Goal: Transaction & Acquisition: Purchase product/service

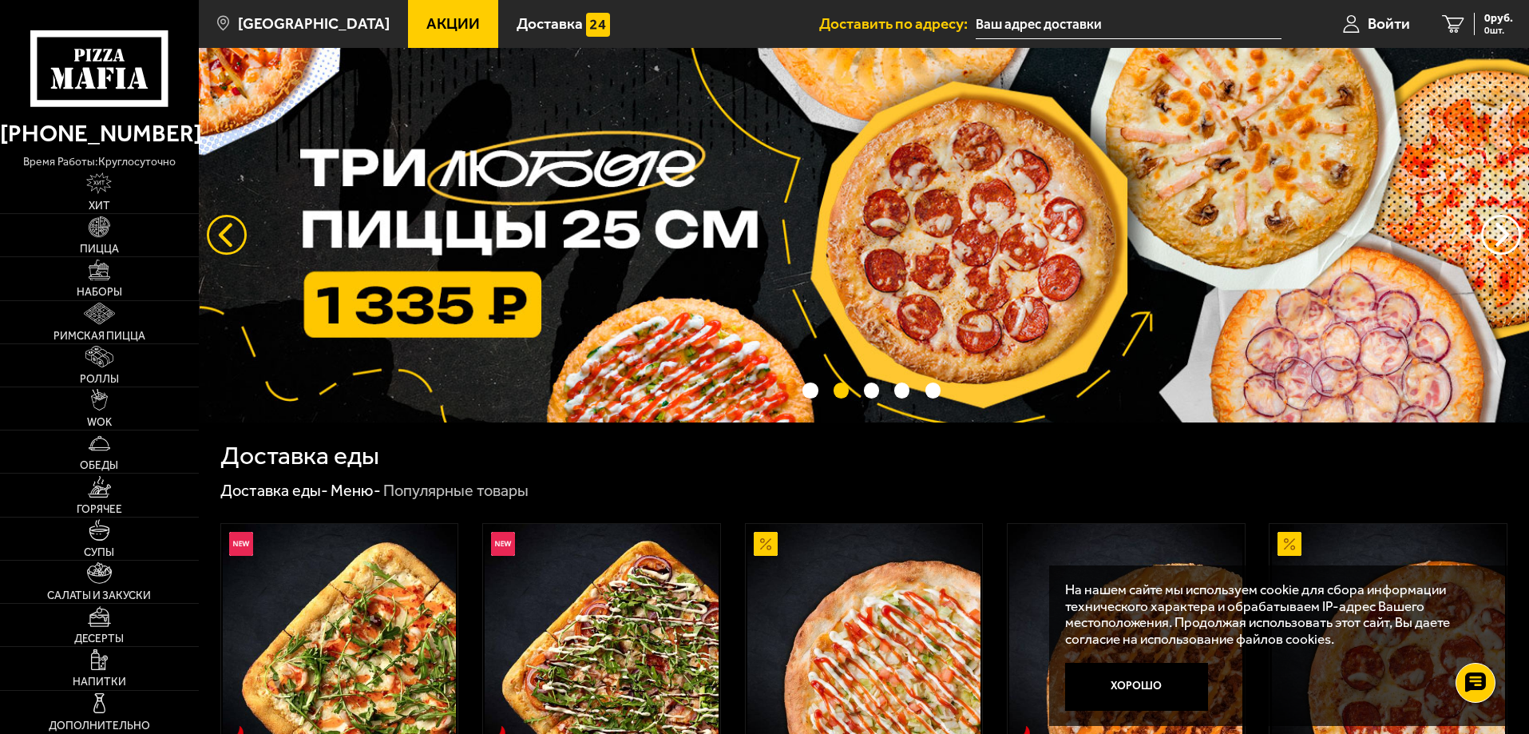
click at [221, 228] on button "следующий" at bounding box center [227, 235] width 40 height 40
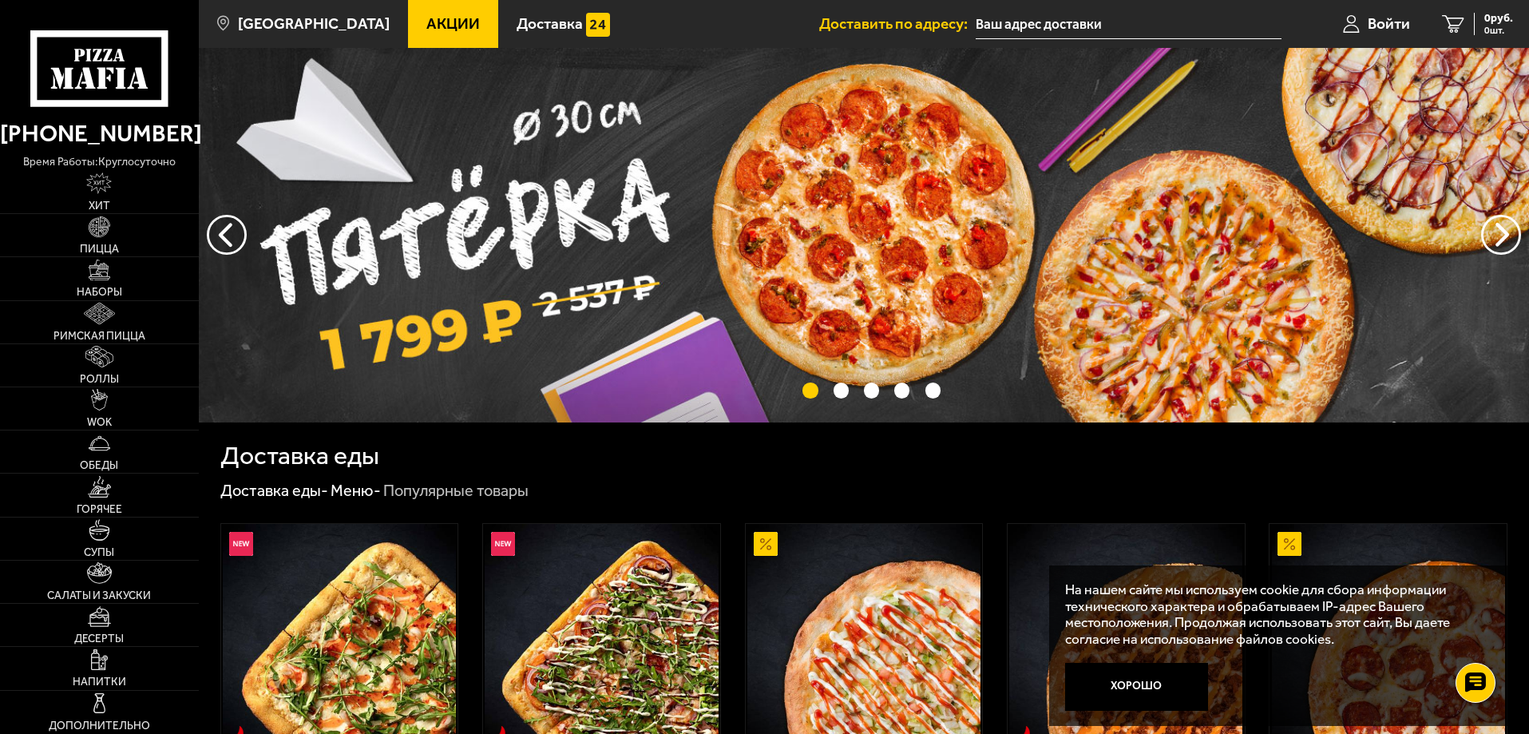
click at [466, 296] on img at bounding box center [864, 235] width 1330 height 374
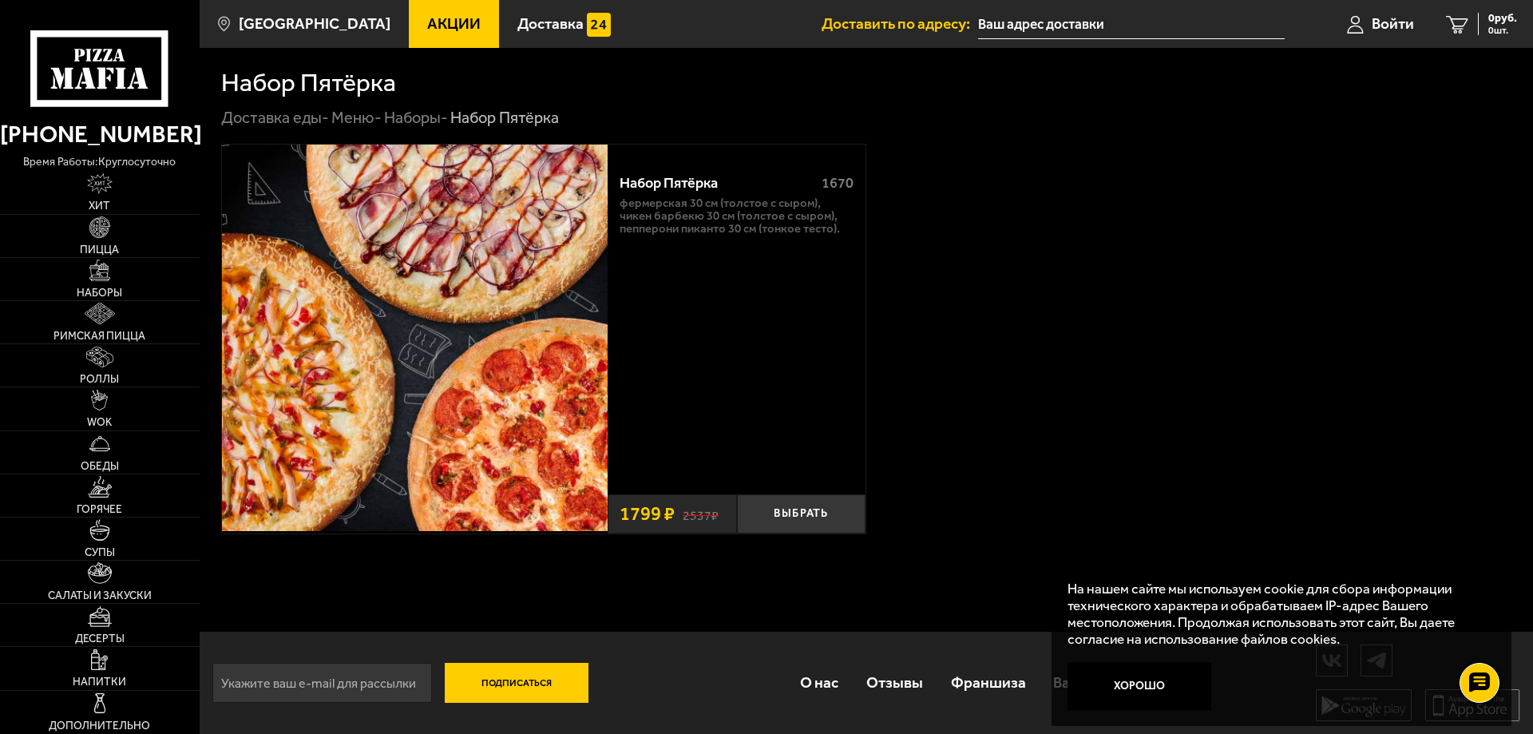
click at [443, 23] on span "Акции" at bounding box center [453, 23] width 53 height 15
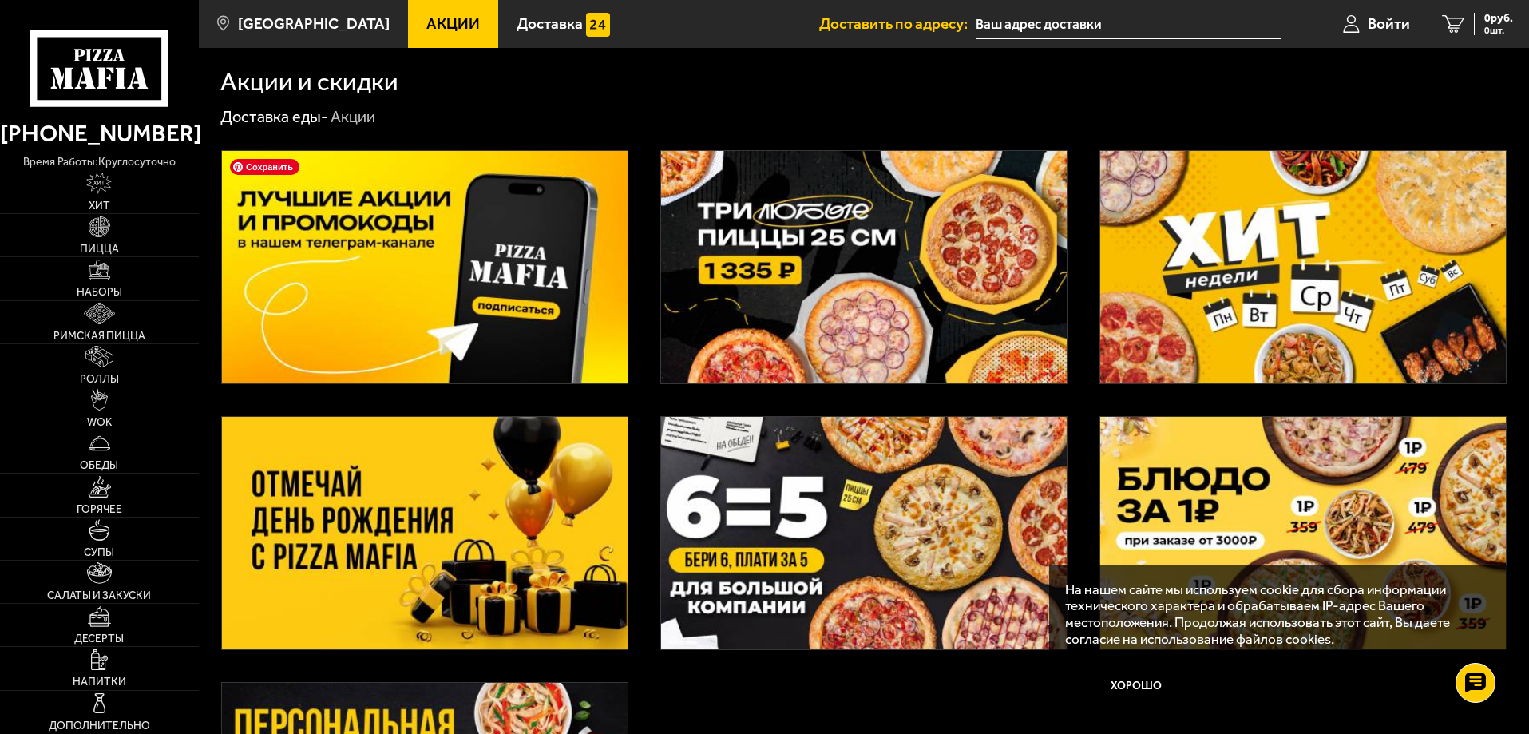
click at [439, 267] on img at bounding box center [425, 267] width 406 height 232
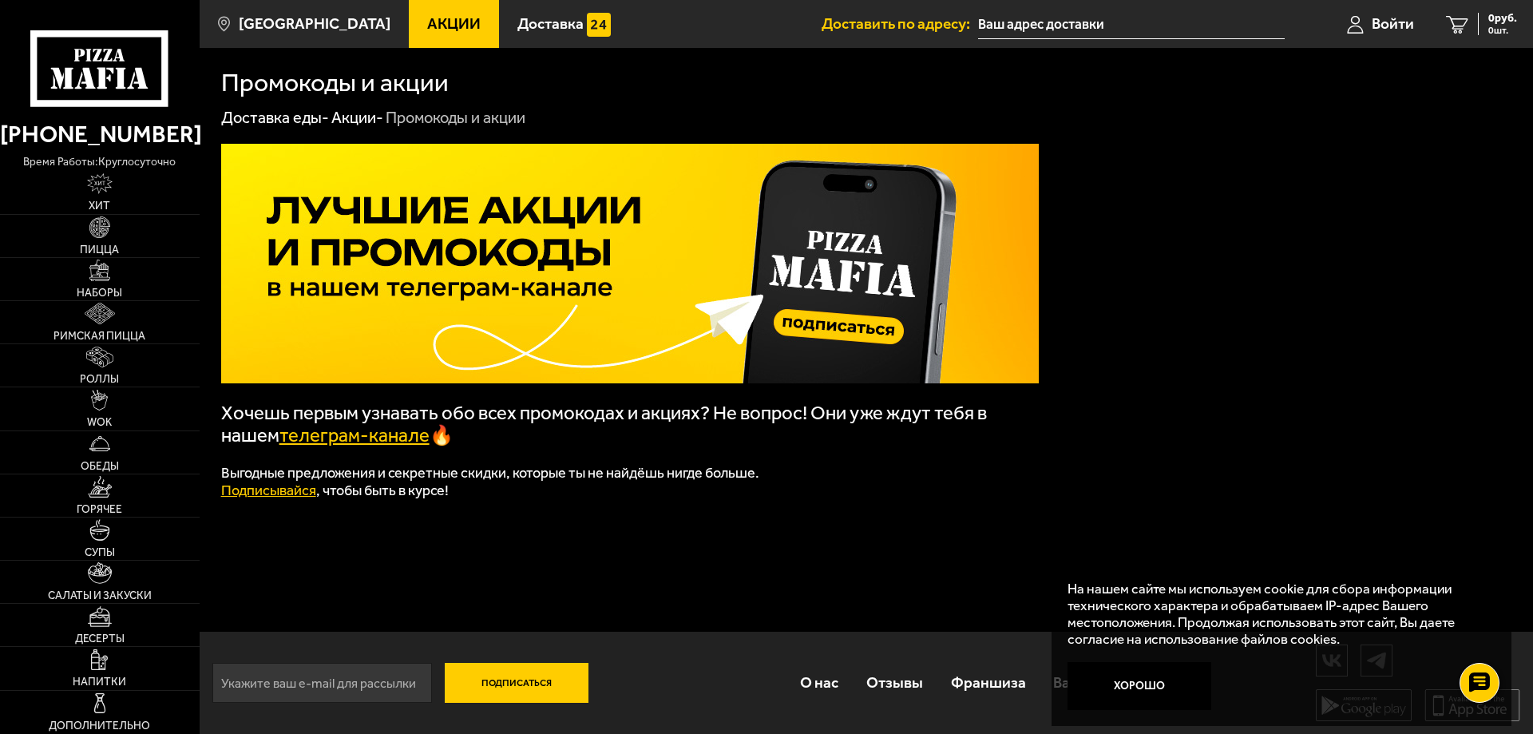
click at [372, 442] on link "телеграм-канале" at bounding box center [354, 435] width 150 height 22
click at [427, 26] on span "Акции" at bounding box center [453, 23] width 53 height 15
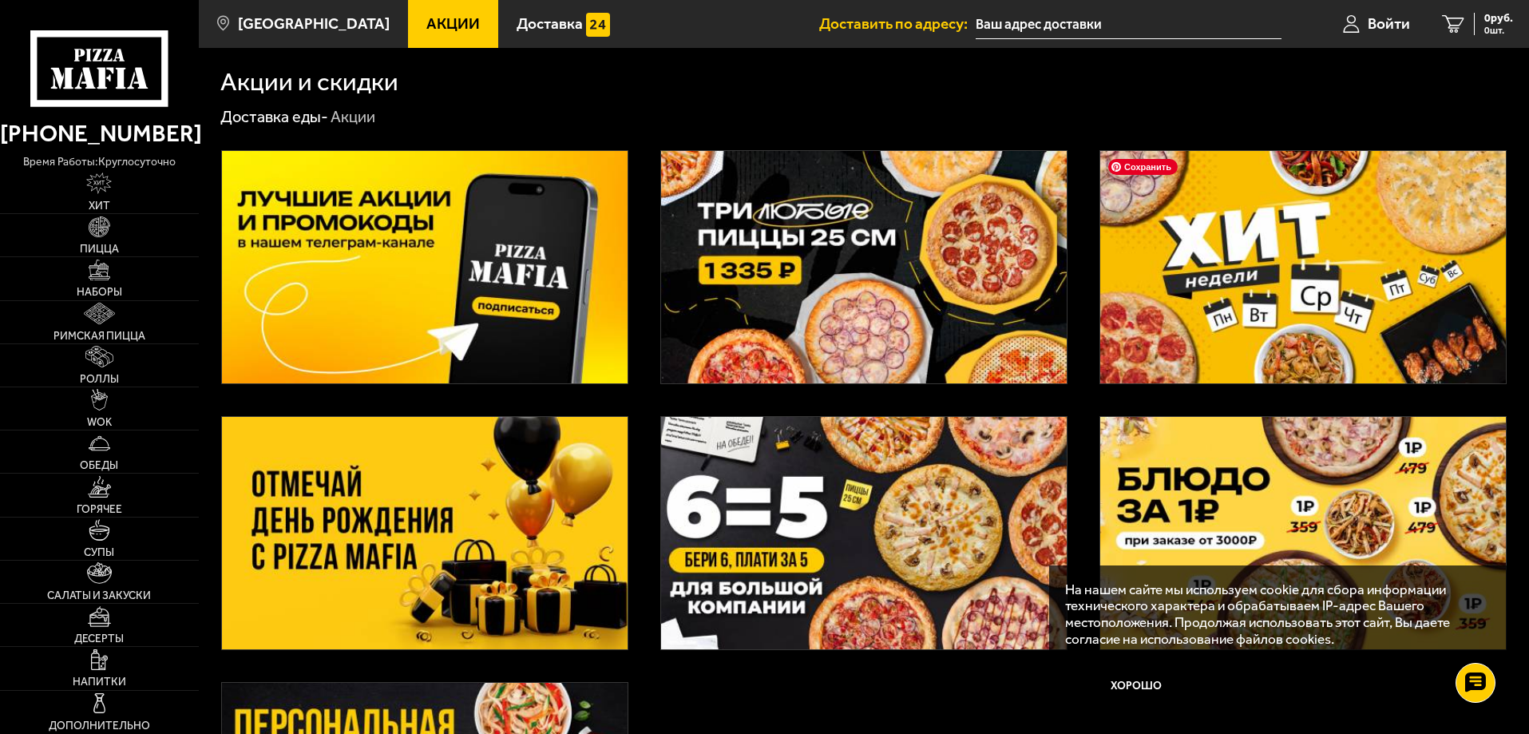
click at [1212, 331] on img at bounding box center [1303, 267] width 406 height 232
click at [825, 319] on img at bounding box center [864, 267] width 406 height 232
click at [1369, 20] on span "Войти" at bounding box center [1389, 23] width 42 height 15
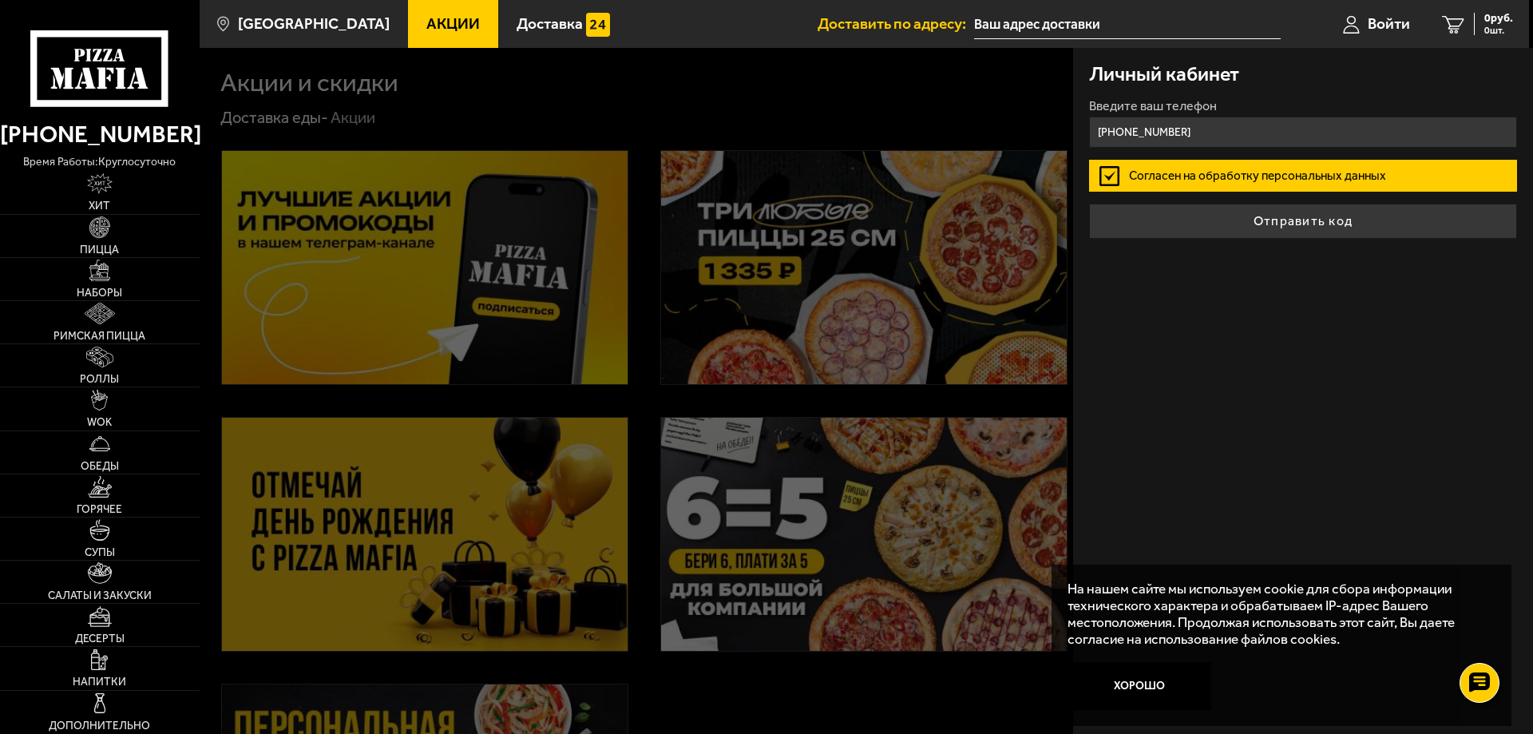
type input "+7 (911) 112-70-03"
click at [1238, 168] on label "Согласен на обработку персональных данных" at bounding box center [1303, 176] width 428 height 32
click at [0, 0] on input "Согласен на обработку персональных данных" at bounding box center [0, 0] width 0 height 0
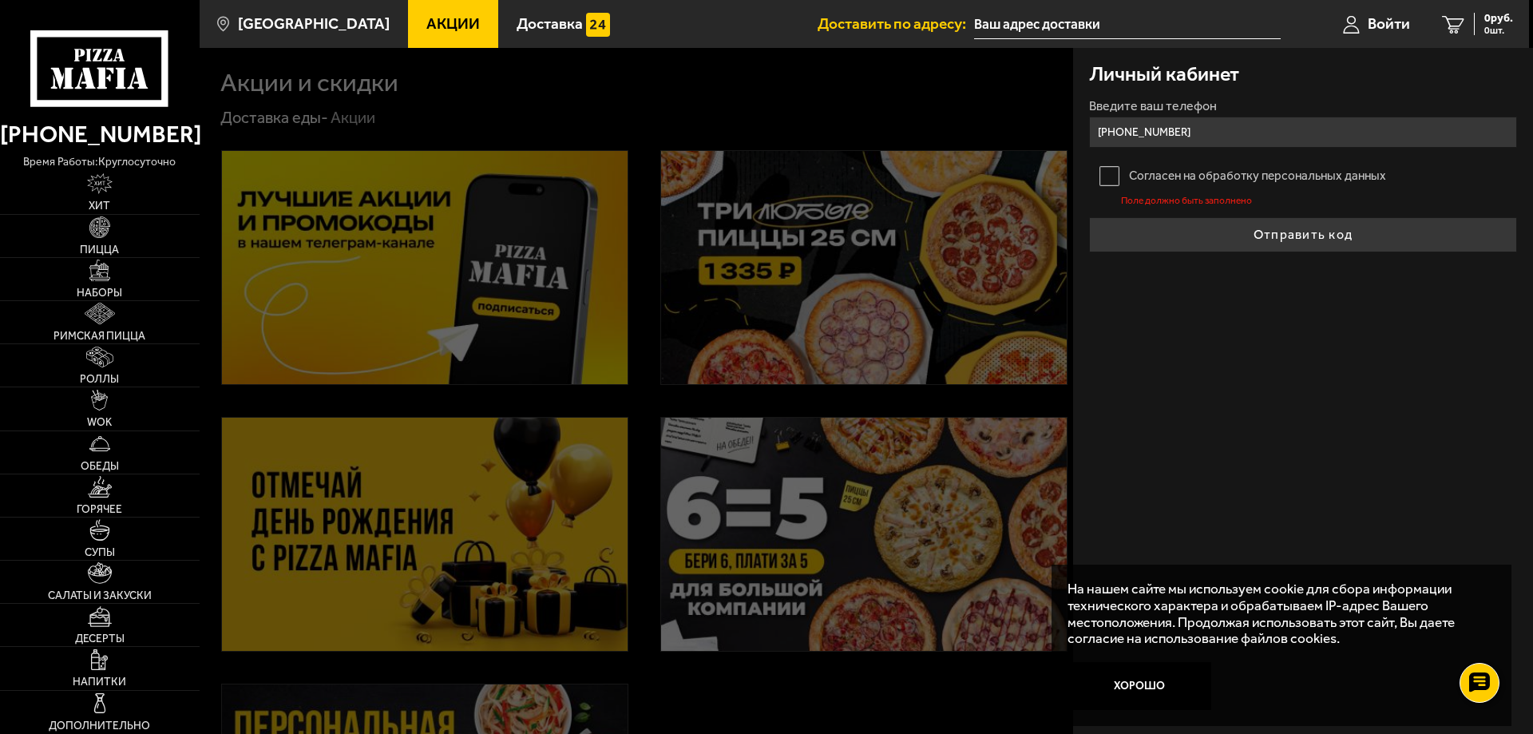
click at [1175, 176] on label "Согласен на обработку персональных данных" at bounding box center [1303, 176] width 428 height 32
click at [0, 0] on input "Согласен на обработку персональных данных" at bounding box center [0, 0] width 0 height 0
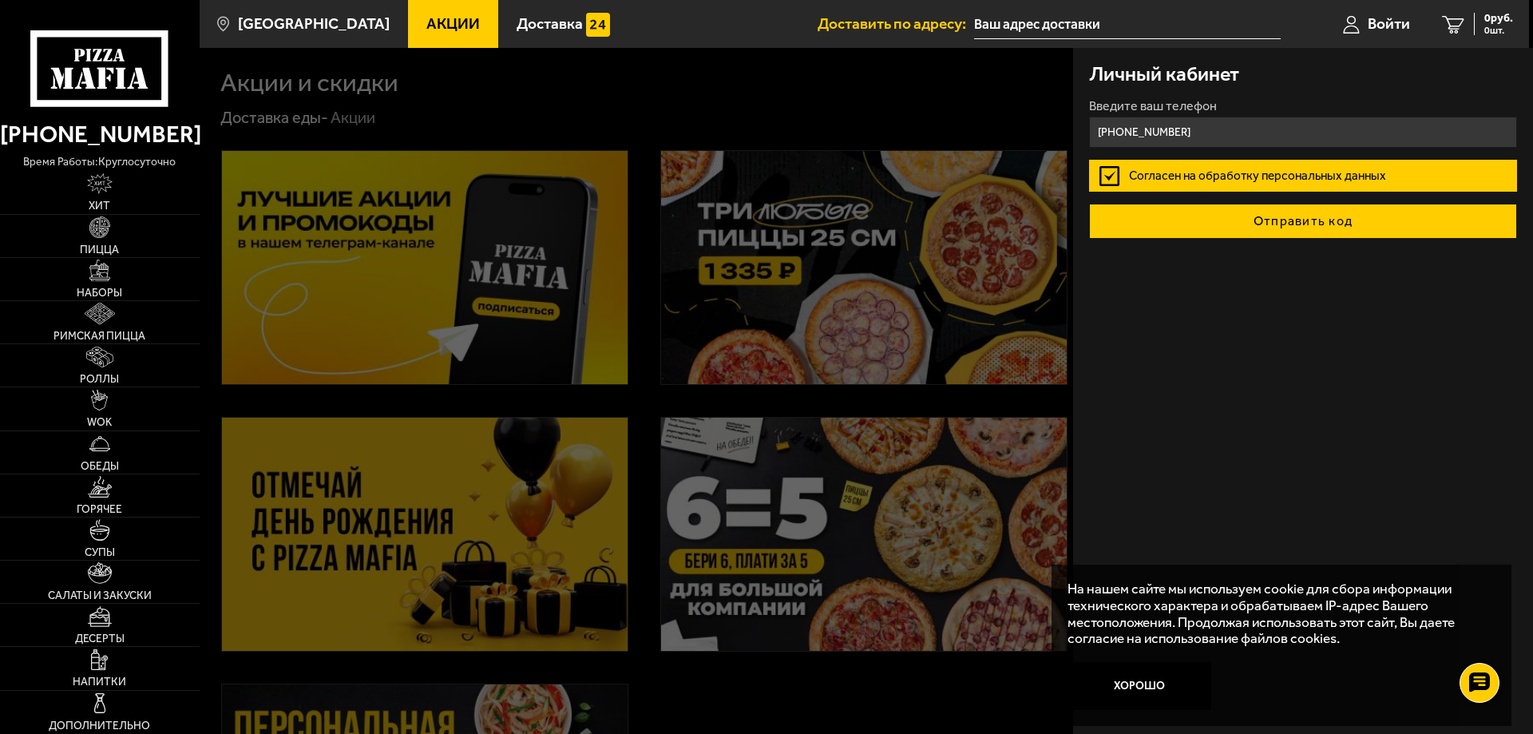
click at [1242, 233] on button "Отправить код" at bounding box center [1303, 221] width 428 height 35
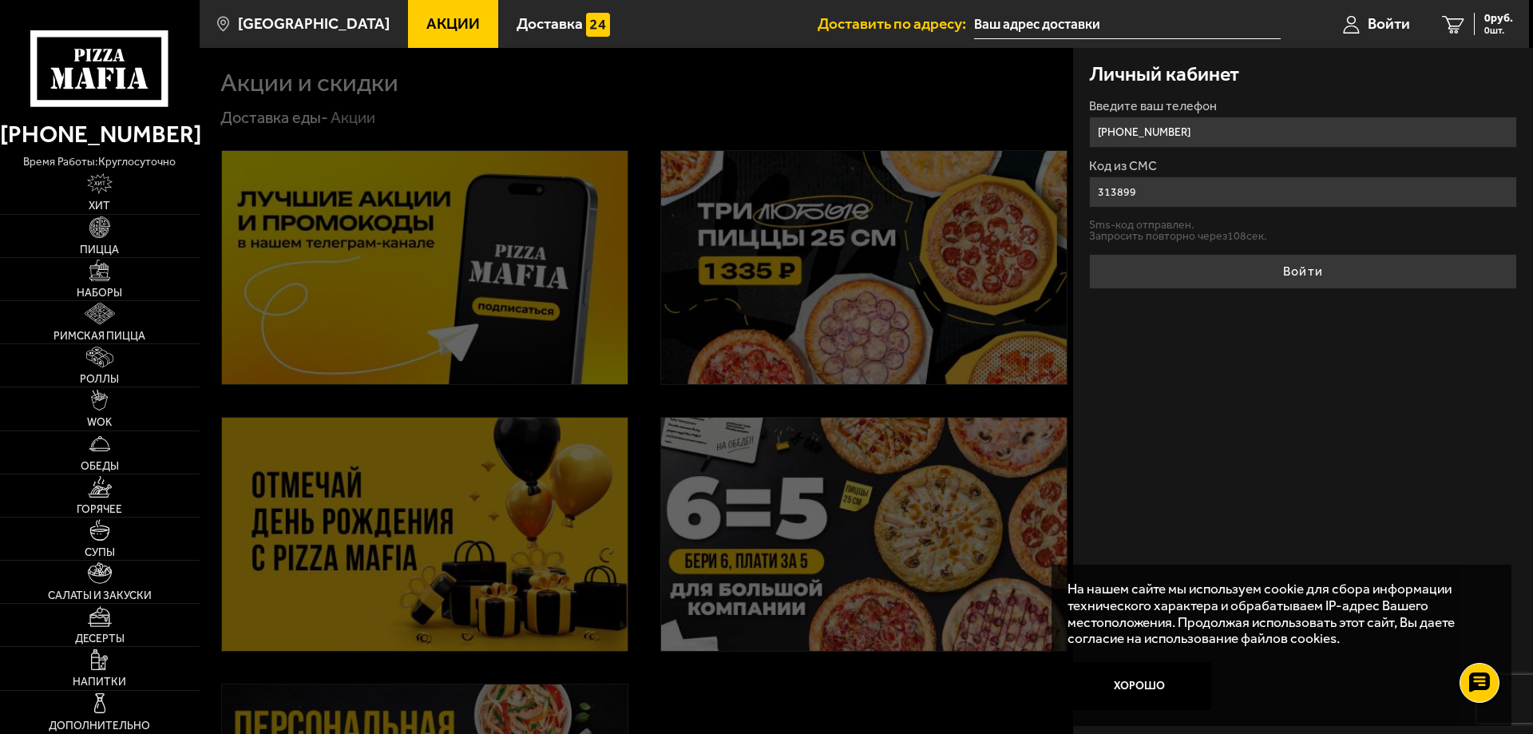
type input "313899"
click at [1175, 252] on form "Введите ваш телефон +7 (911) 112-70-03 Код из СМС 313899 Sms-код отправлен. Зап…" at bounding box center [1303, 194] width 428 height 189
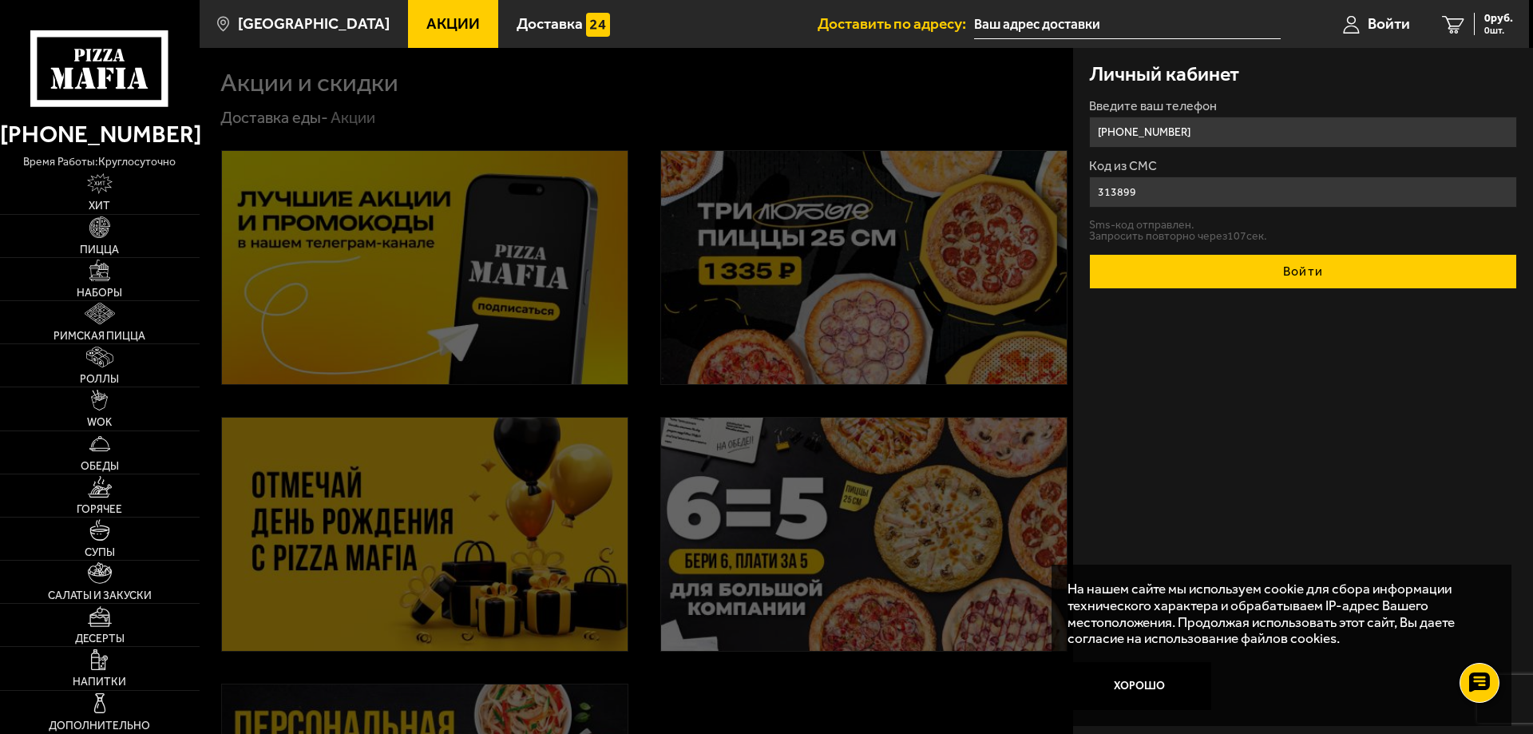
click at [1173, 261] on button "Войти" at bounding box center [1303, 271] width 428 height 35
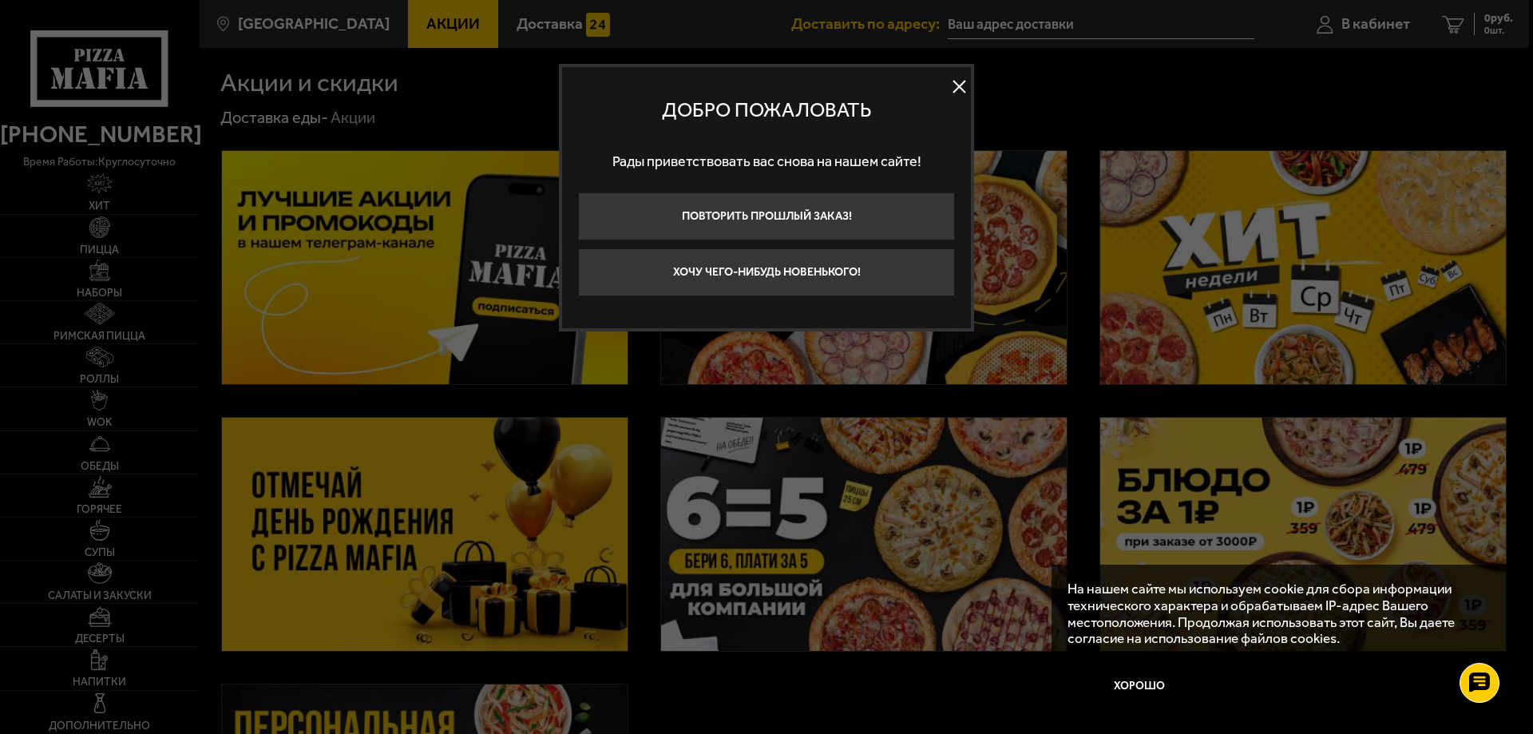
click at [957, 83] on button at bounding box center [959, 87] width 24 height 24
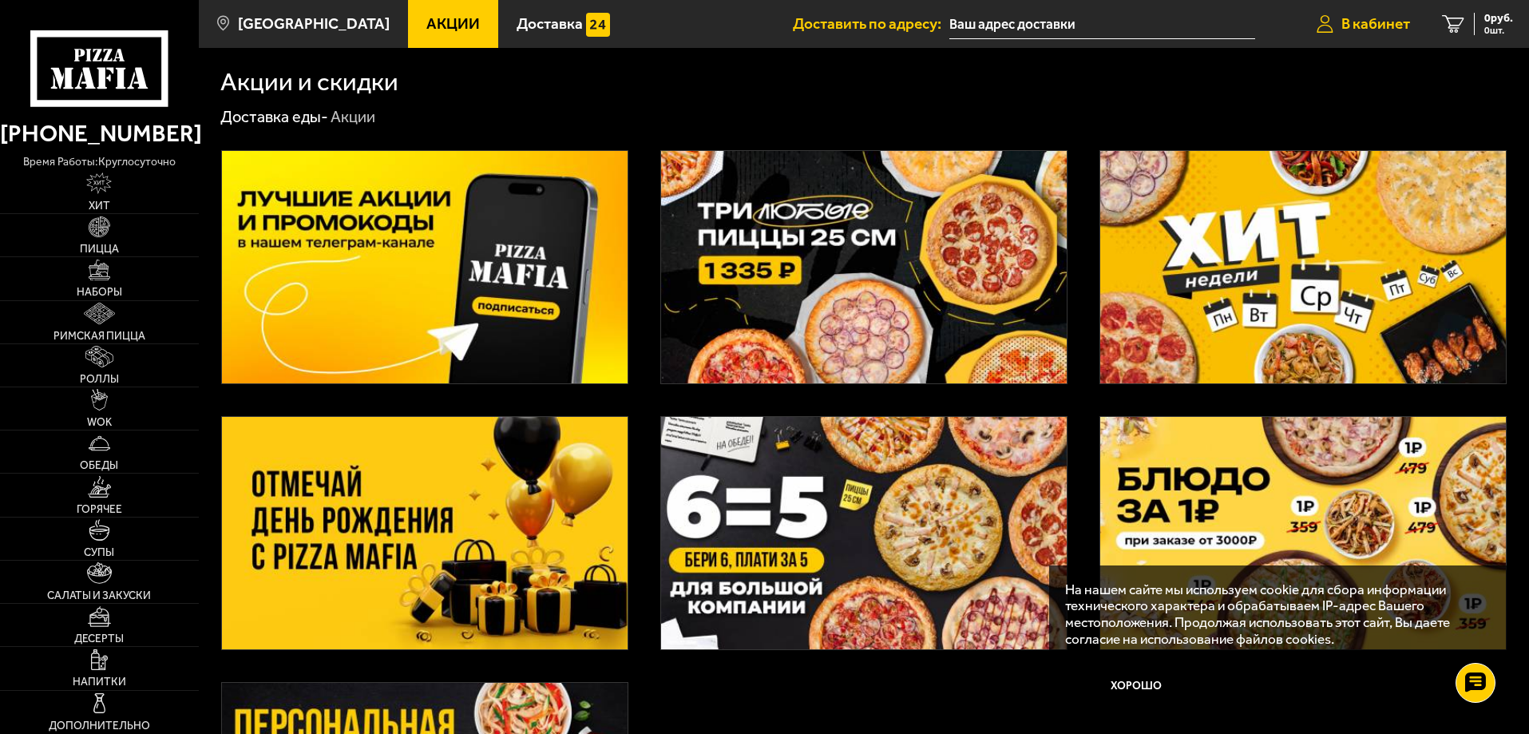
click at [1360, 31] on span "В кабинет" at bounding box center [1375, 23] width 69 height 15
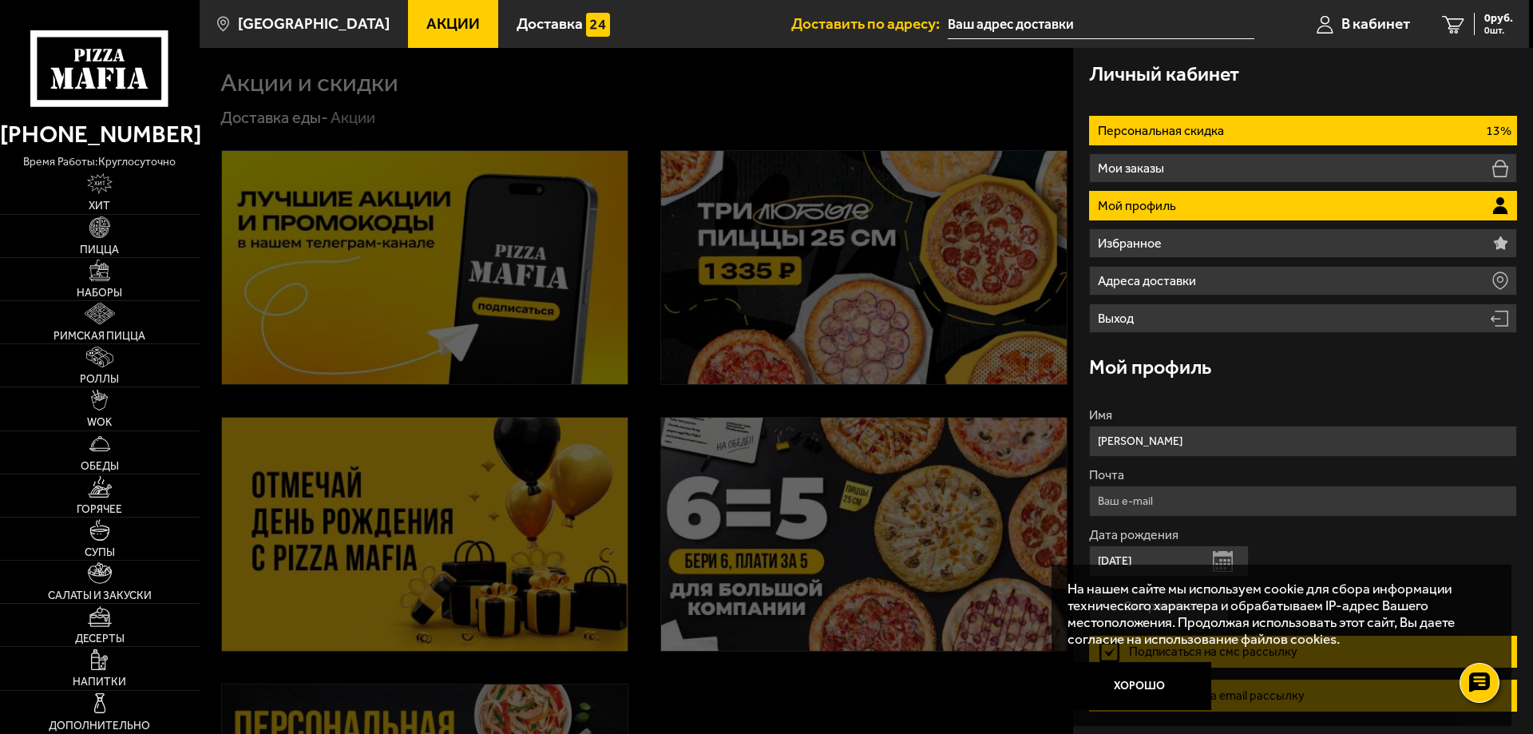
click at [1236, 118] on li "Персональная скидка 13%" at bounding box center [1303, 131] width 428 height 30
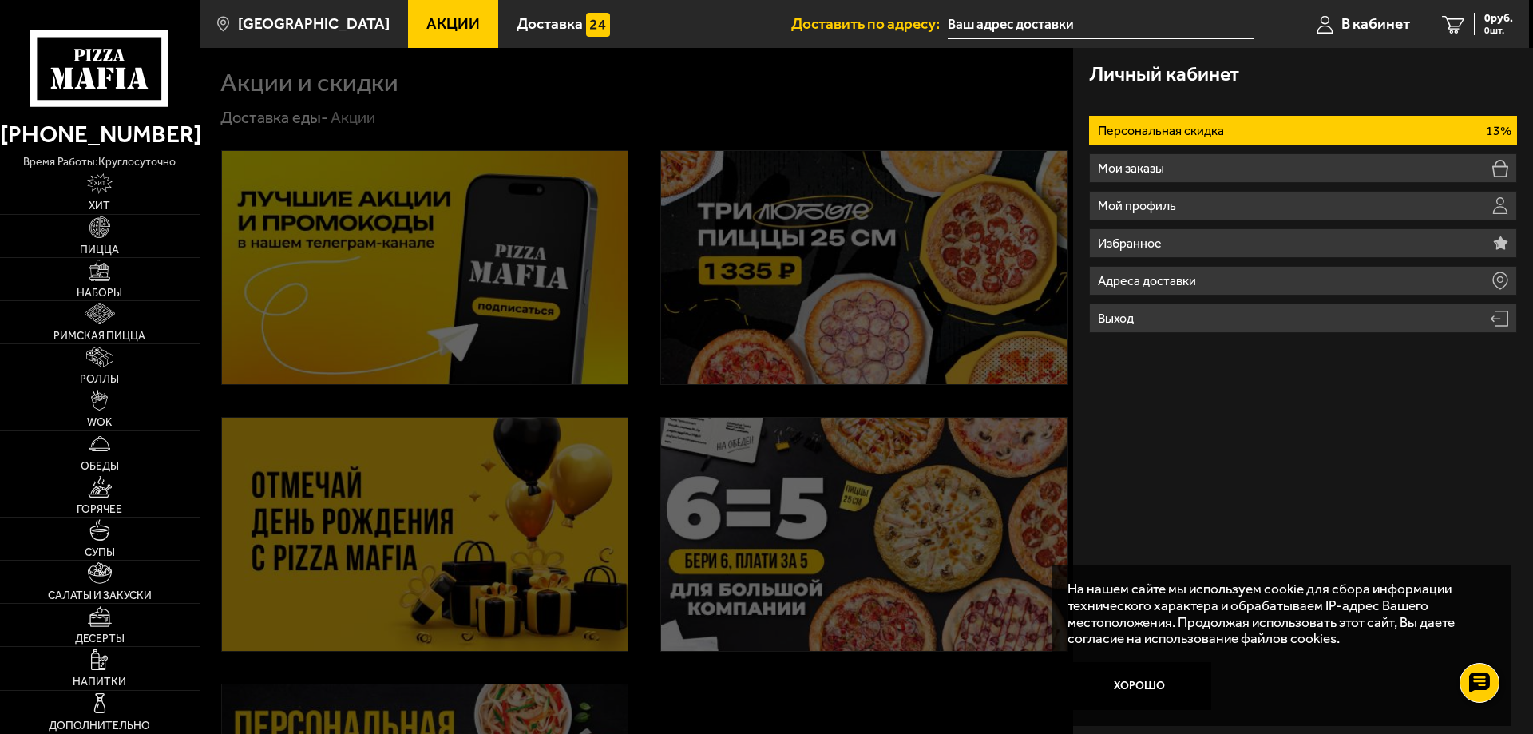
click at [426, 29] on span "Акции" at bounding box center [452, 23] width 53 height 15
click at [1365, 18] on span "В кабинет" at bounding box center [1375, 23] width 69 height 15
click at [96, 41] on icon at bounding box center [99, 68] width 138 height 77
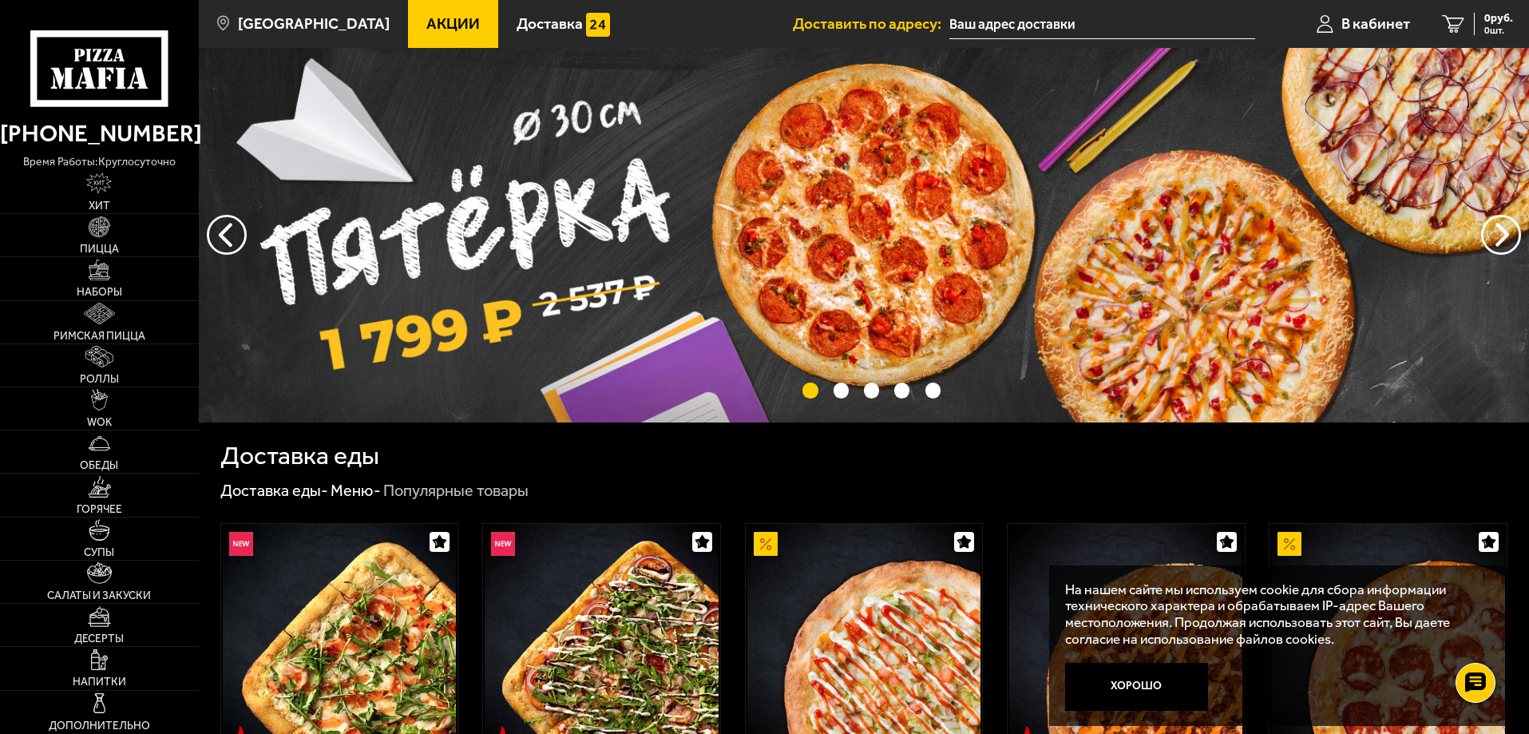
click at [430, 28] on span "Акции" at bounding box center [452, 23] width 53 height 15
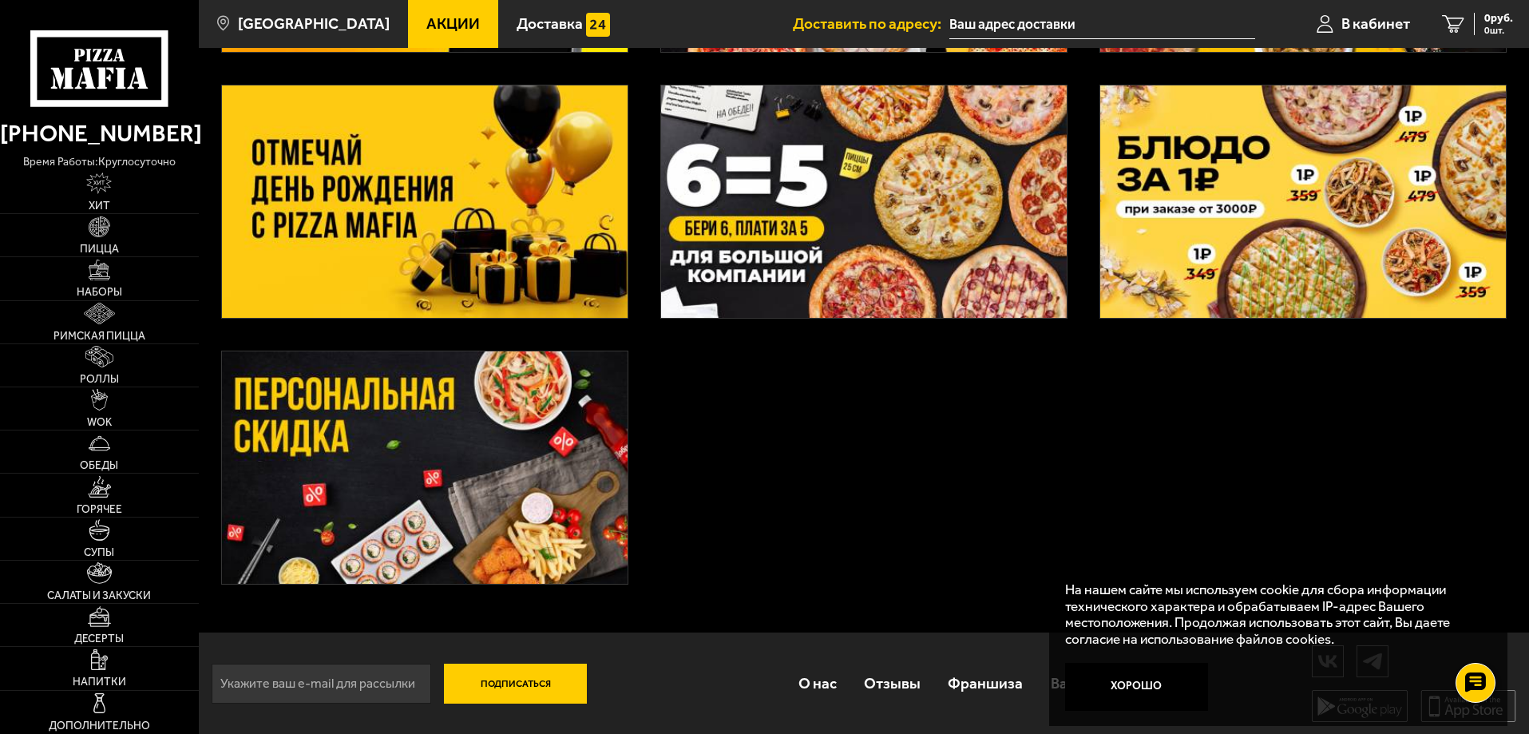
scroll to position [335, 0]
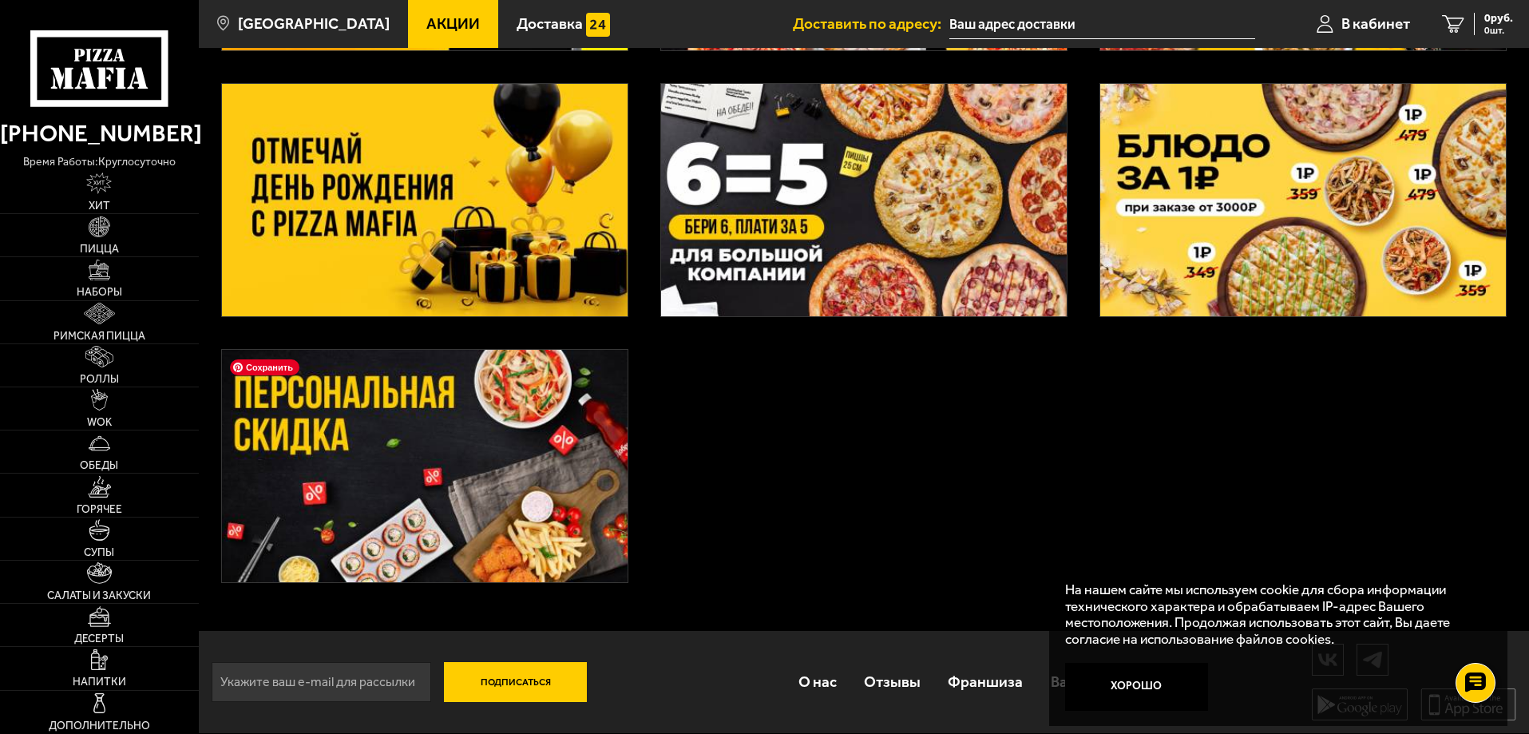
click at [508, 486] on img at bounding box center [425, 466] width 406 height 232
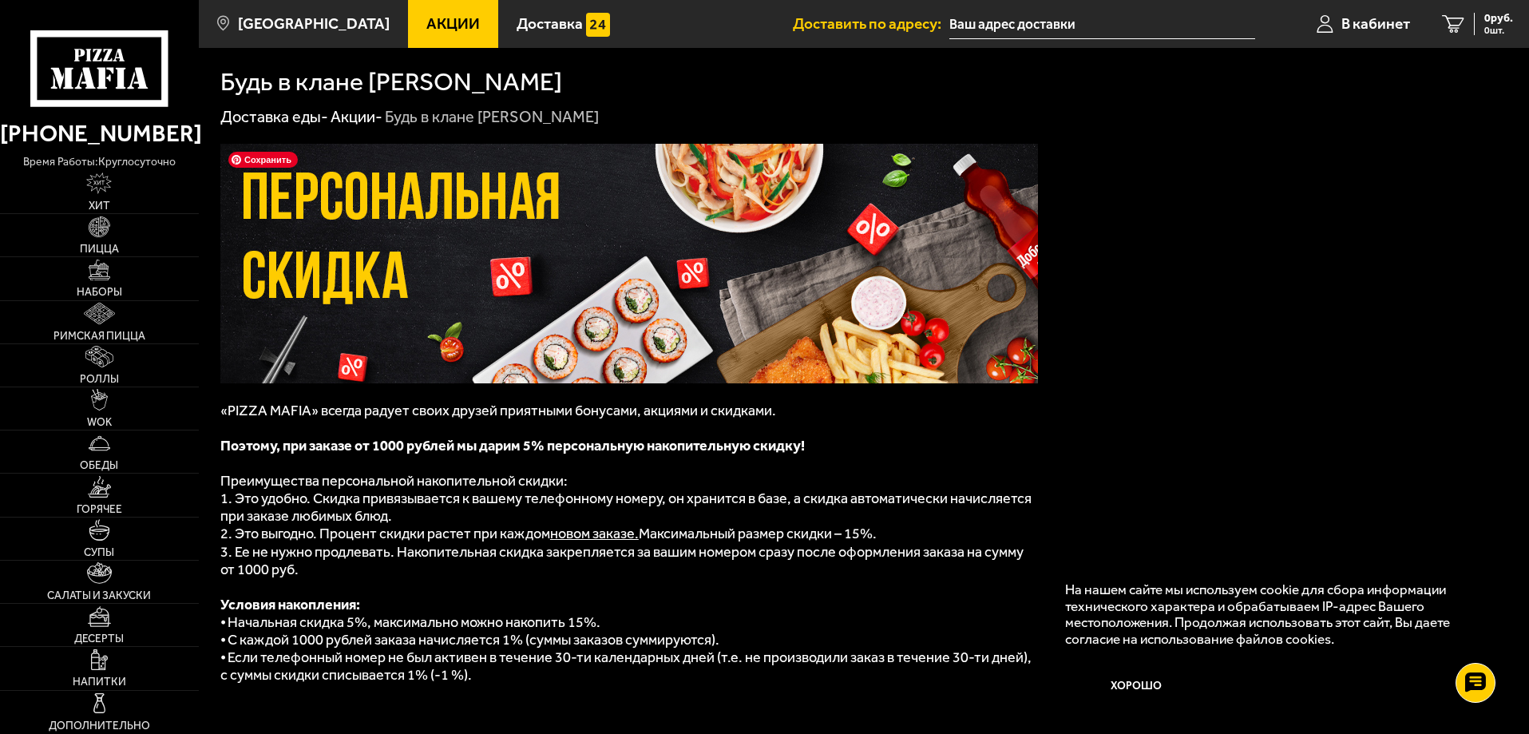
click at [426, 16] on span "Акции" at bounding box center [452, 23] width 53 height 15
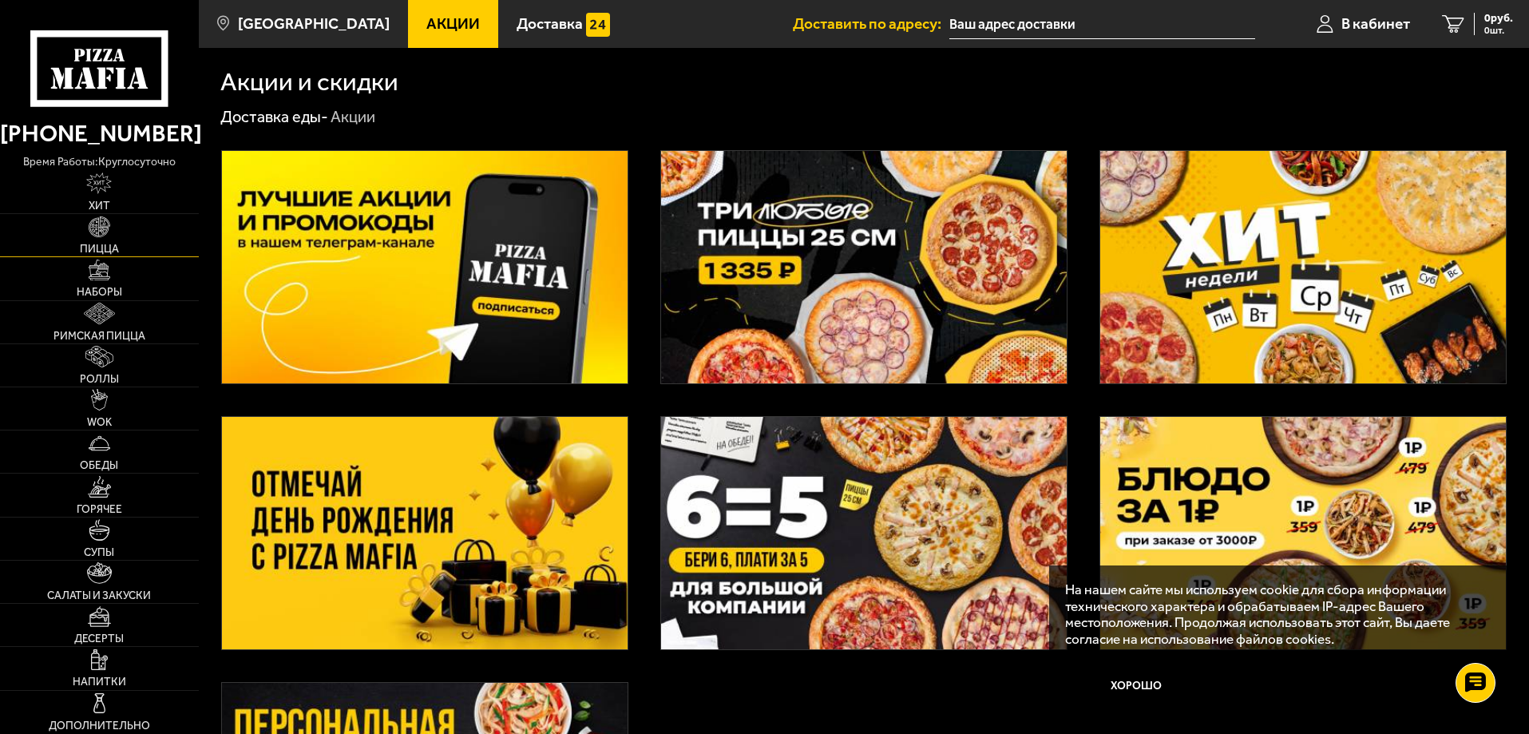
click at [105, 226] on img at bounding box center [100, 227] width 22 height 22
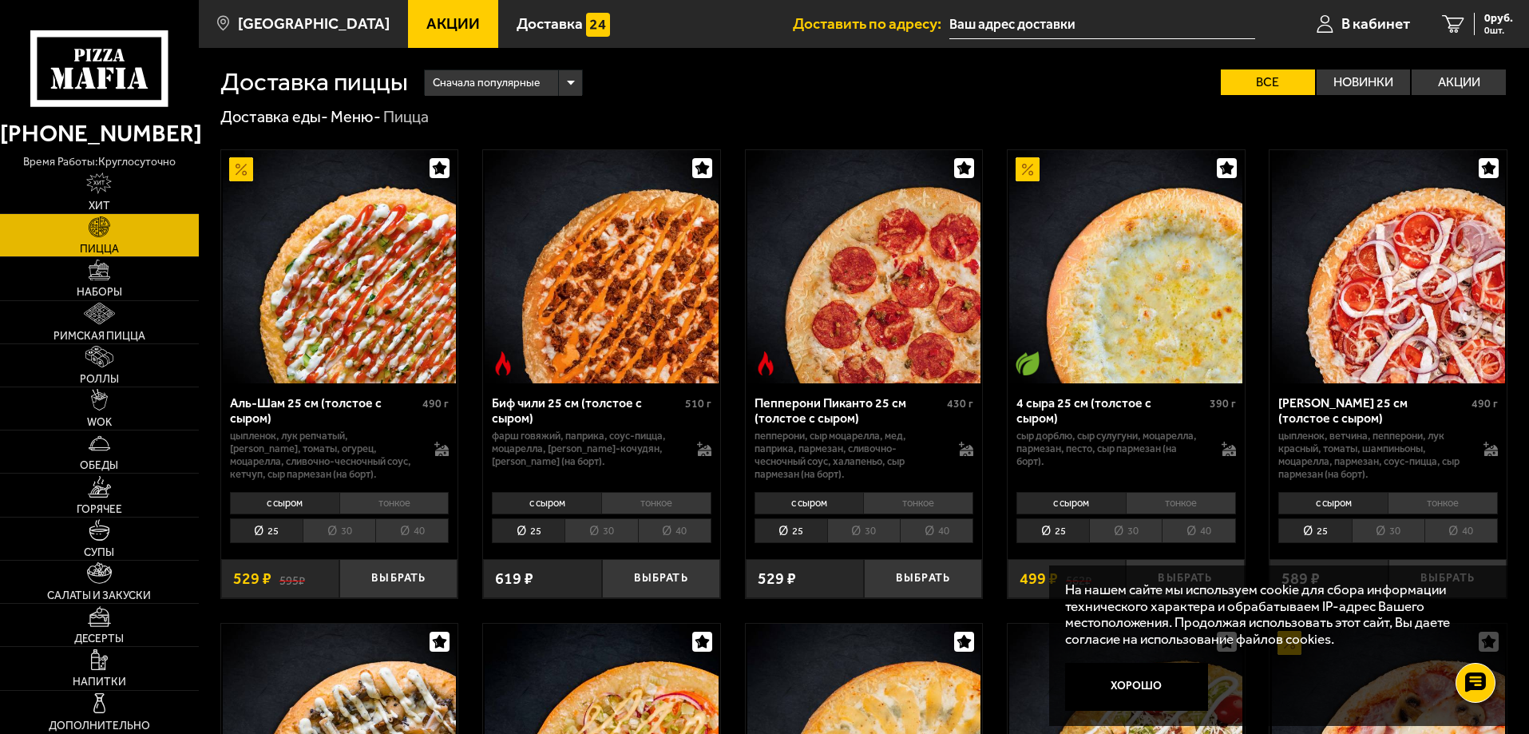
click at [409, 14] on link "Акции" at bounding box center [453, 24] width 90 height 48
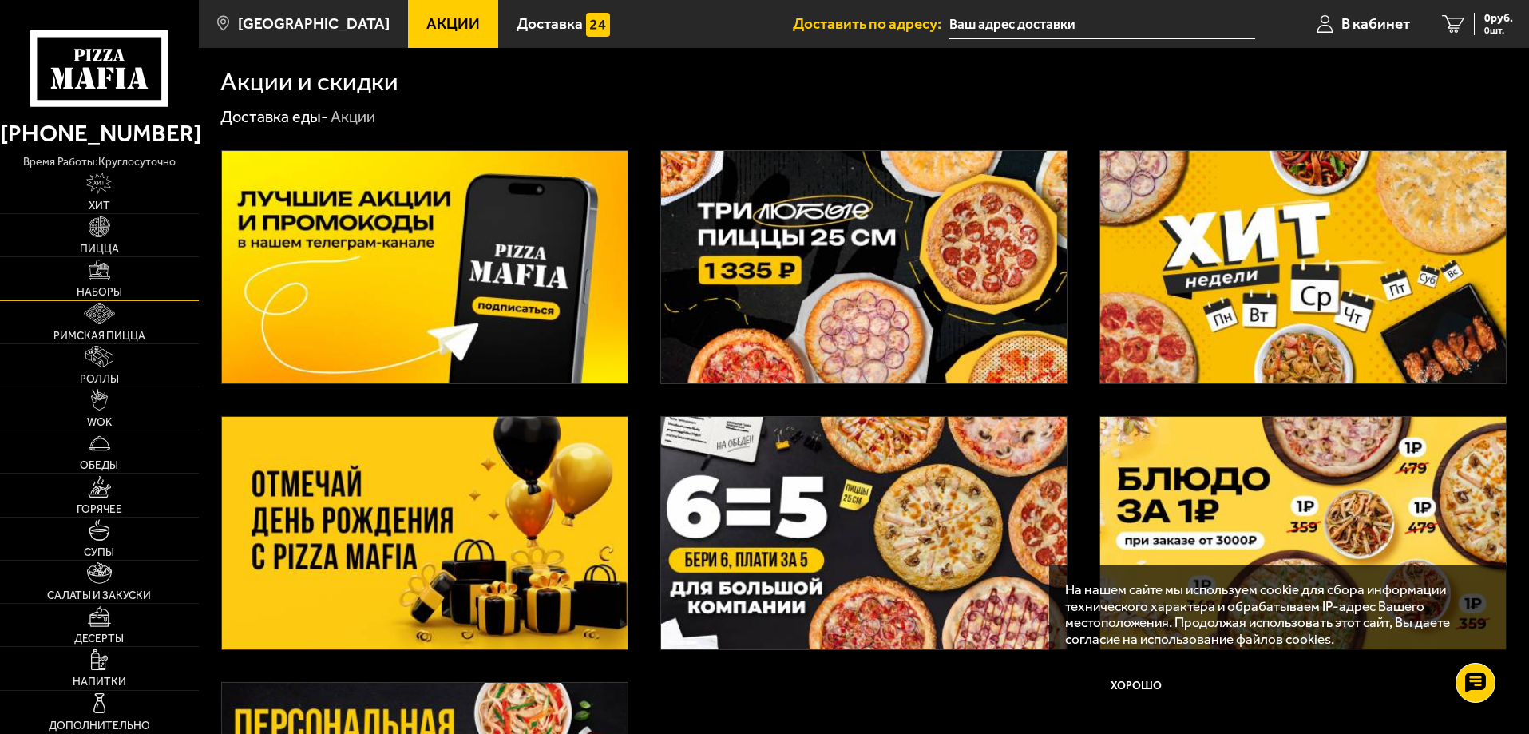
click at [109, 273] on img at bounding box center [100, 271] width 22 height 22
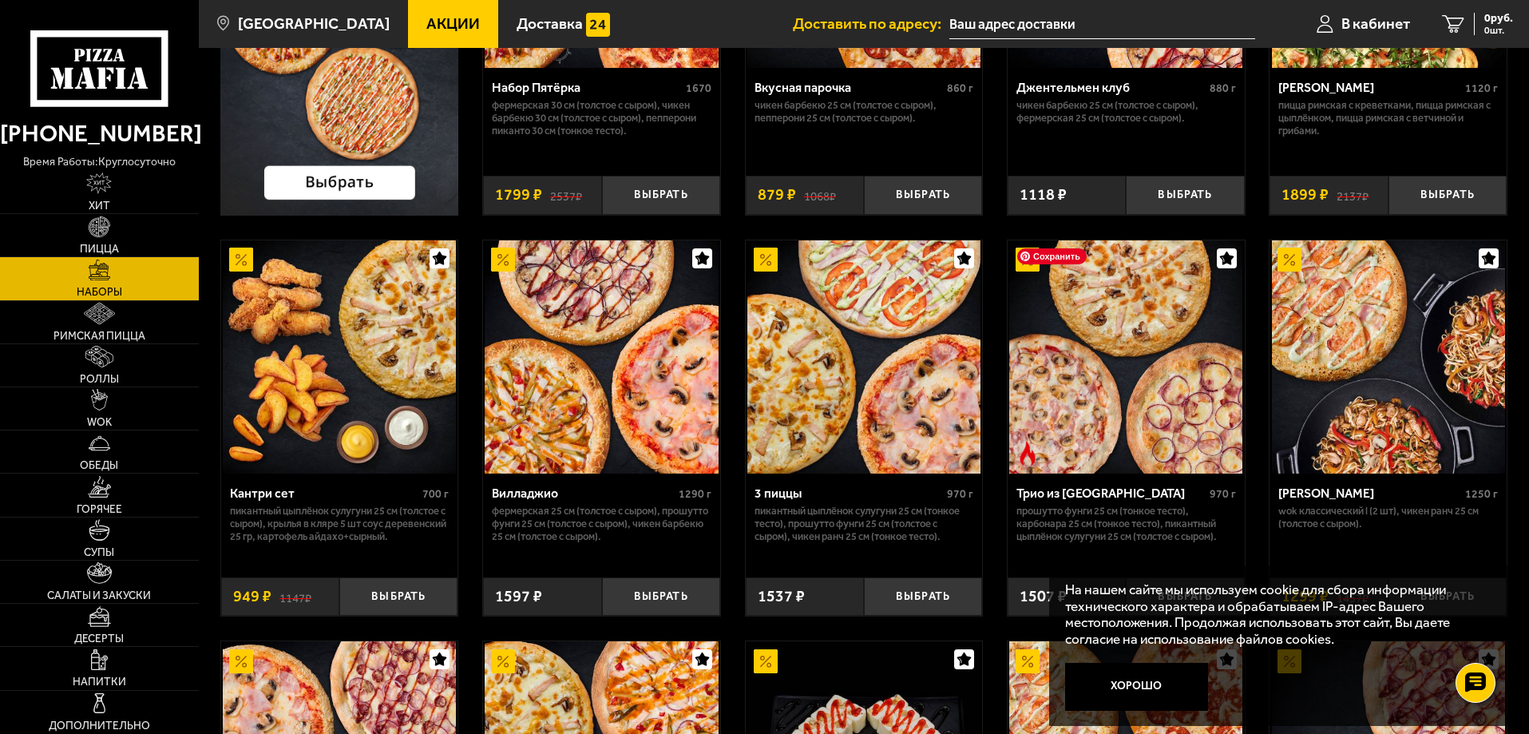
scroll to position [319, 0]
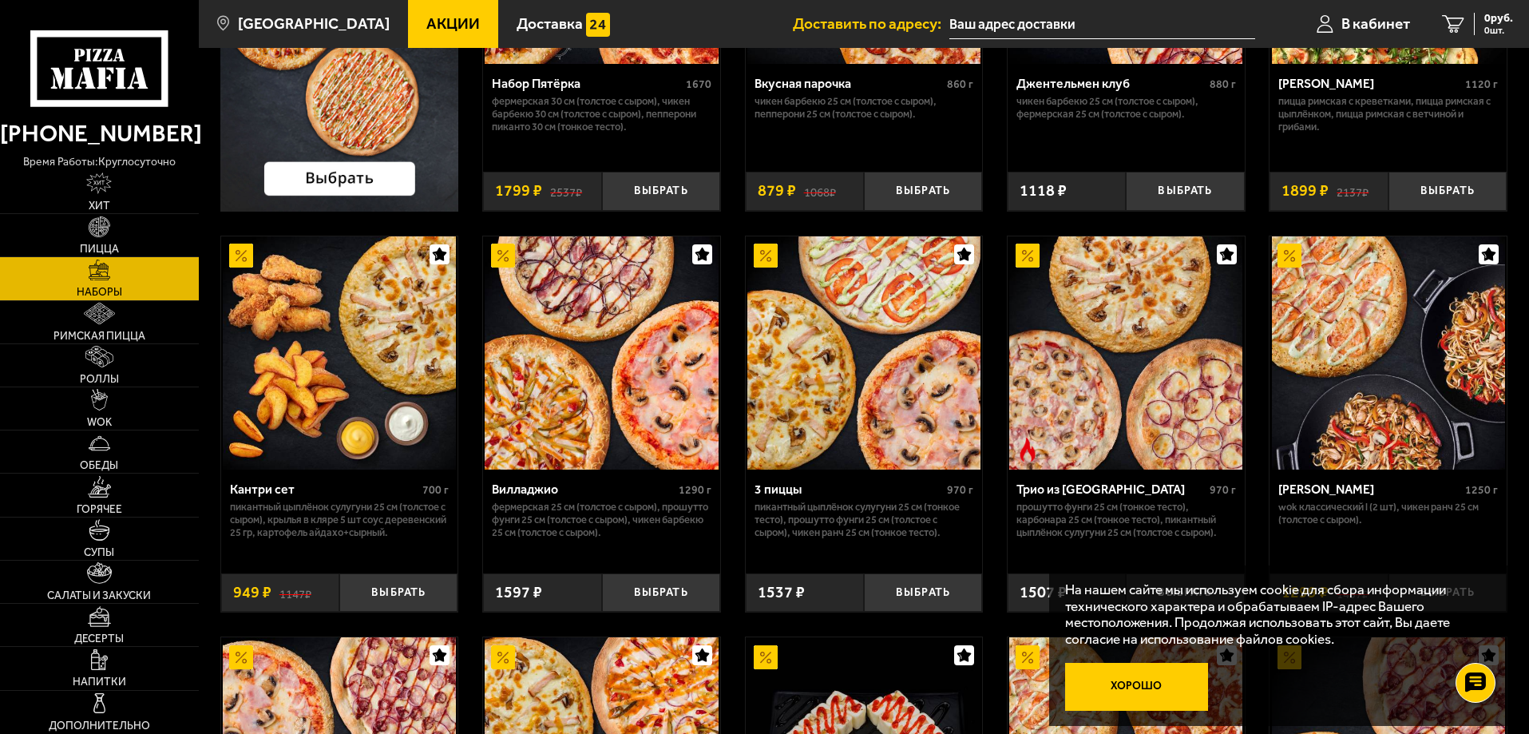
click at [1183, 679] on button "Хорошо" at bounding box center [1137, 687] width 144 height 48
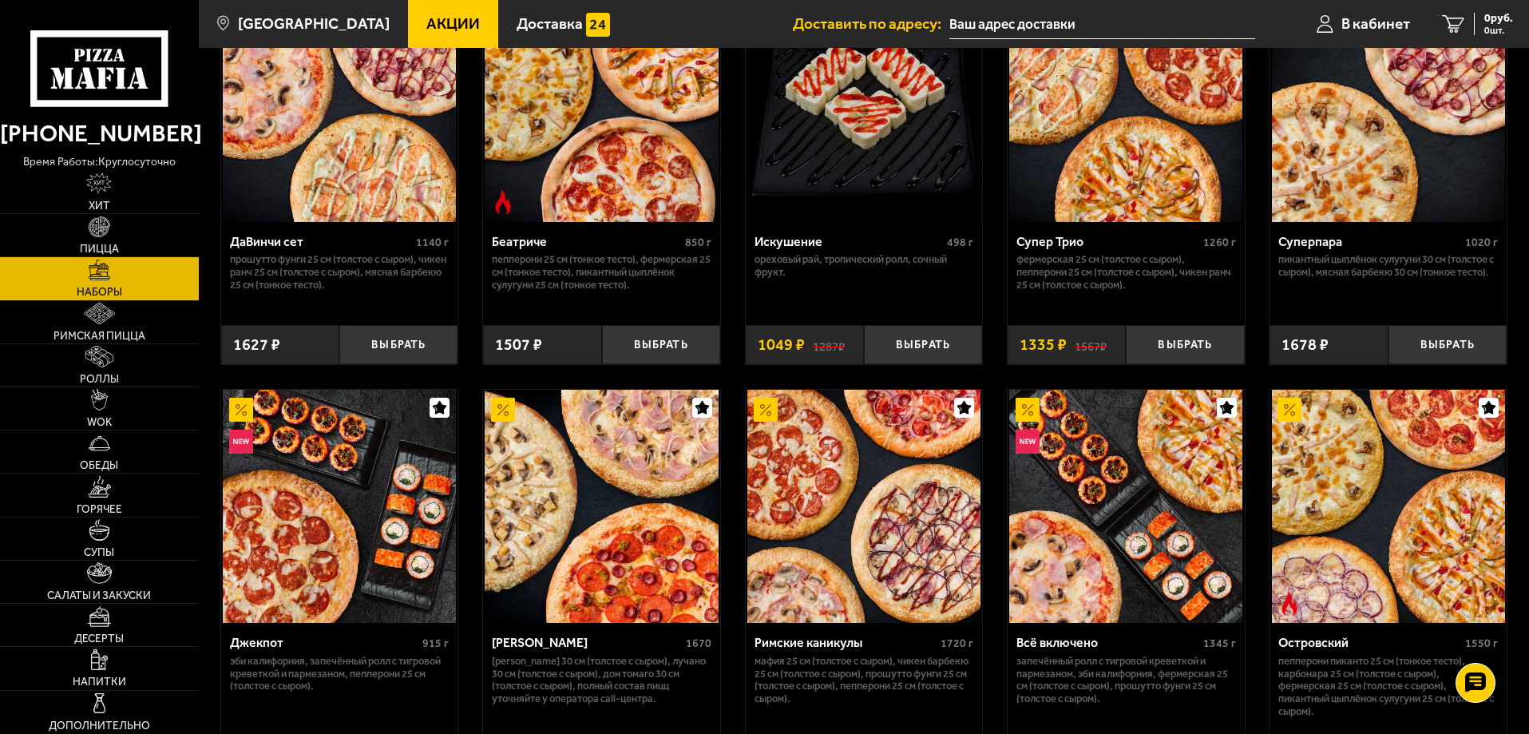
scroll to position [847, 0]
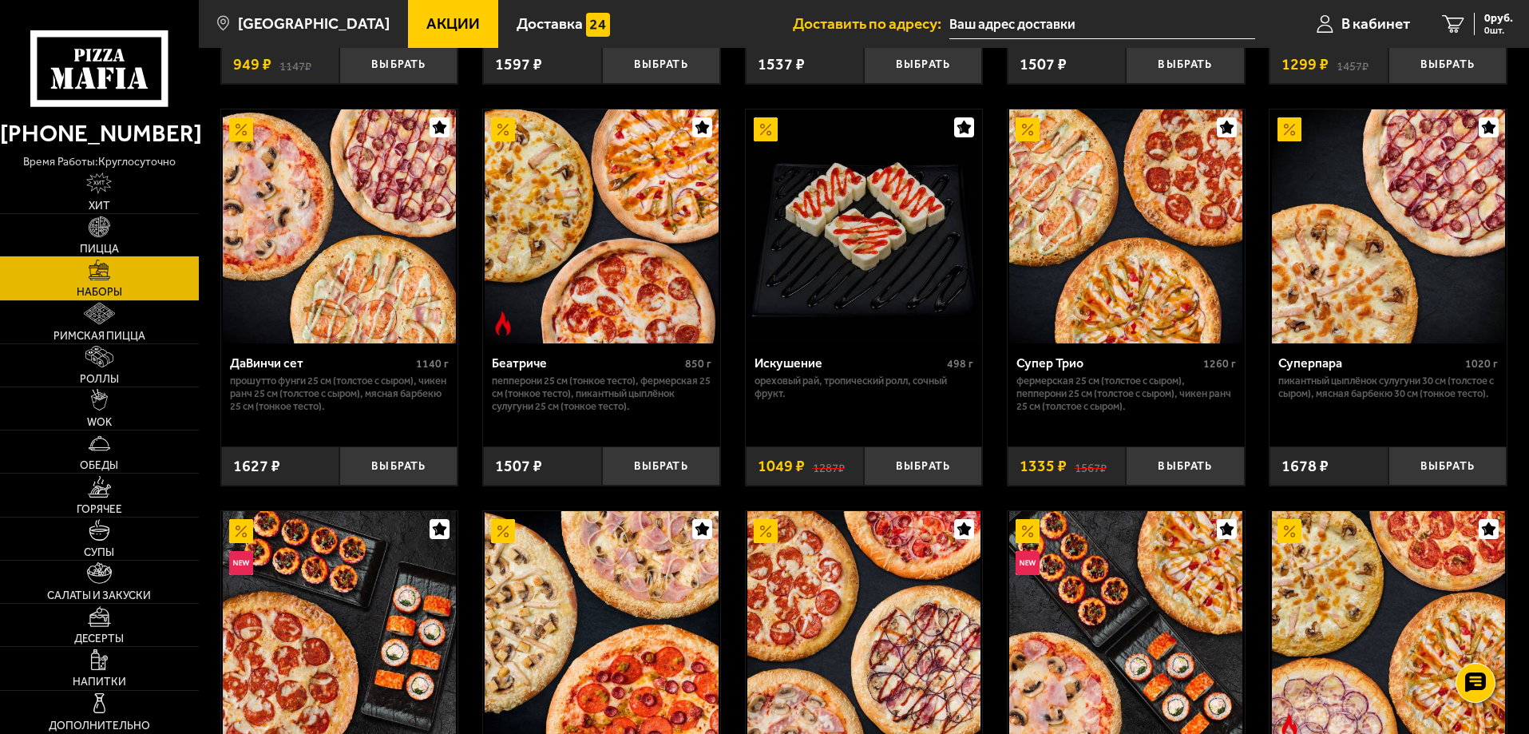
click at [99, 240] on link "Пицца" at bounding box center [99, 235] width 199 height 42
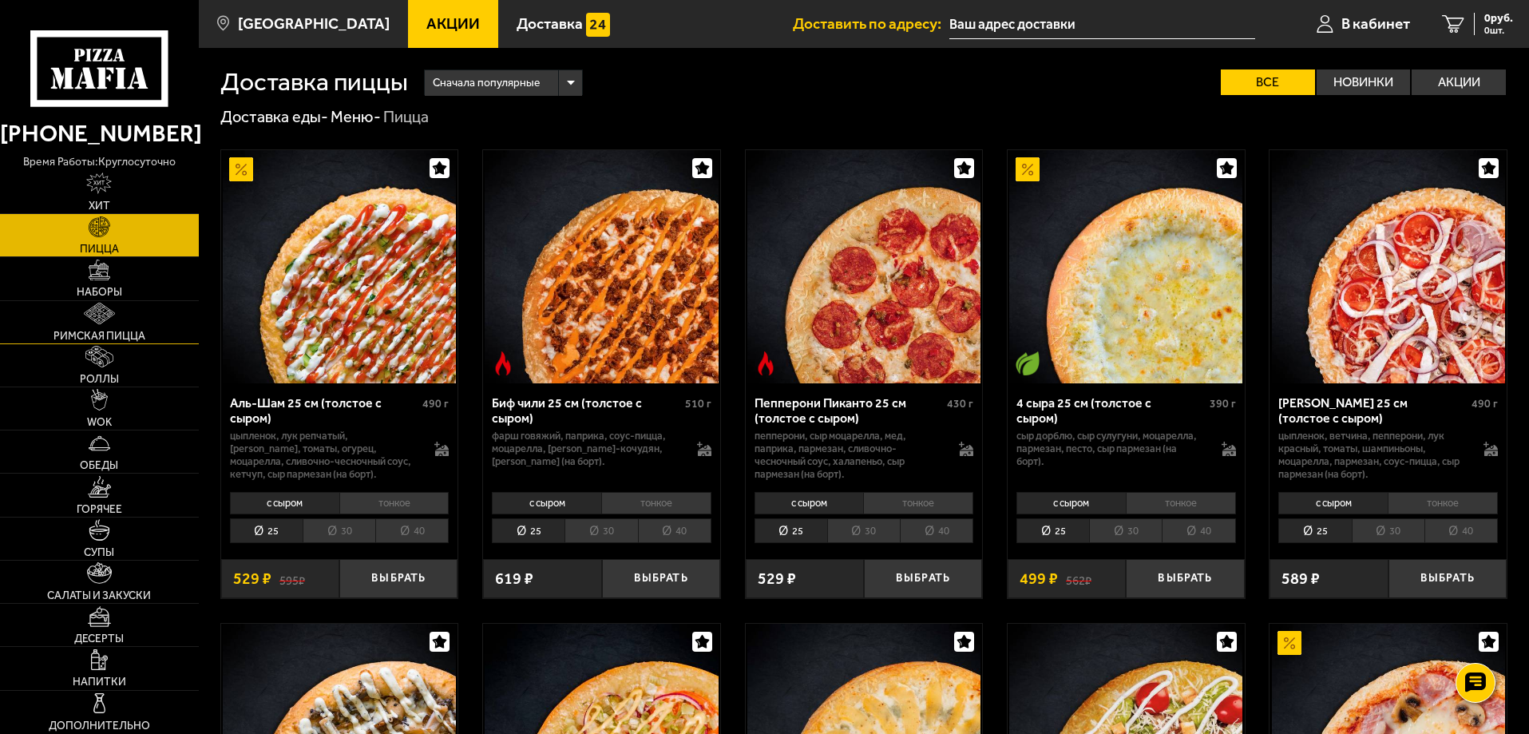
click at [116, 318] on link "Римская пицца" at bounding box center [99, 322] width 199 height 42
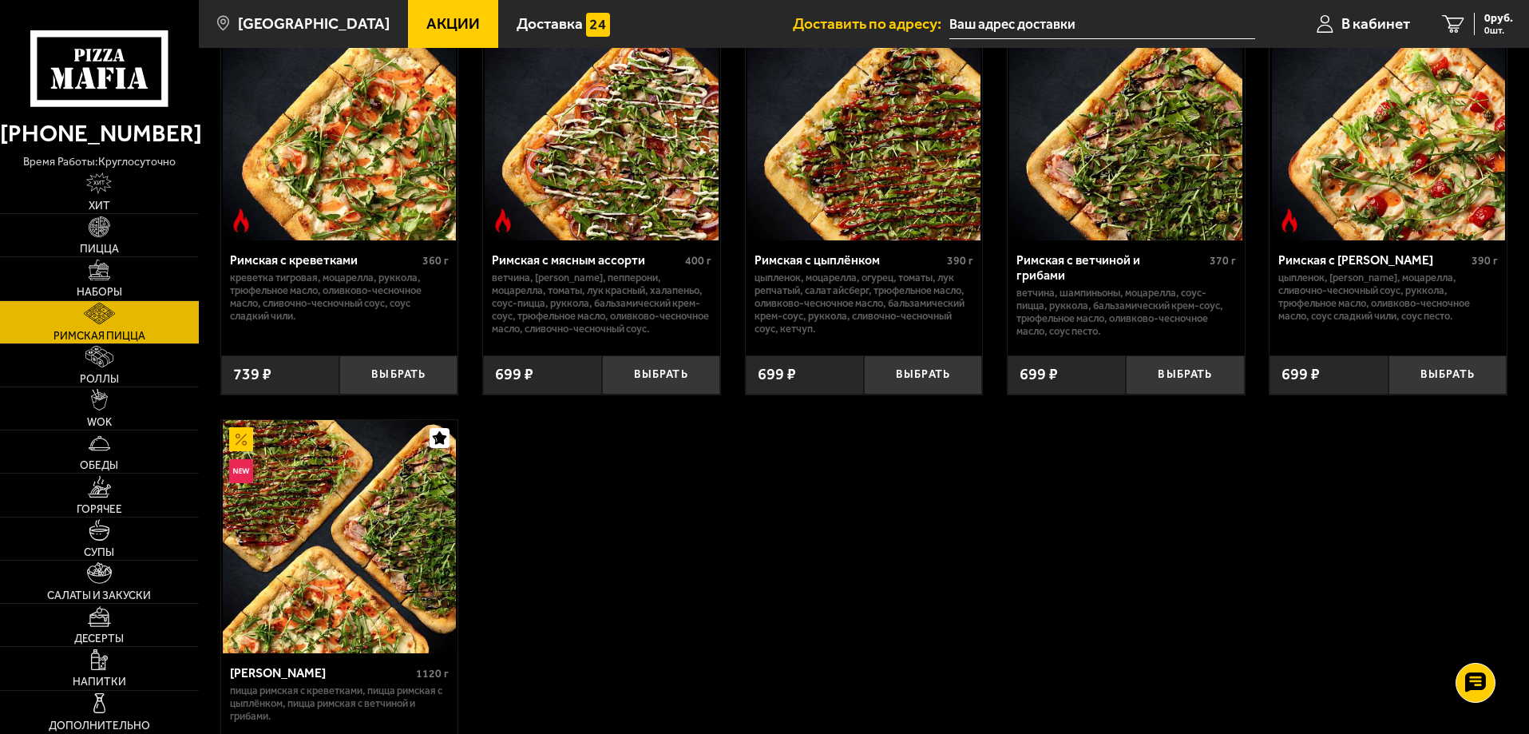
scroll to position [121, 0]
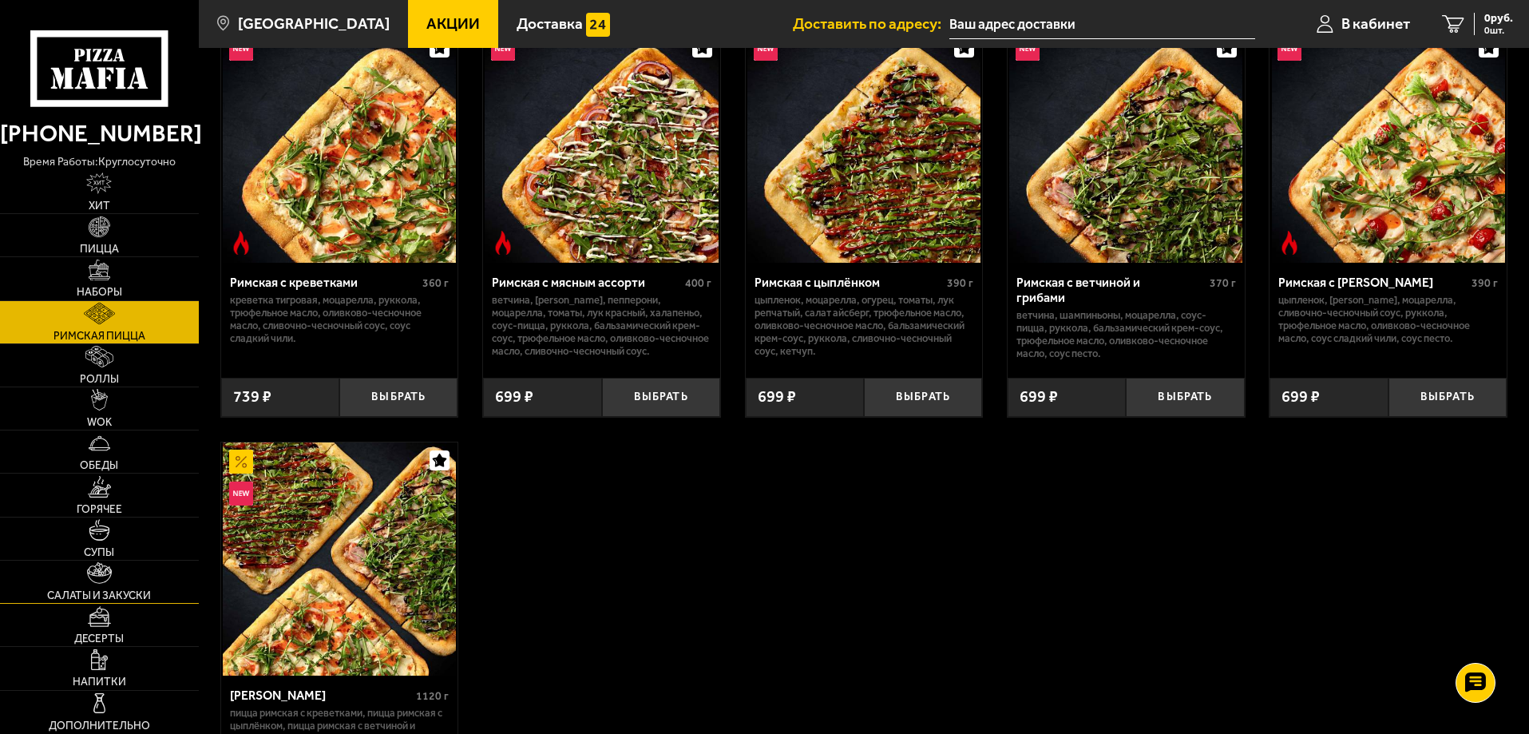
click at [111, 565] on img at bounding box center [99, 573] width 24 height 22
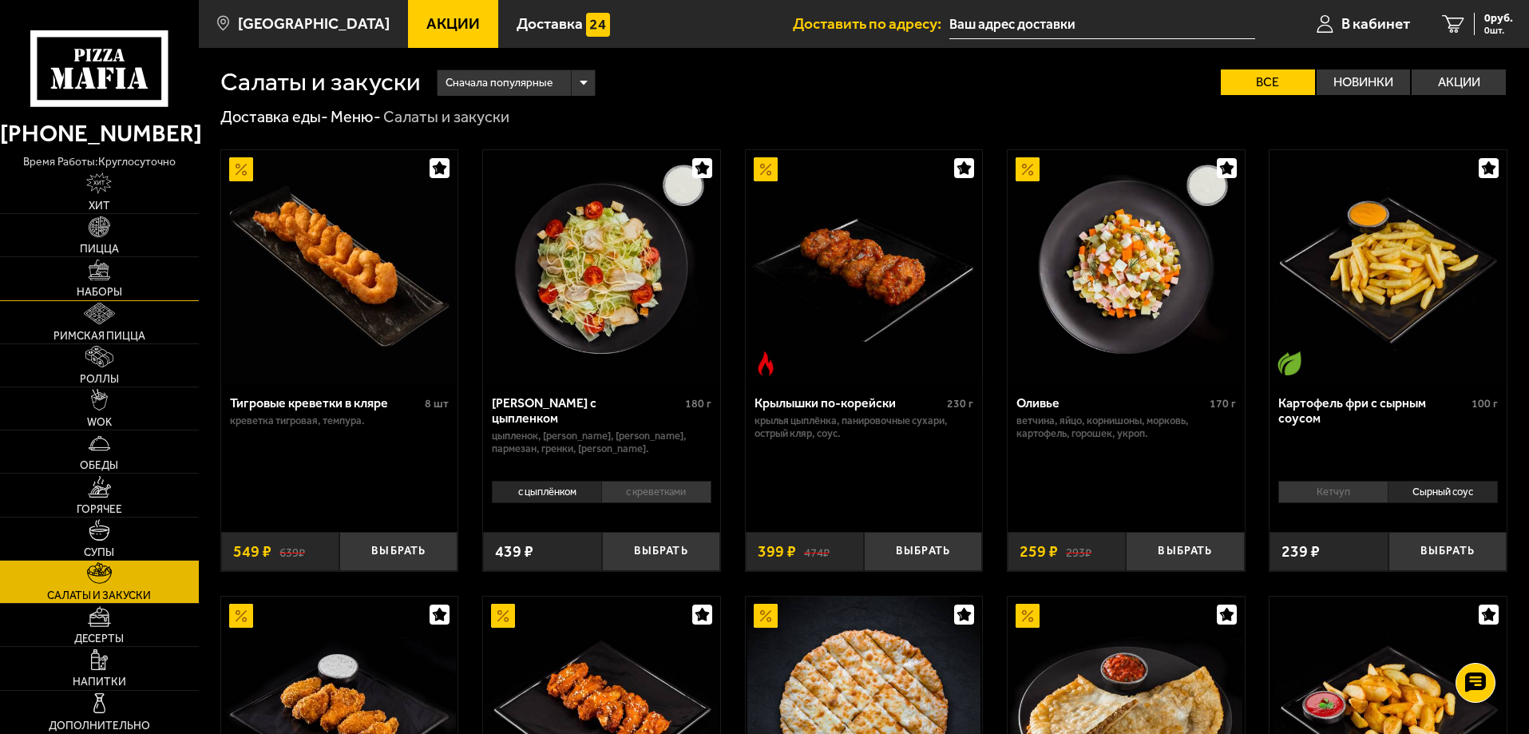
click at [128, 274] on link "Наборы" at bounding box center [99, 278] width 199 height 42
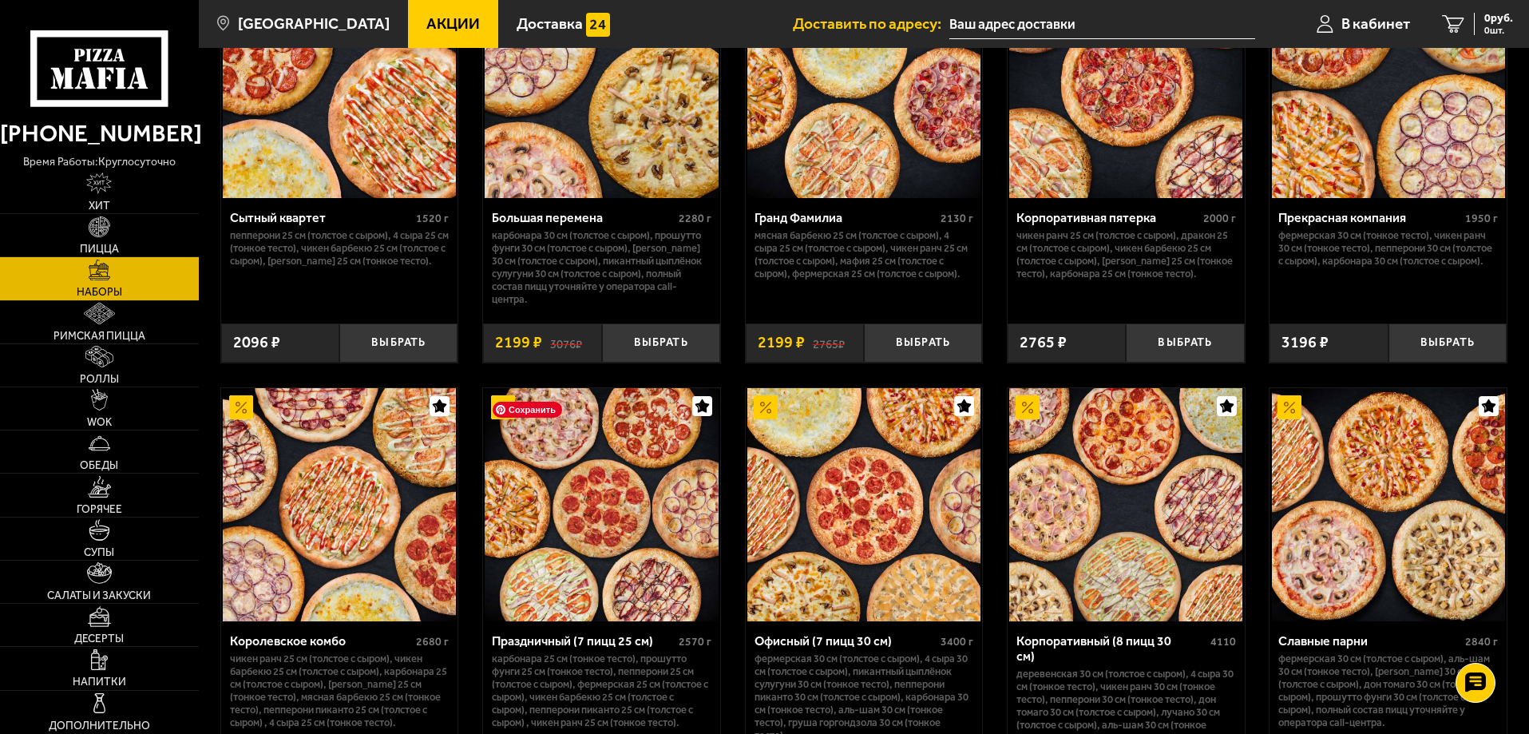
scroll to position [2205, 0]
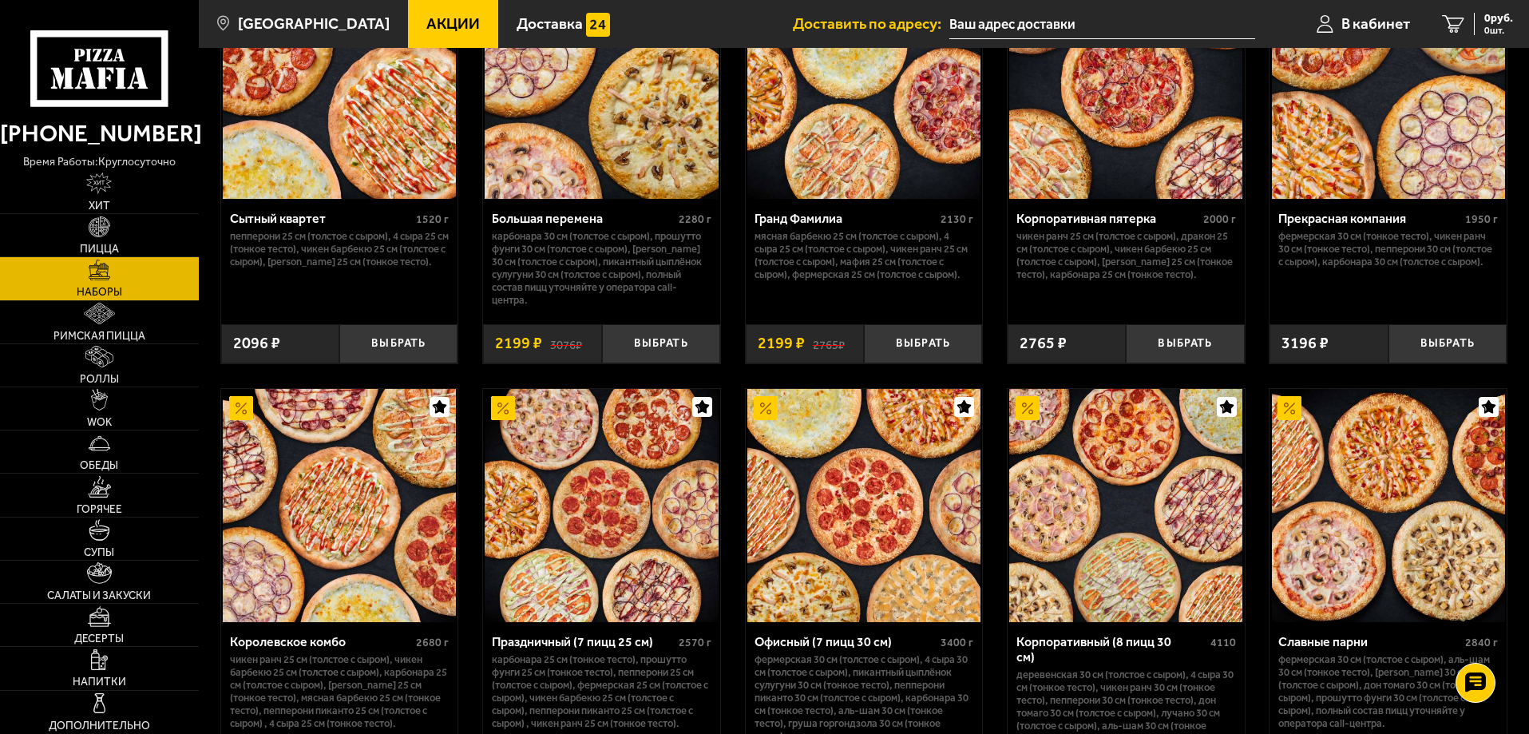
click at [450, 1] on link "Акции" at bounding box center [453, 24] width 90 height 48
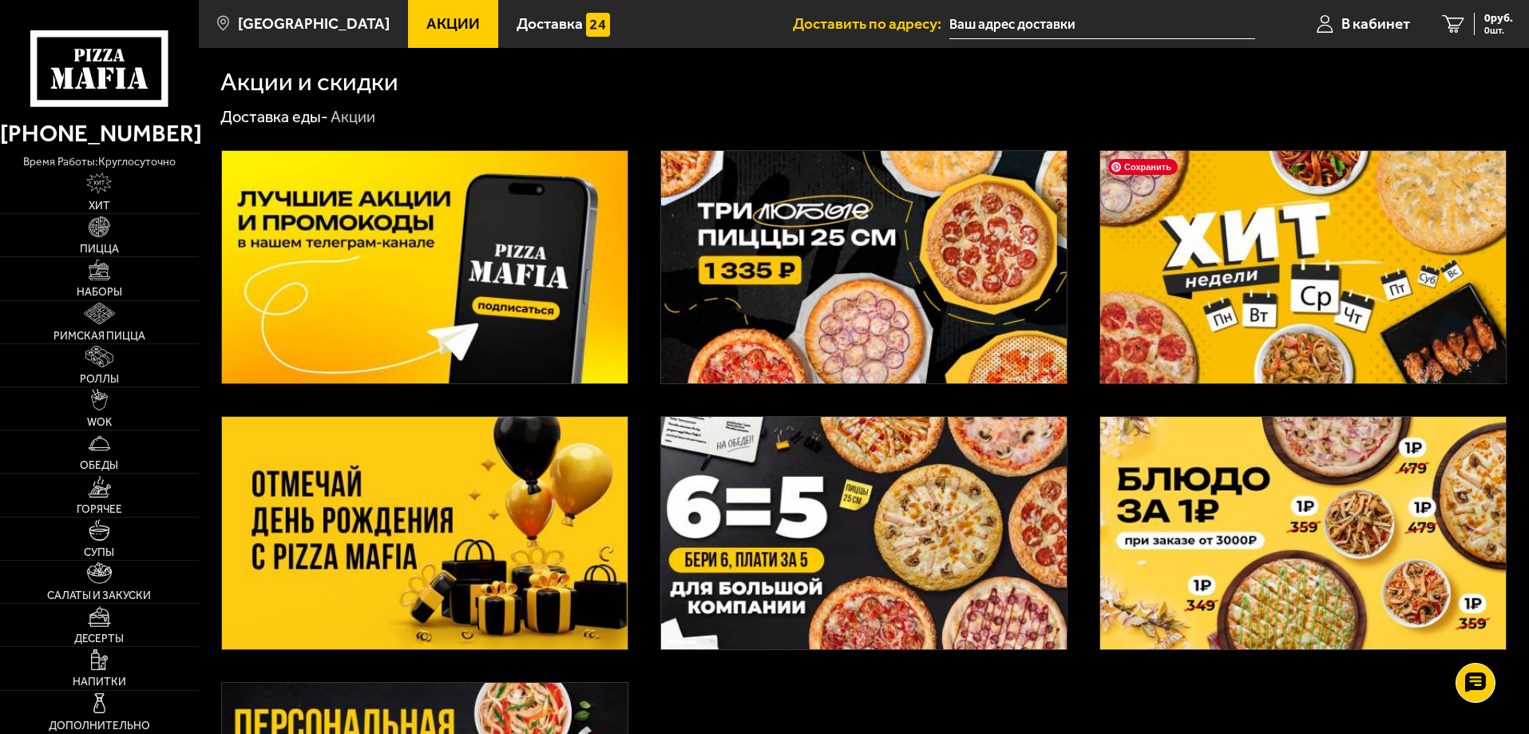
click at [1260, 271] on img at bounding box center [1303, 267] width 406 height 232
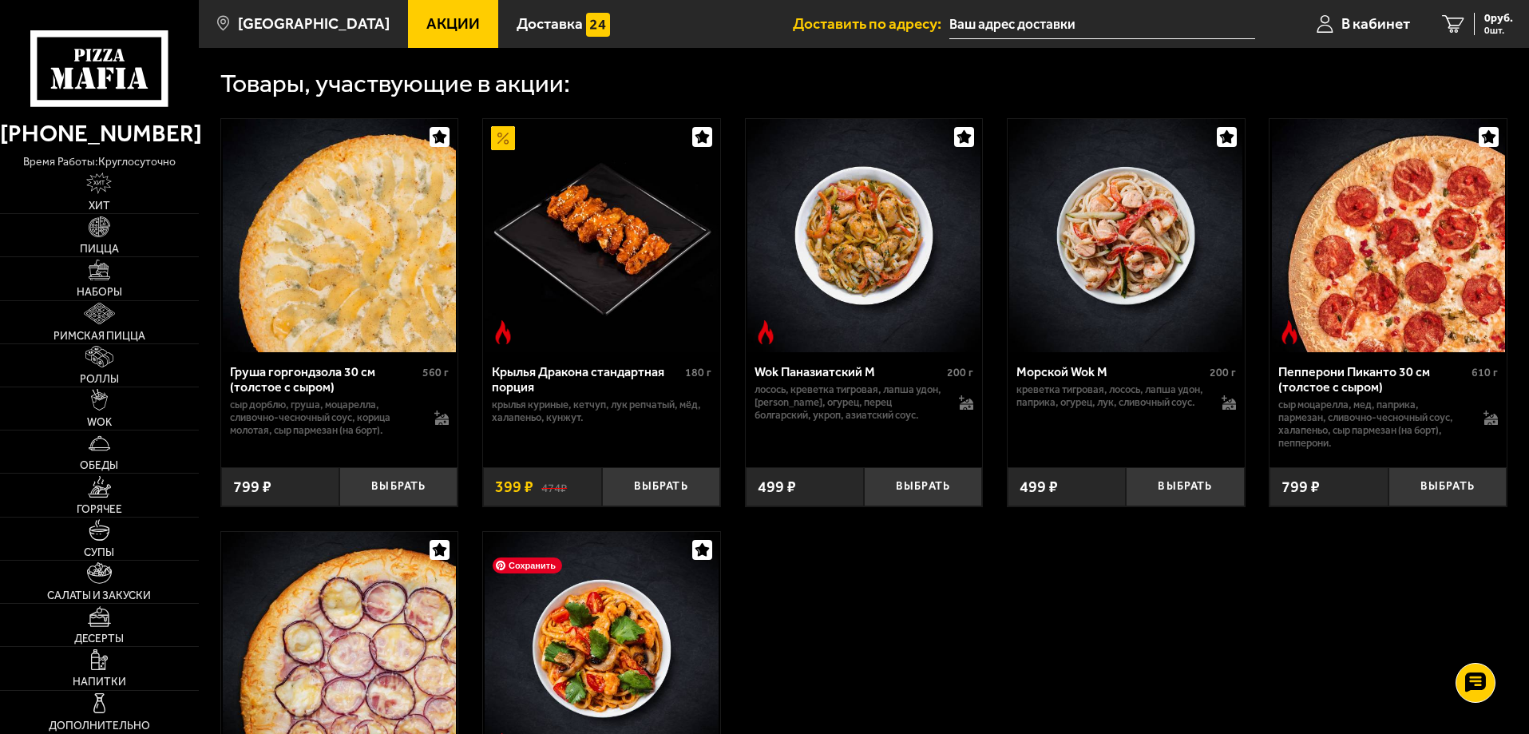
scroll to position [479, 0]
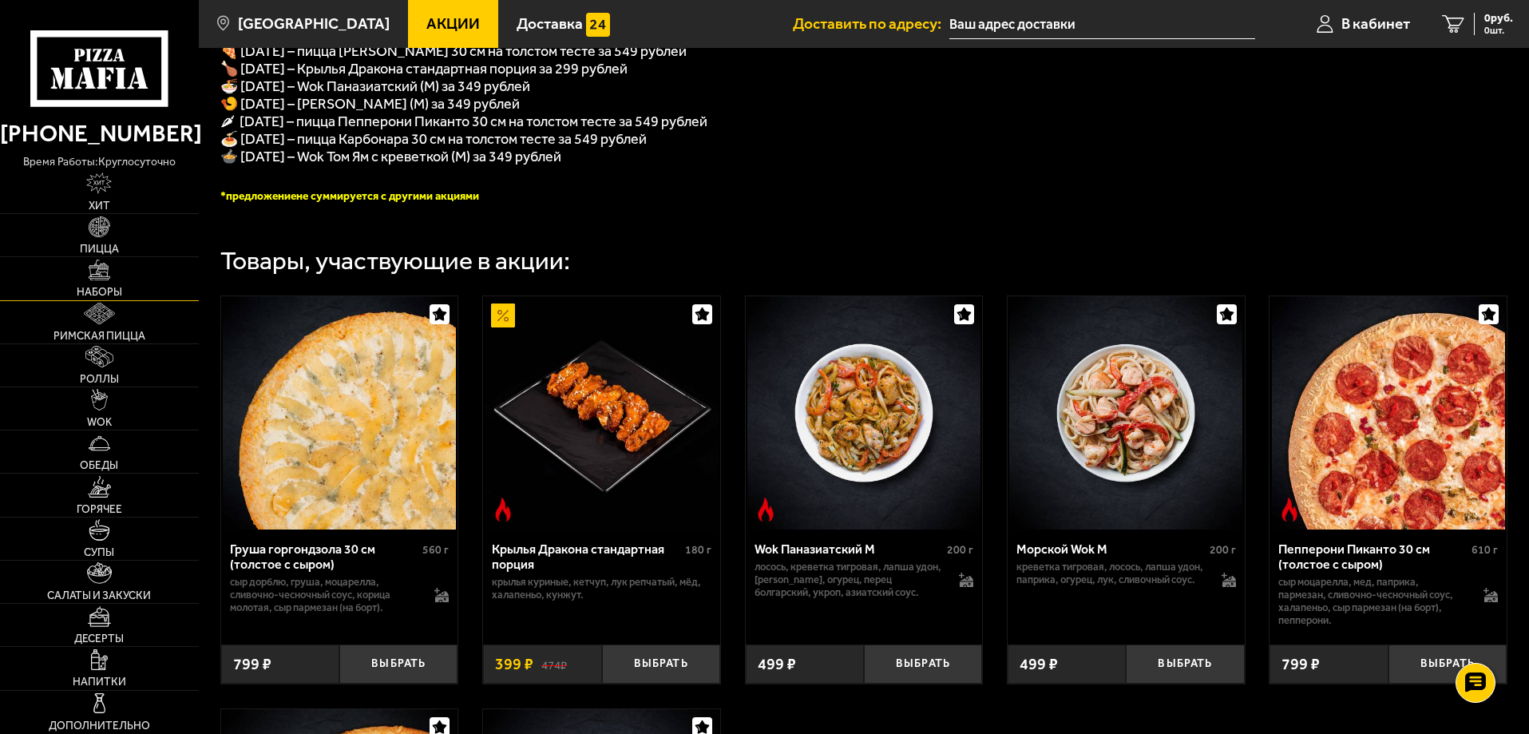
click at [121, 284] on link "Наборы" at bounding box center [99, 278] width 199 height 42
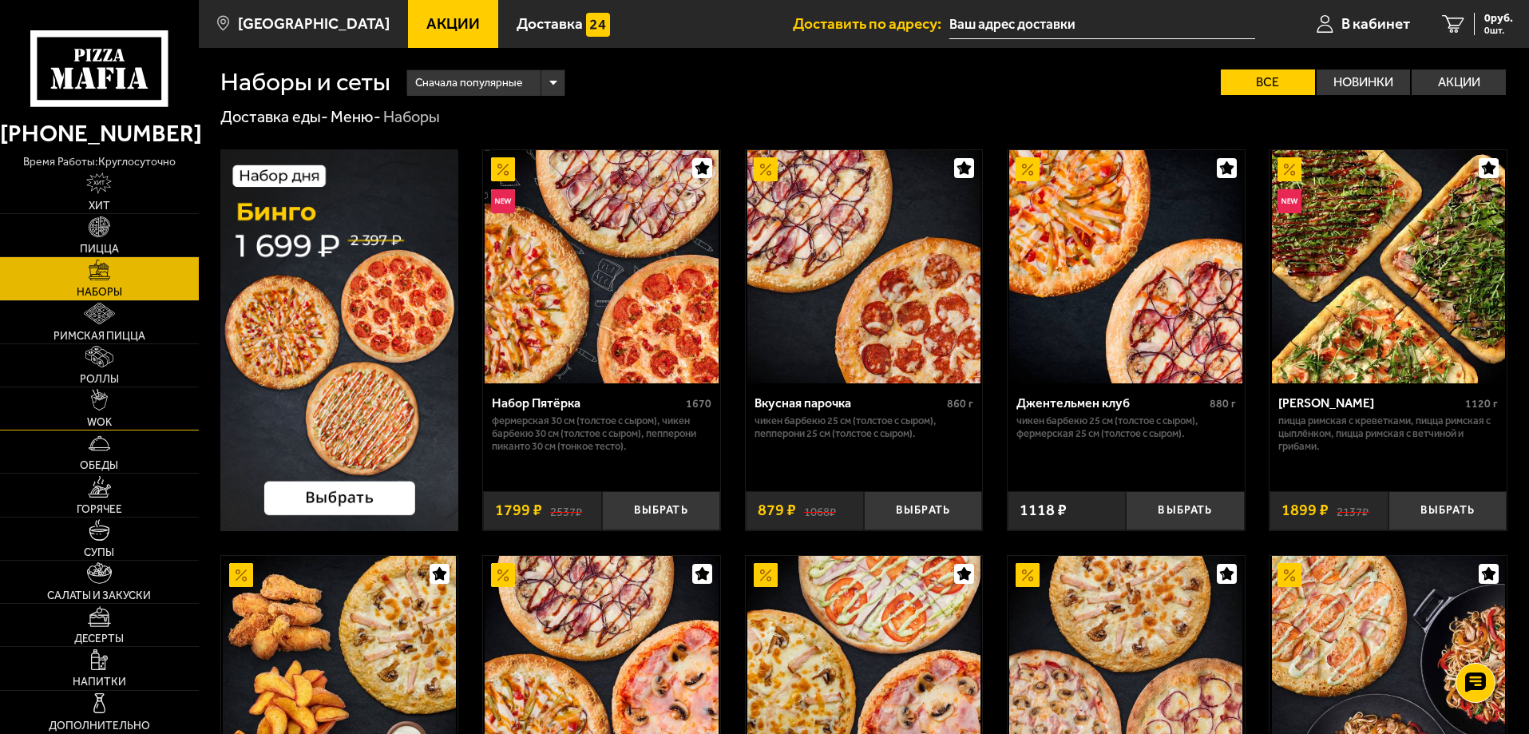
click at [125, 402] on link "WOK" at bounding box center [99, 408] width 199 height 42
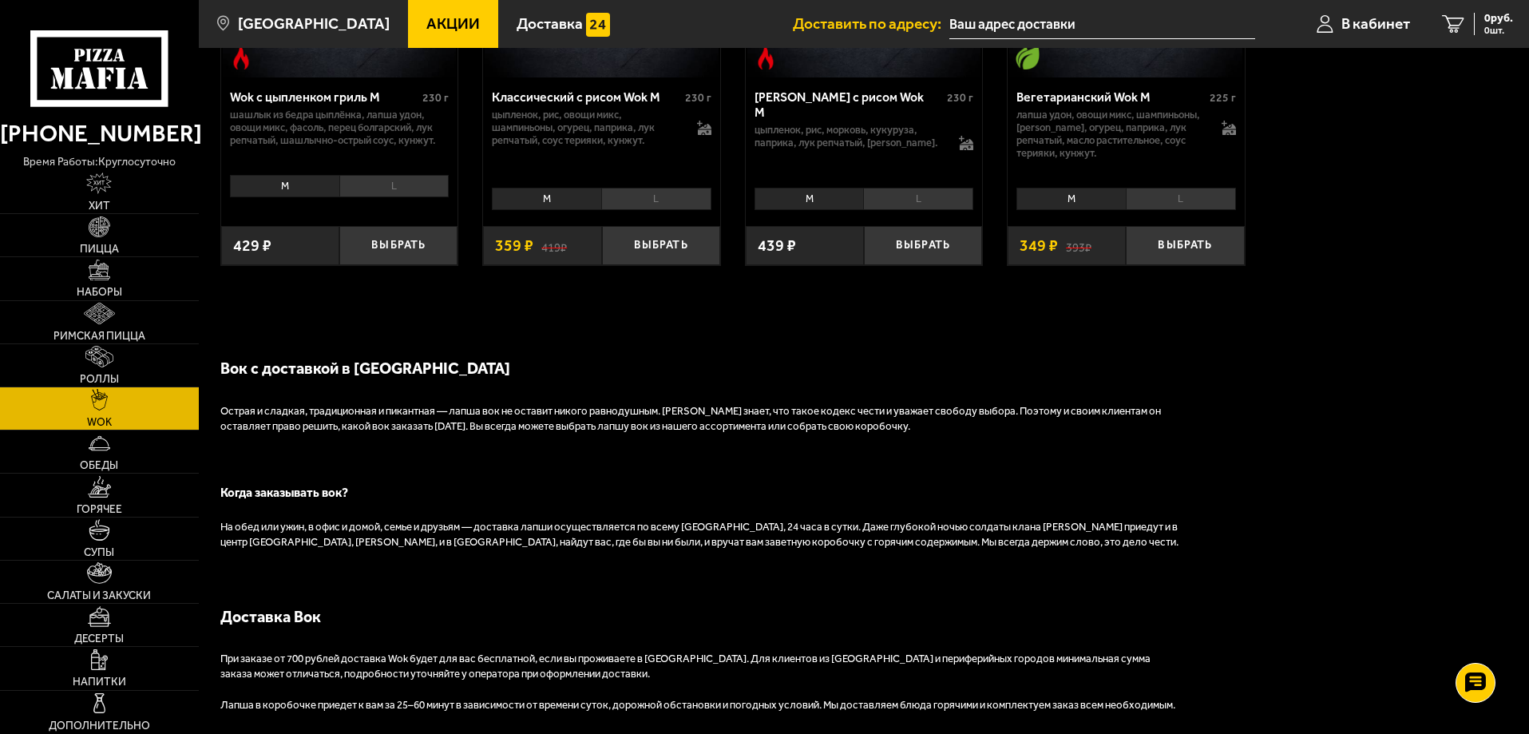
scroll to position [1198, 0]
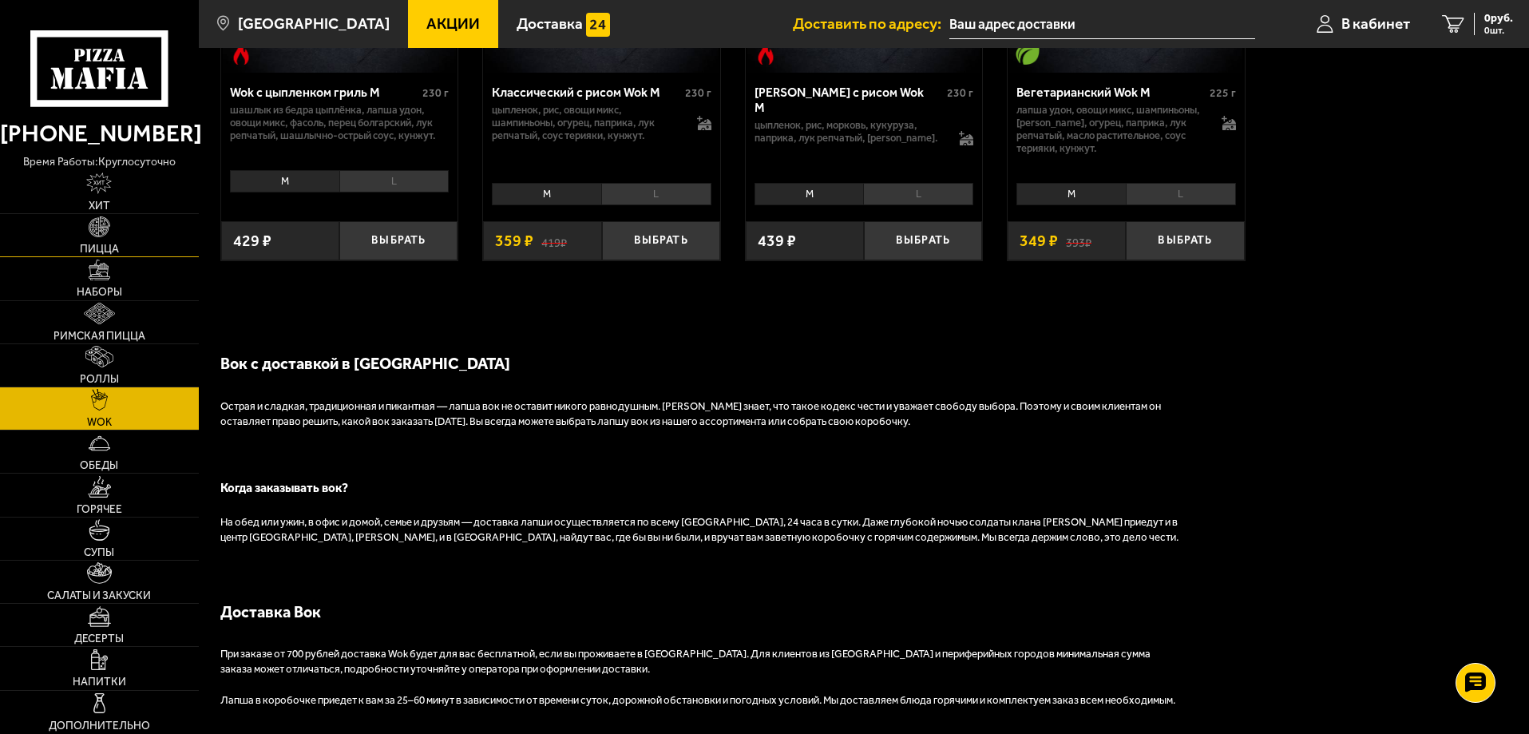
click at [116, 244] on span "Пицца" at bounding box center [99, 249] width 39 height 11
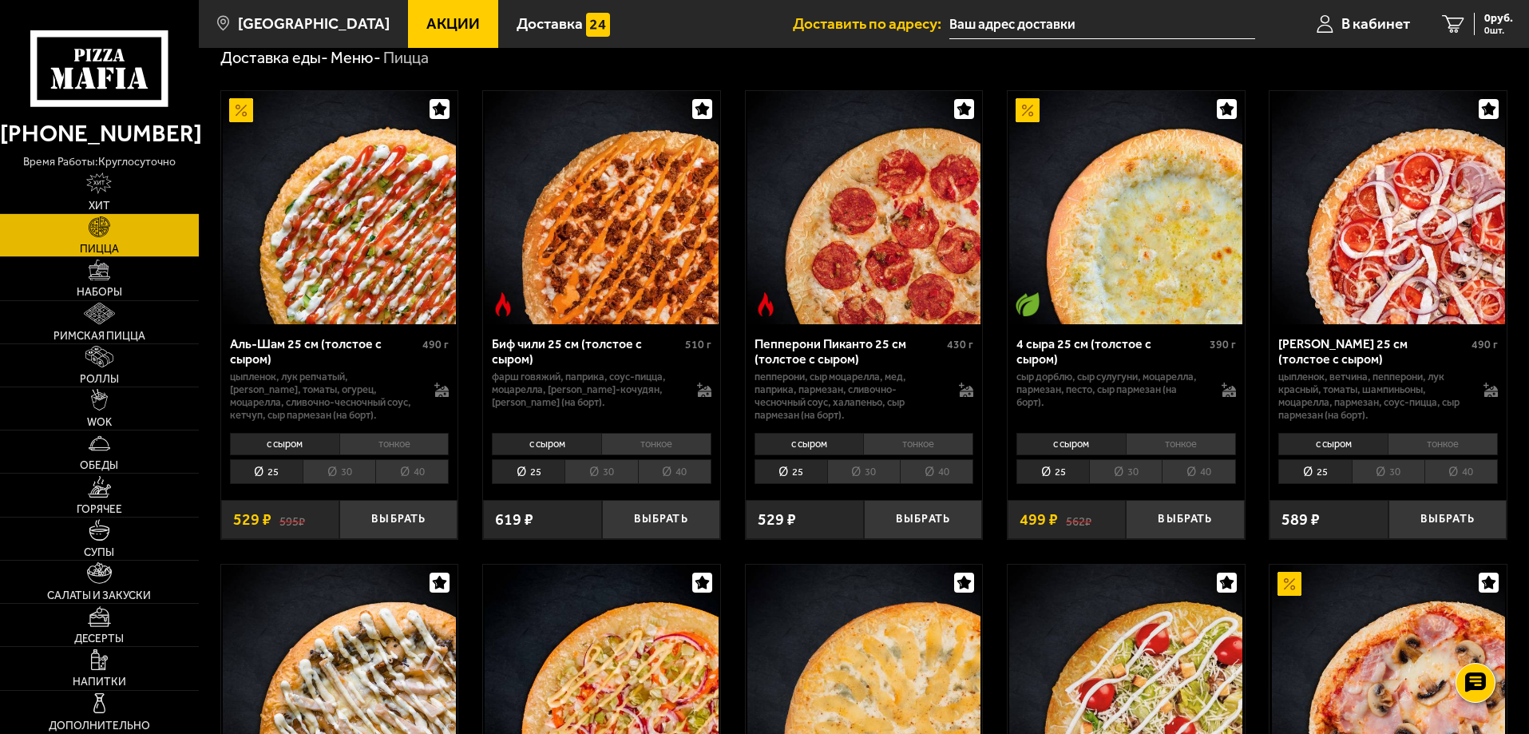
scroll to position [160, 0]
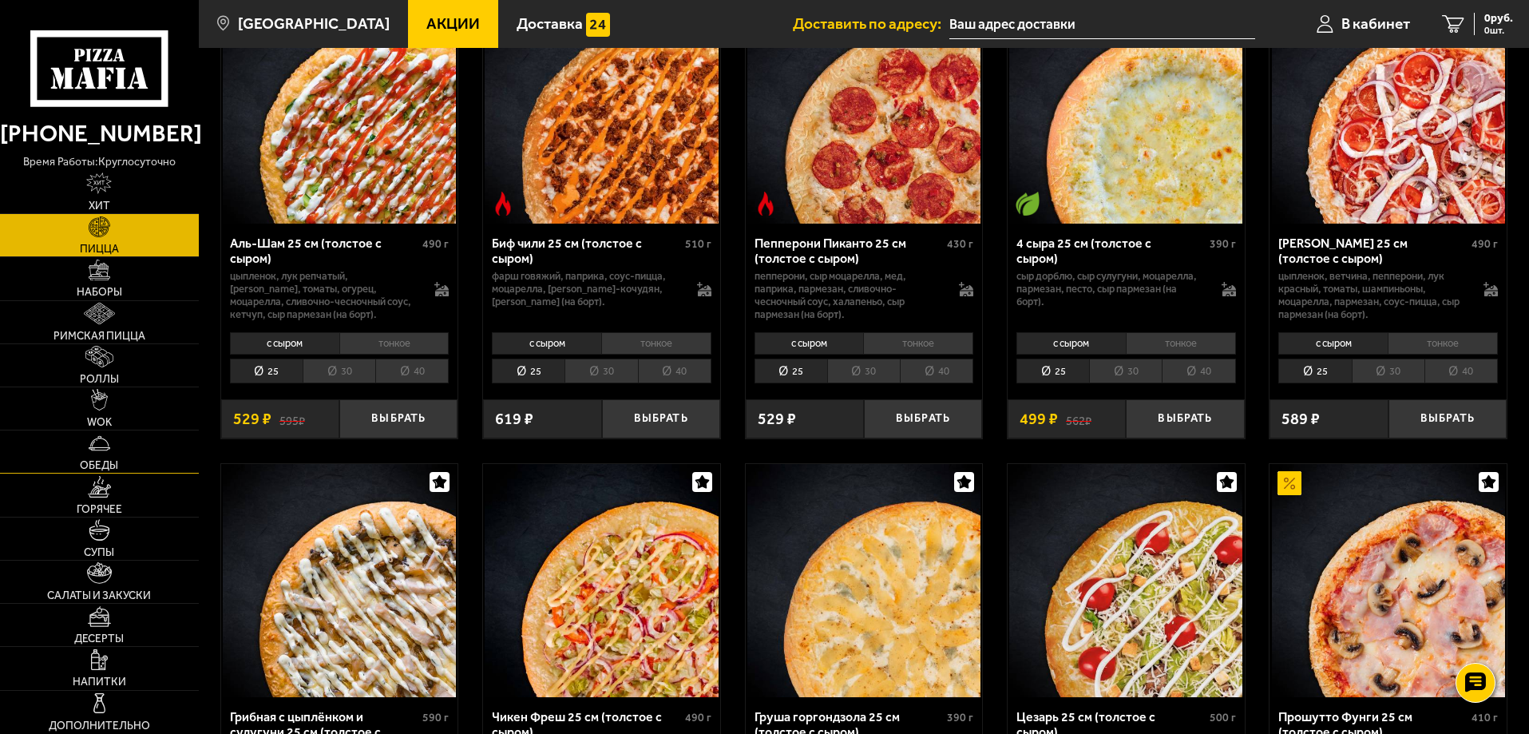
click at [124, 462] on link "Обеды" at bounding box center [99, 451] width 199 height 42
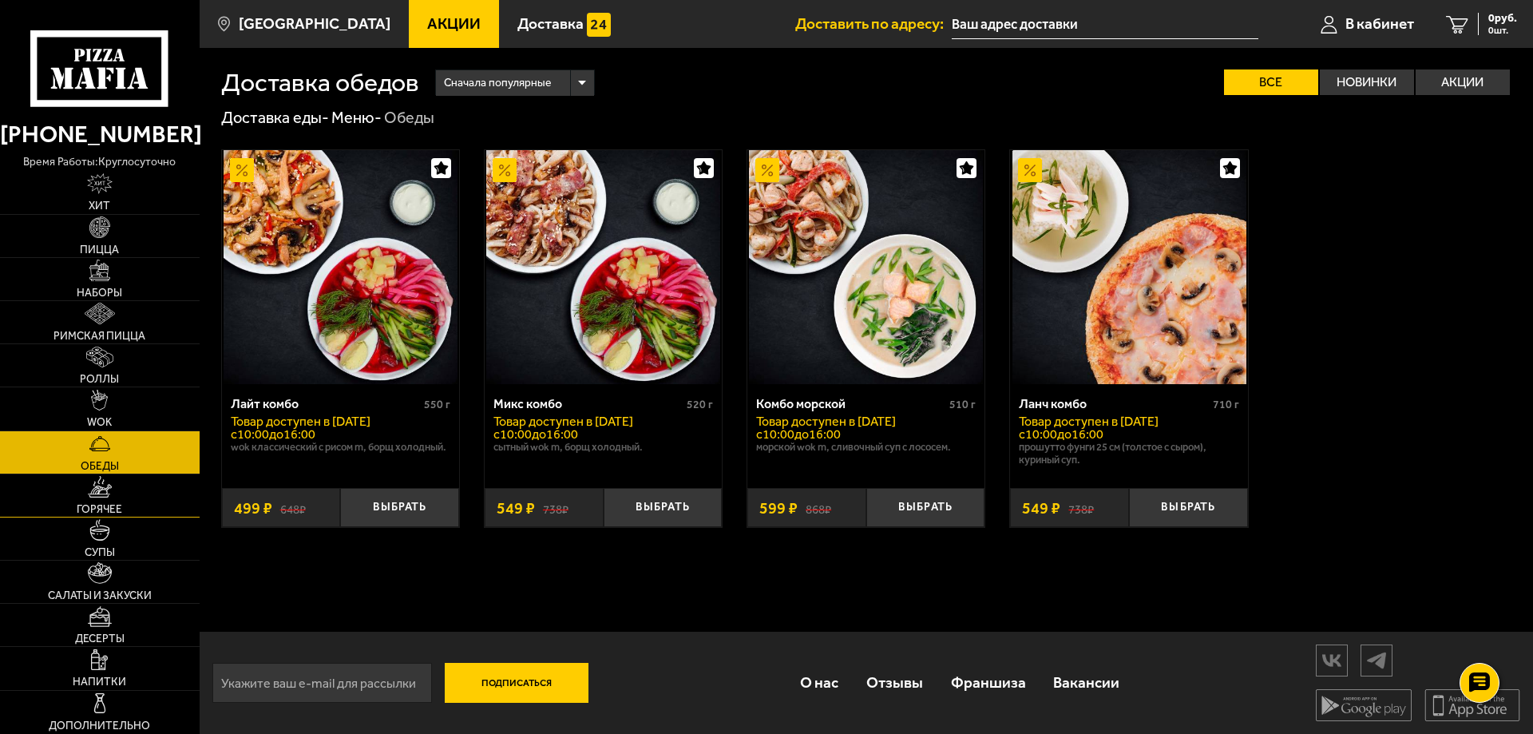
click at [105, 491] on img at bounding box center [100, 487] width 24 height 22
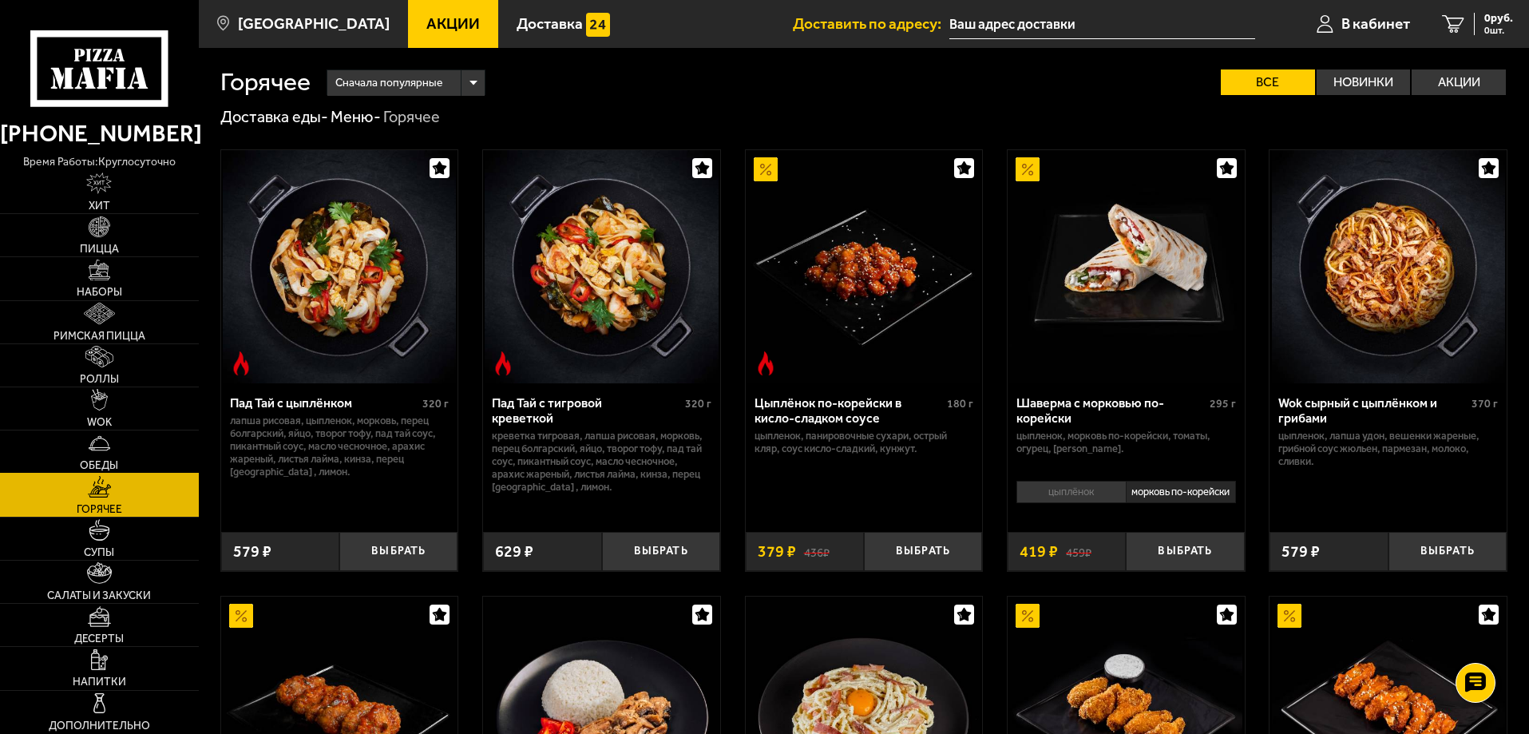
click at [97, 446] on img at bounding box center [100, 444] width 22 height 22
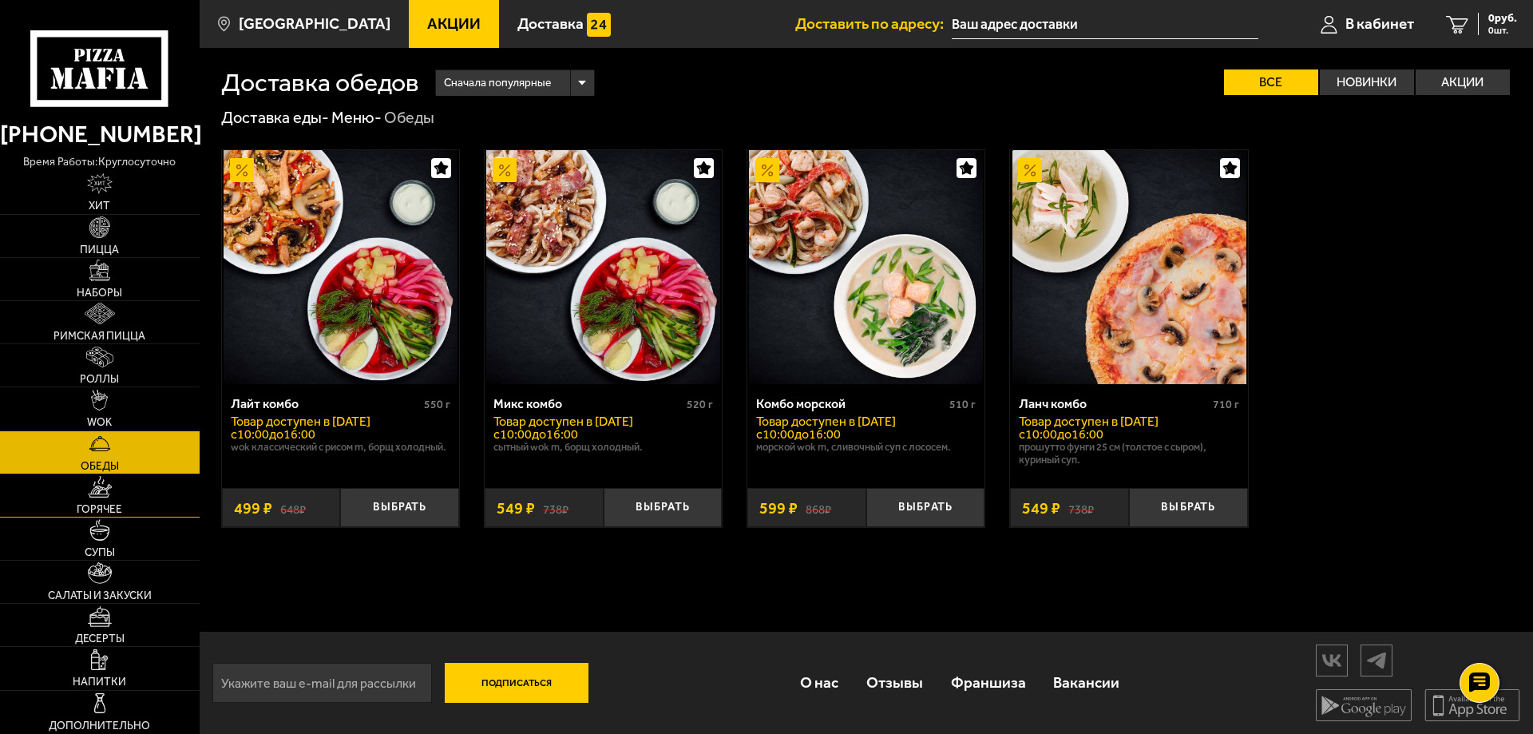
click at [109, 490] on img at bounding box center [100, 487] width 24 height 22
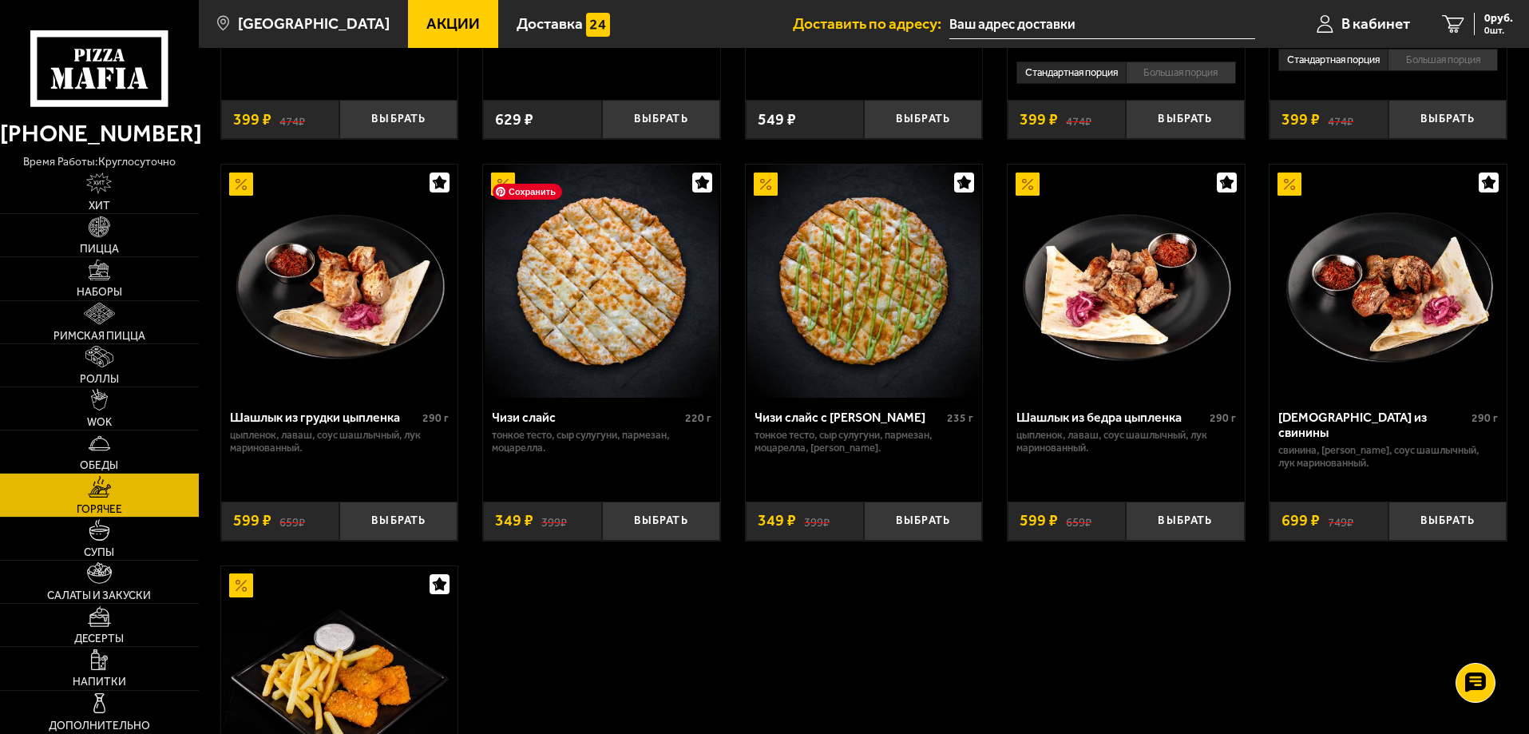
scroll to position [1118, 0]
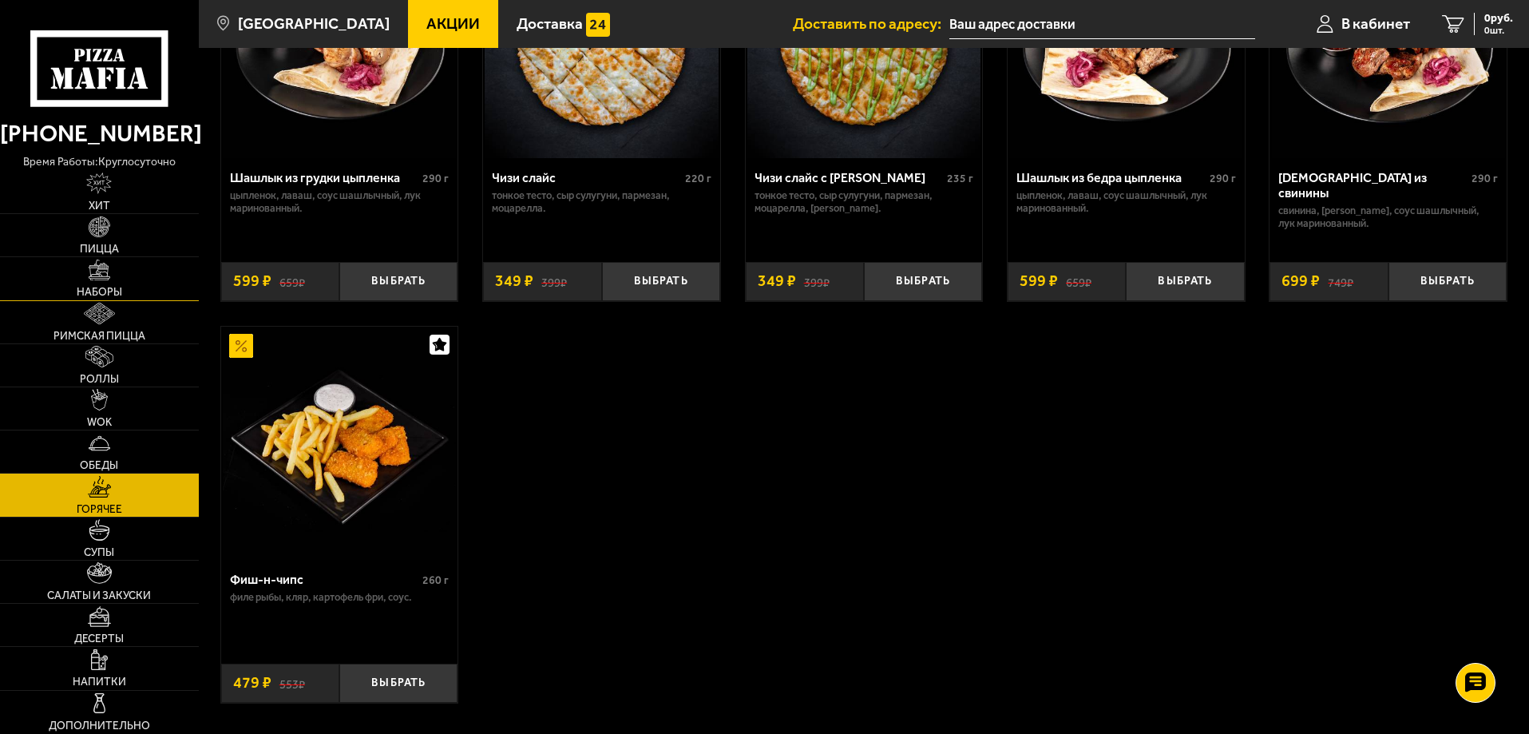
click at [141, 266] on link "Наборы" at bounding box center [99, 278] width 199 height 42
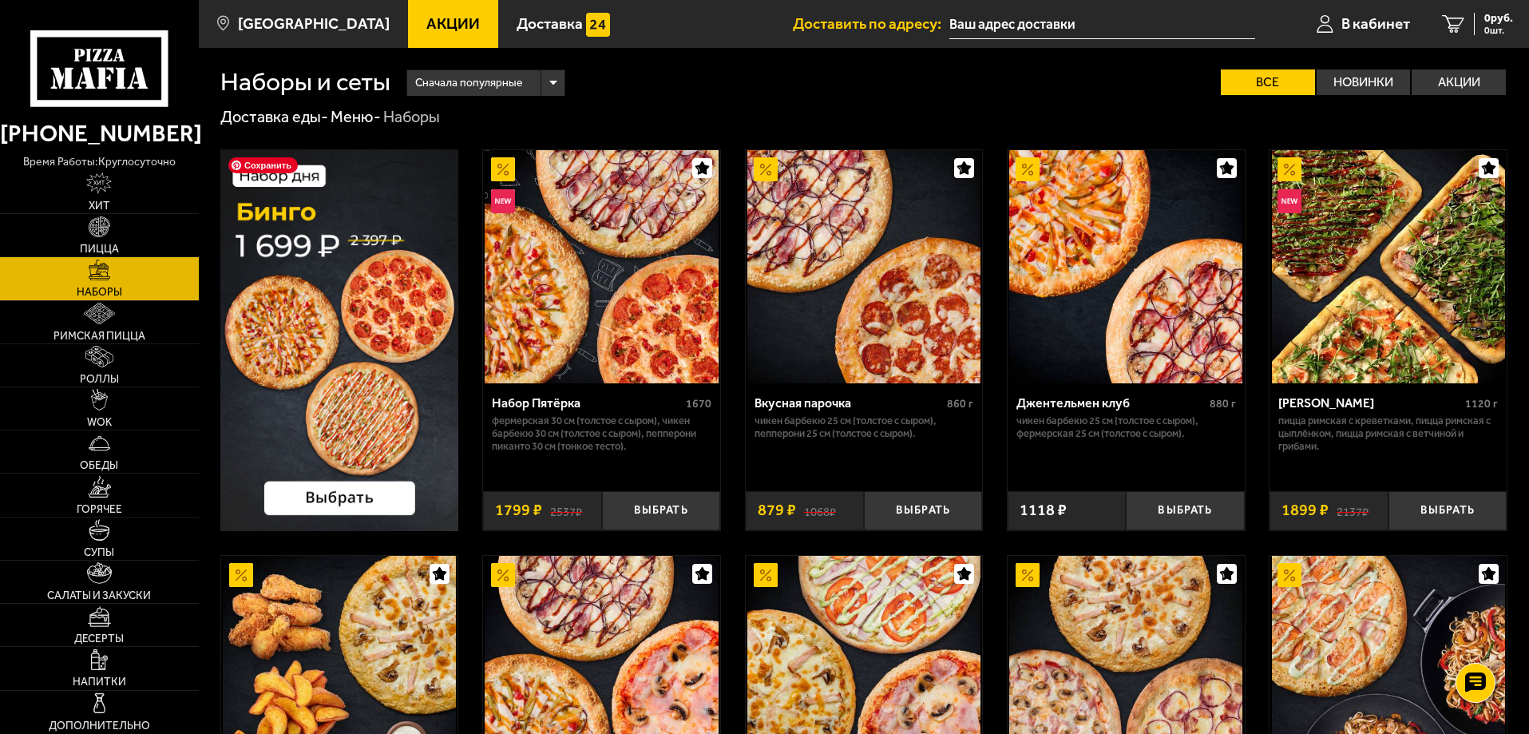
click at [324, 353] on img at bounding box center [339, 340] width 239 height 382
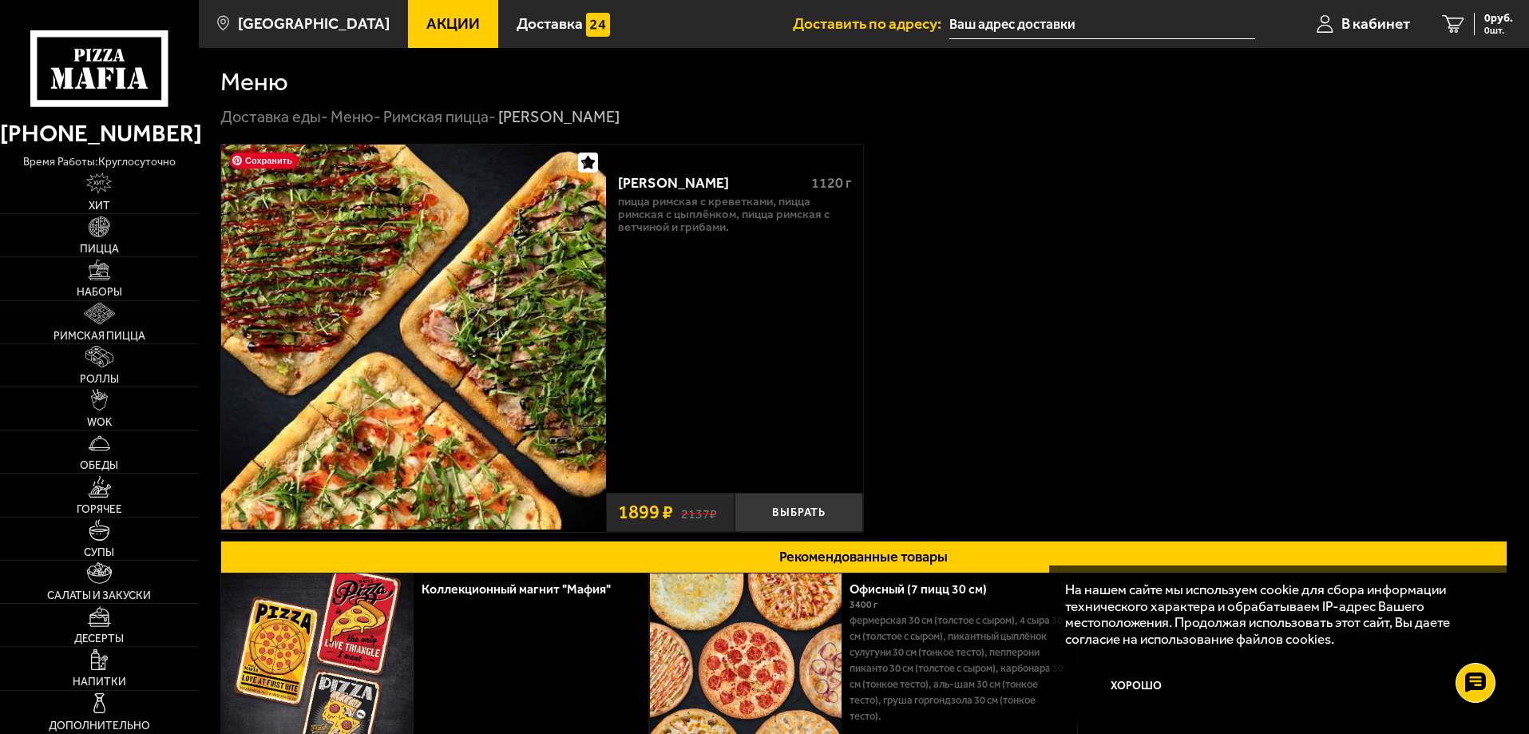
click at [505, 323] on img at bounding box center [413, 337] width 385 height 385
click at [815, 508] on button "Выбрать" at bounding box center [799, 512] width 129 height 39
click at [120, 425] on link "WOK" at bounding box center [99, 408] width 199 height 42
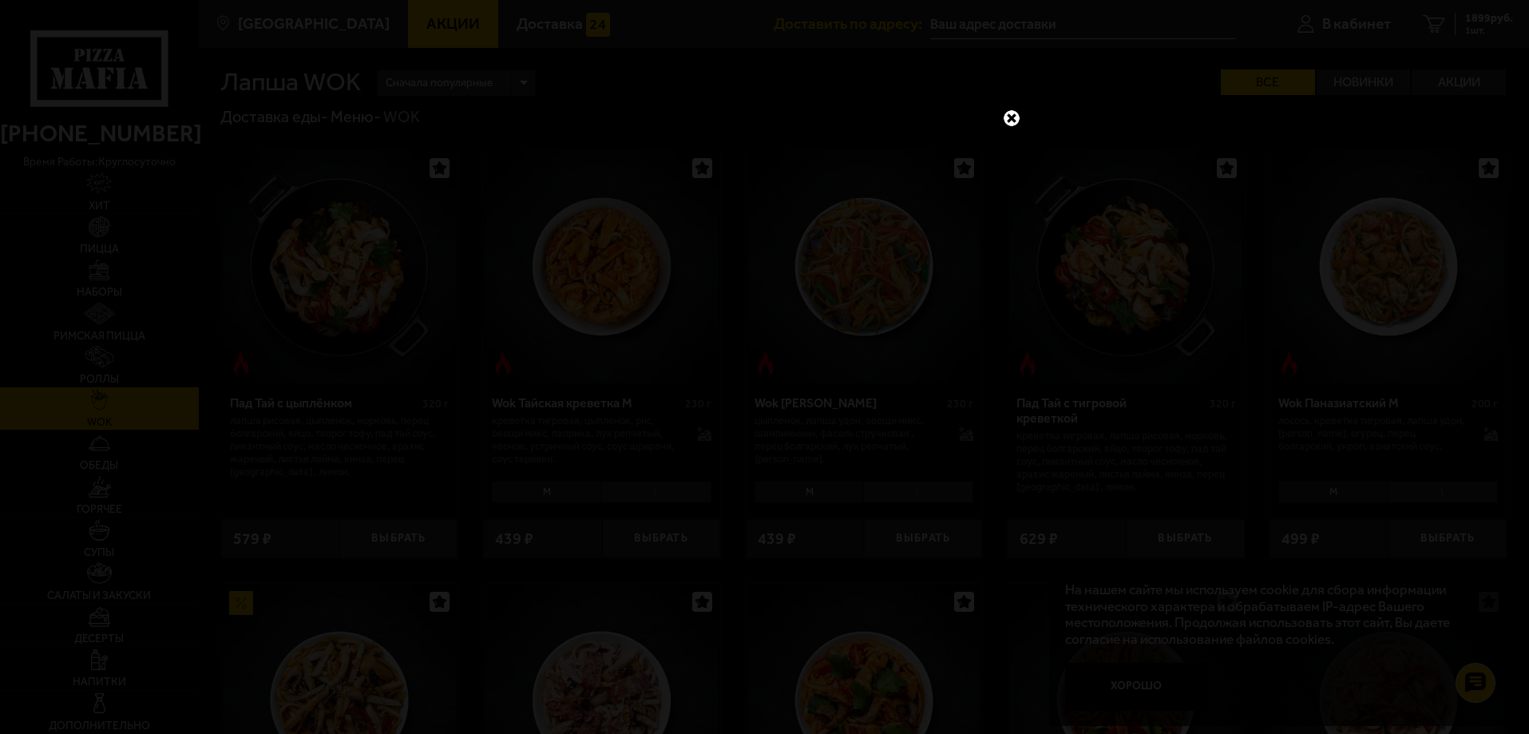
click at [1014, 118] on link at bounding box center [1011, 118] width 21 height 21
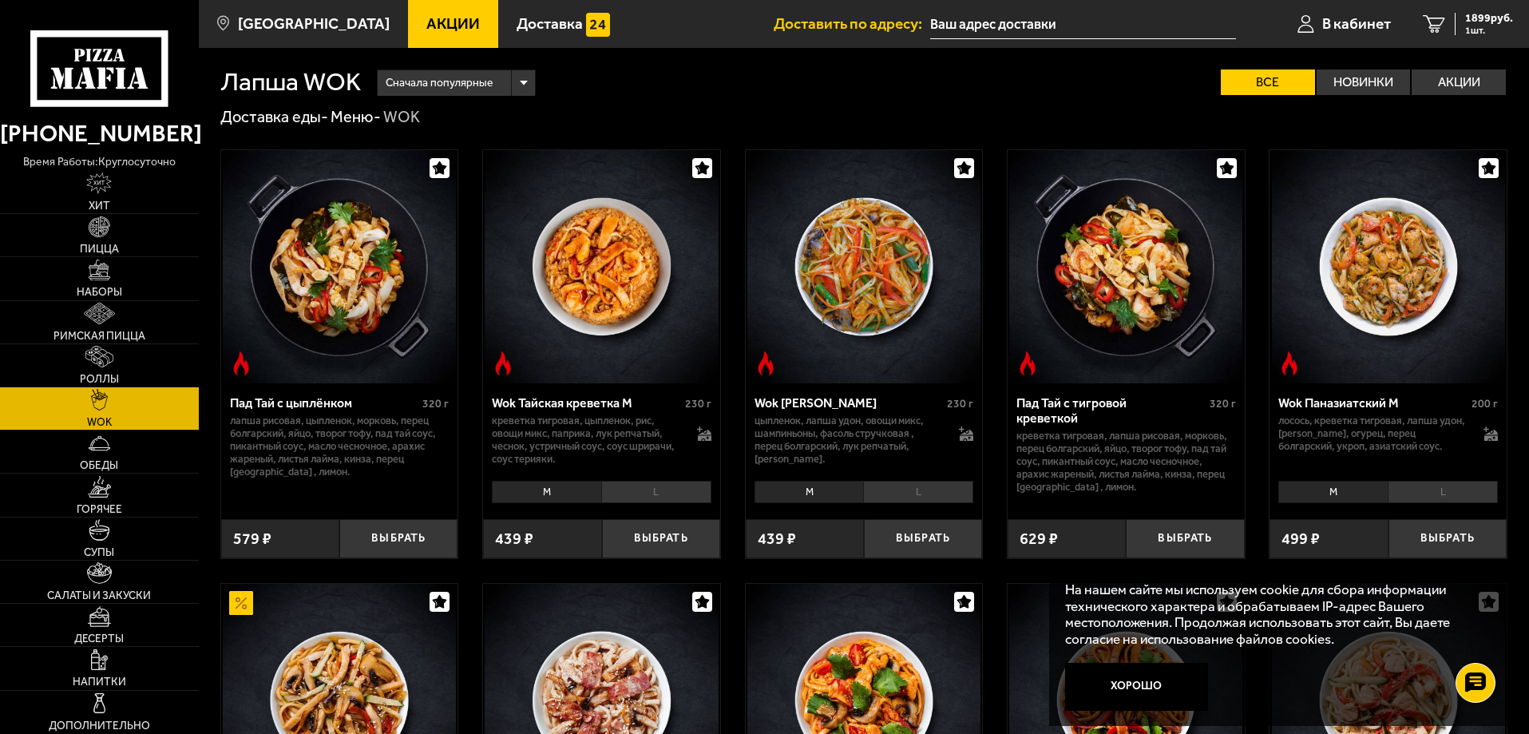
click at [433, 33] on link "Акции" at bounding box center [453, 24] width 90 height 48
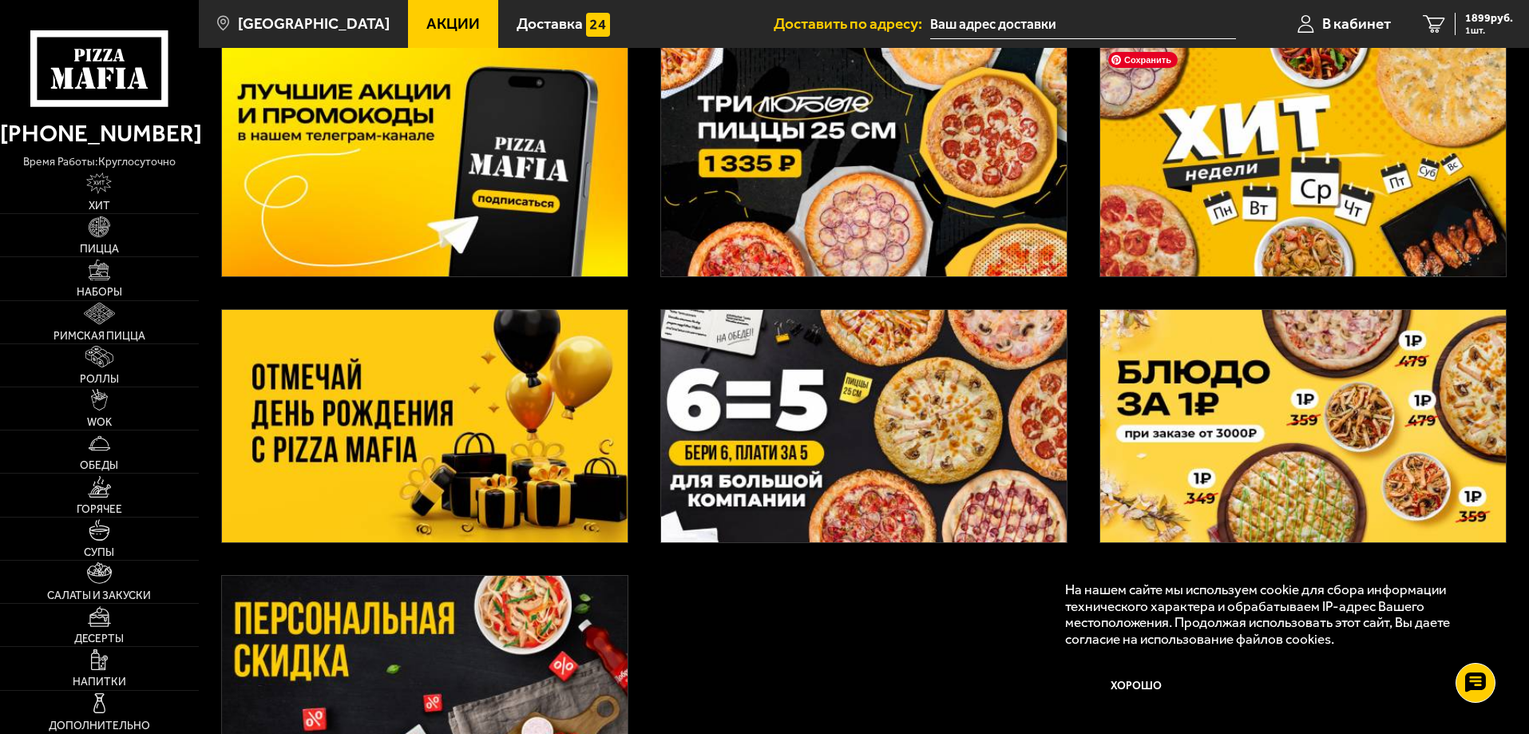
scroll to position [80, 0]
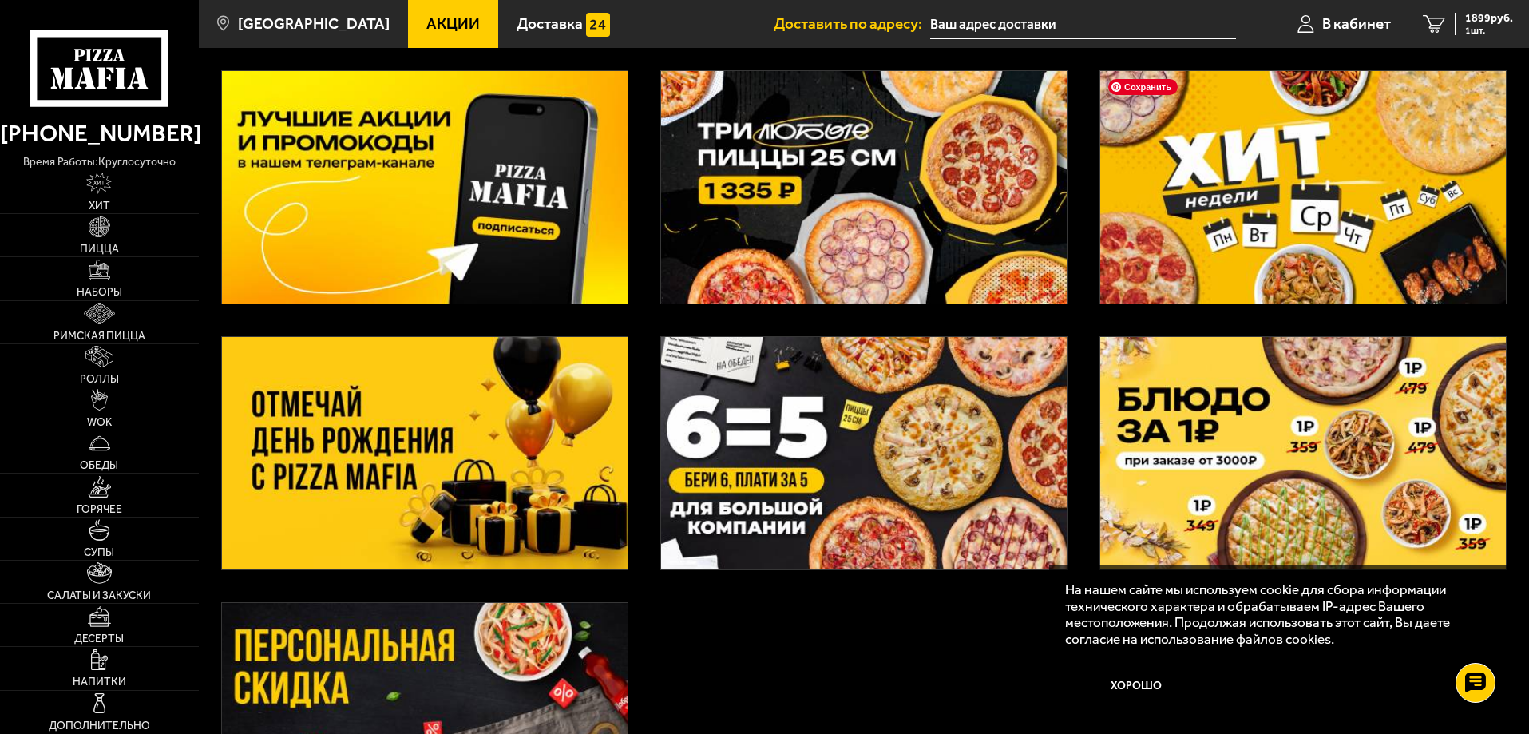
click at [1300, 221] on img at bounding box center [1303, 187] width 406 height 232
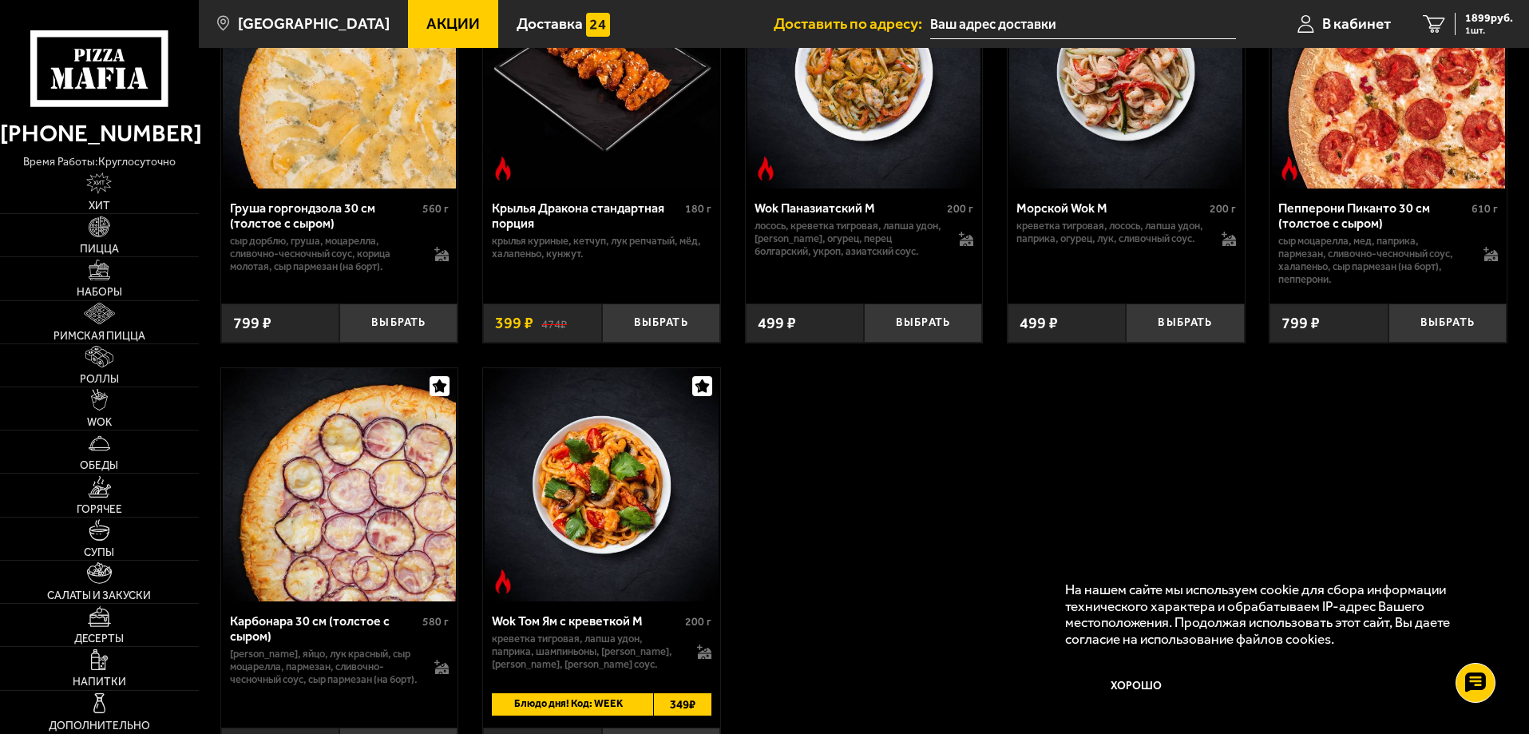
scroll to position [878, 0]
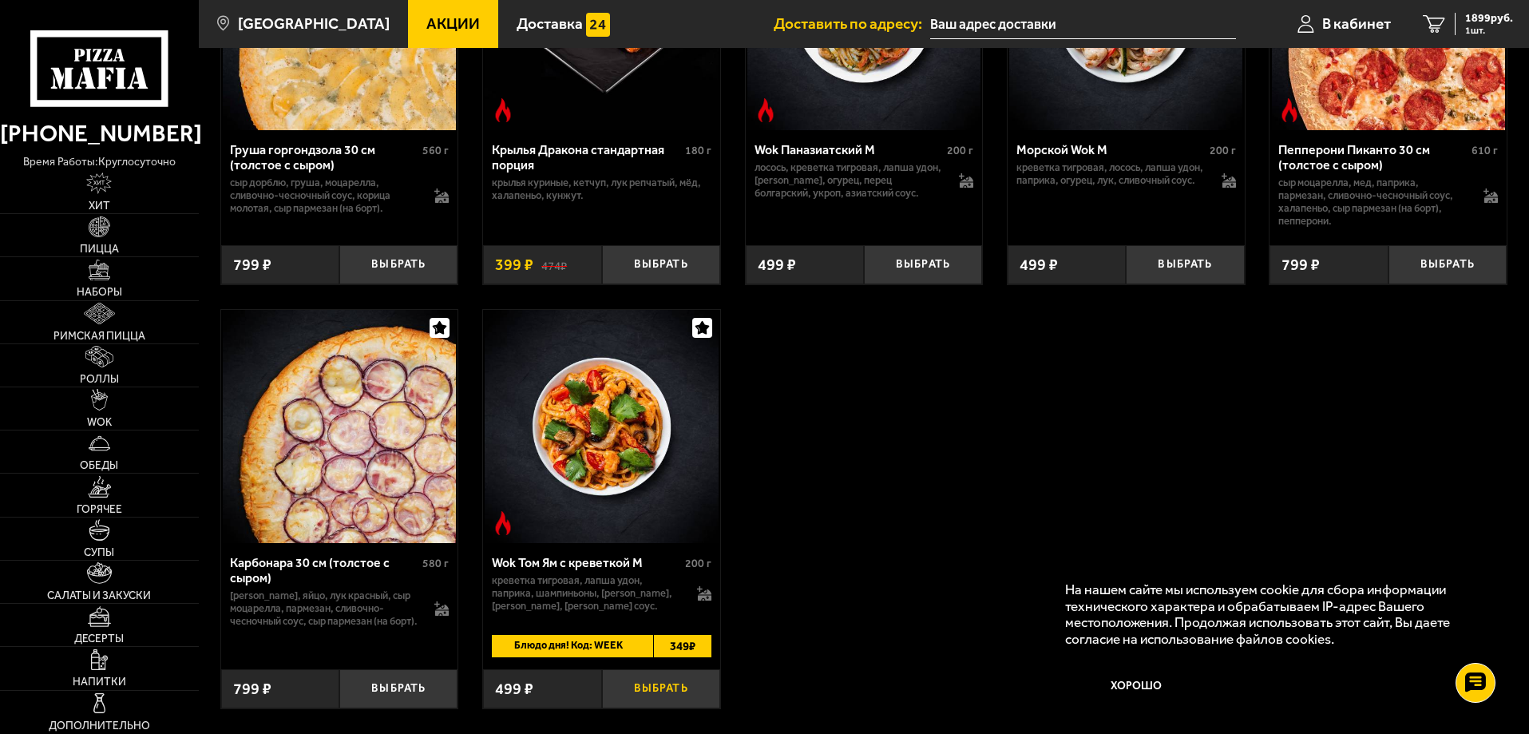
click at [660, 708] on button "Выбрать" at bounding box center [661, 688] width 118 height 39
drag, startPoint x: 627, startPoint y: 663, endPoint x: 596, endPoint y: 661, distance: 31.2
click at [596, 657] on span "Блюдо дня! Код: WEEK" at bounding box center [565, 646] width 147 height 22
copy span "WEEK"
click at [1466, 14] on span "2333 руб." at bounding box center [1489, 18] width 48 height 11
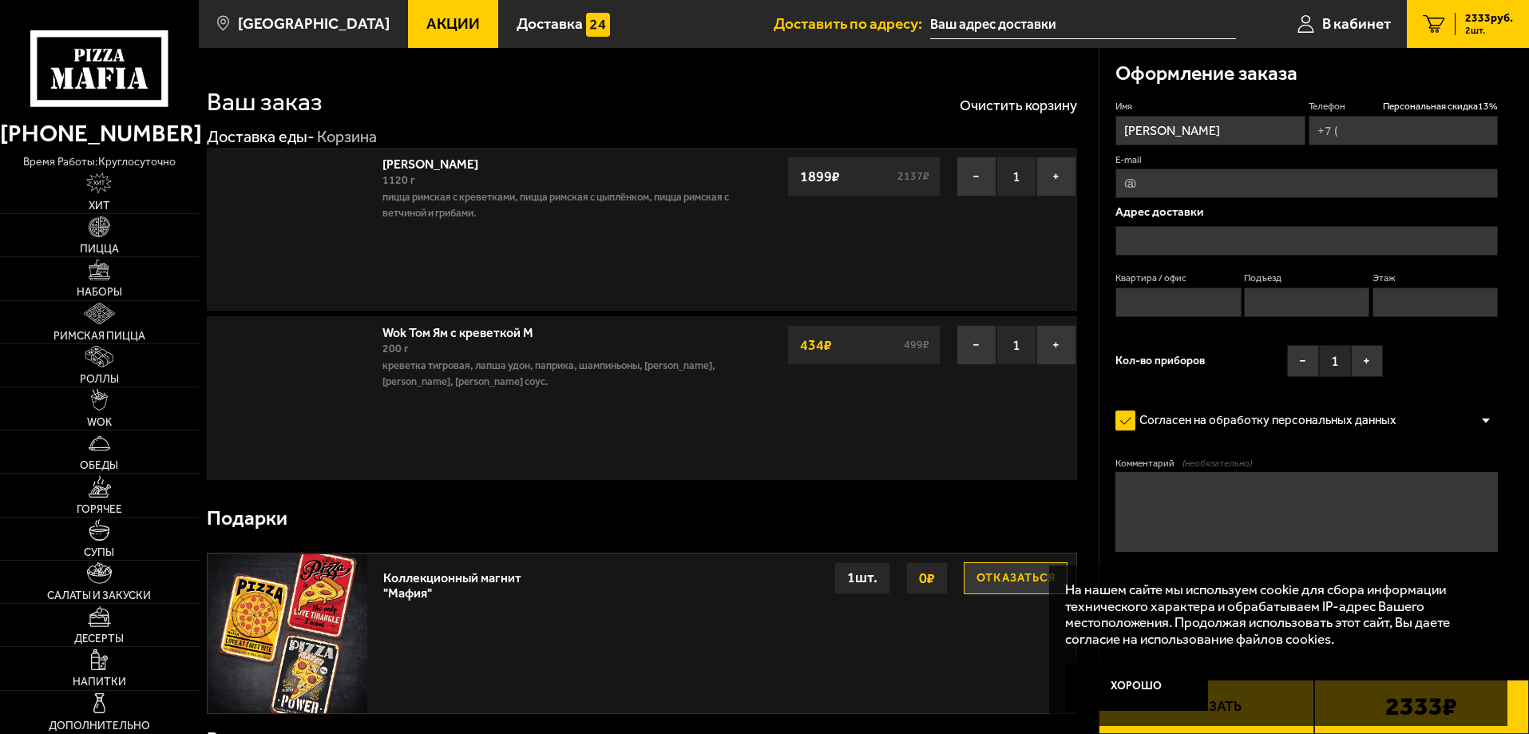
type input "+7 (911) 112-70-03"
type input "Санкт-Петербург, Купчинская улица, 8к1"
type input "546"
type input "15"
type input "5"
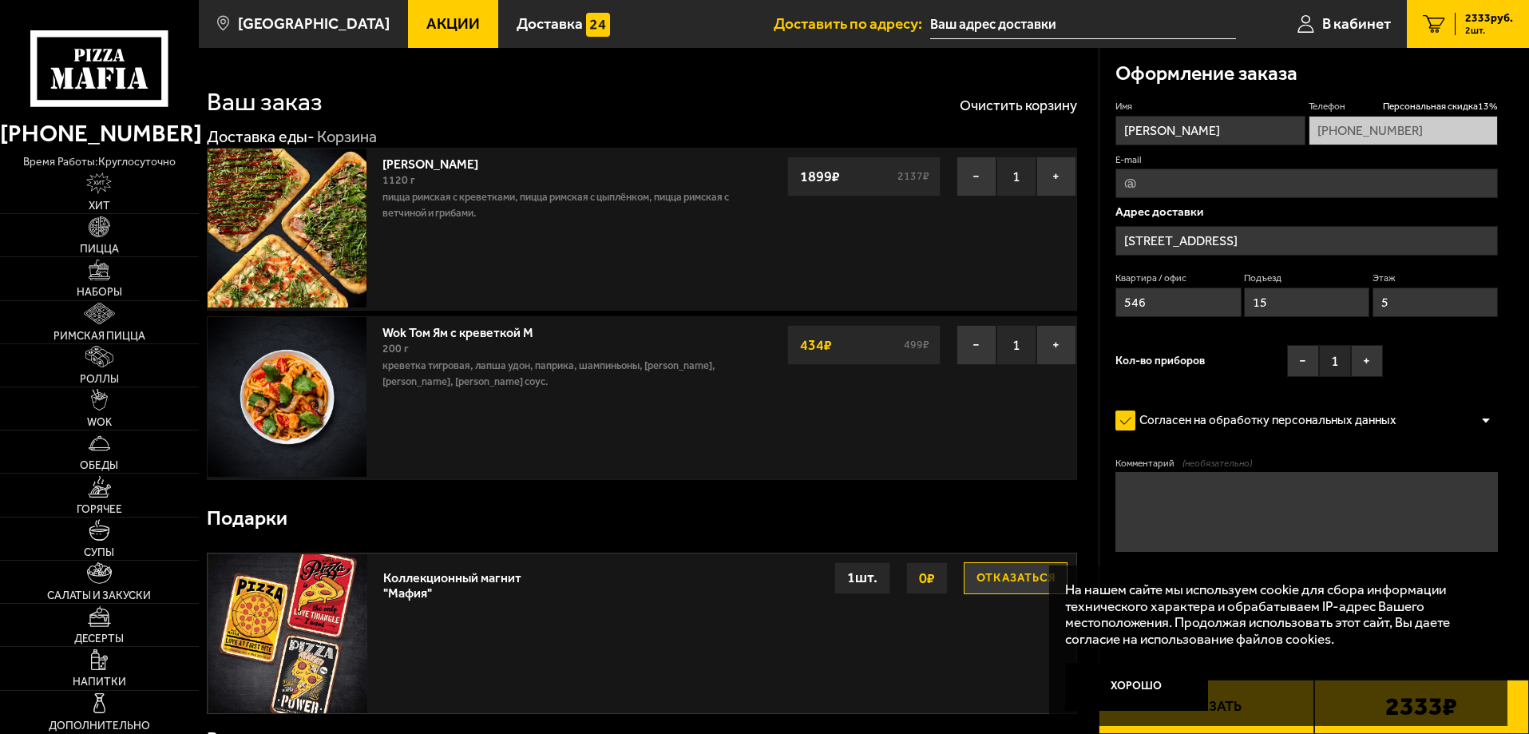
type input "Купчинская улица, 8к1"
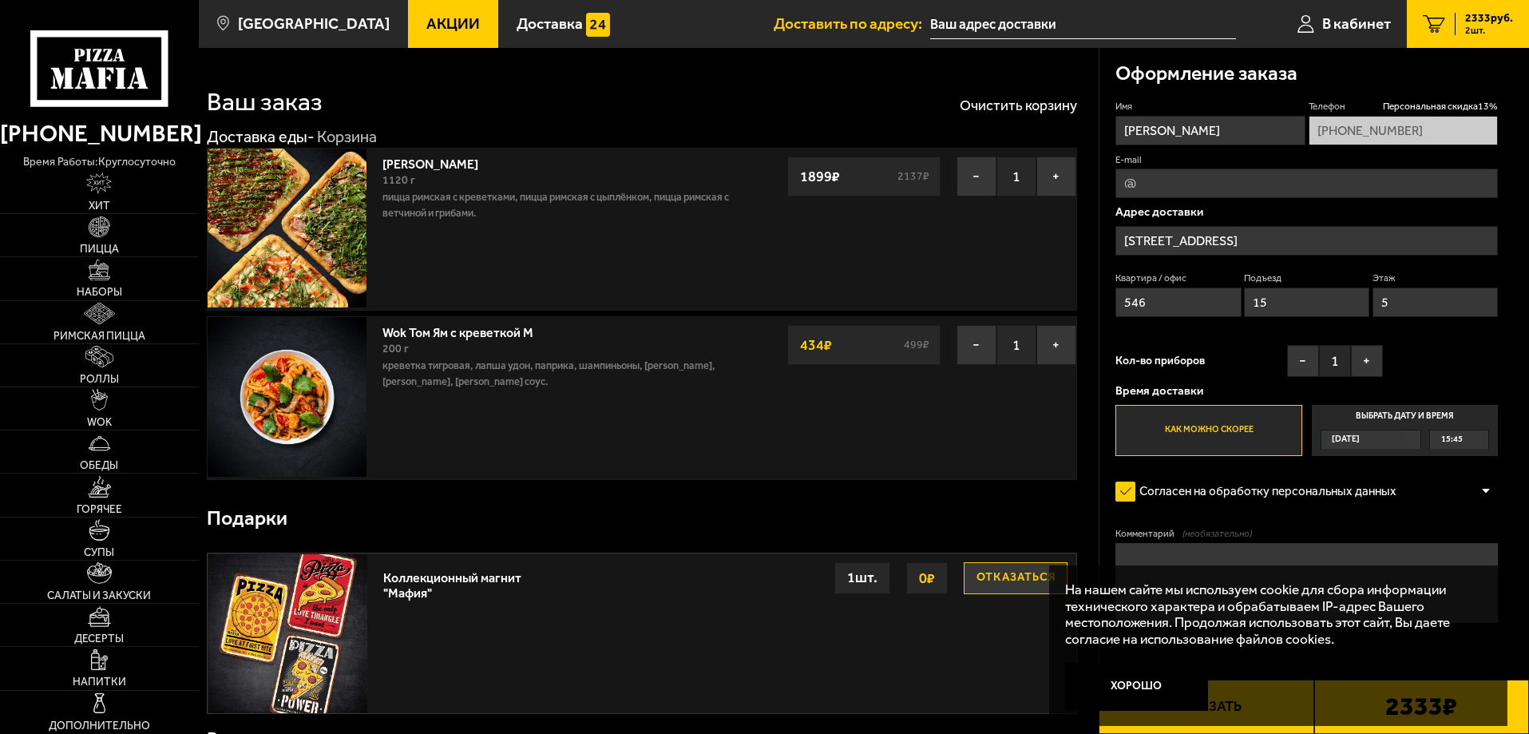
click at [1226, 187] on input "E-mail" at bounding box center [1306, 183] width 382 height 30
type input "pod9696@gmail.com"
click at [1165, 698] on button "Хорошо" at bounding box center [1137, 687] width 144 height 48
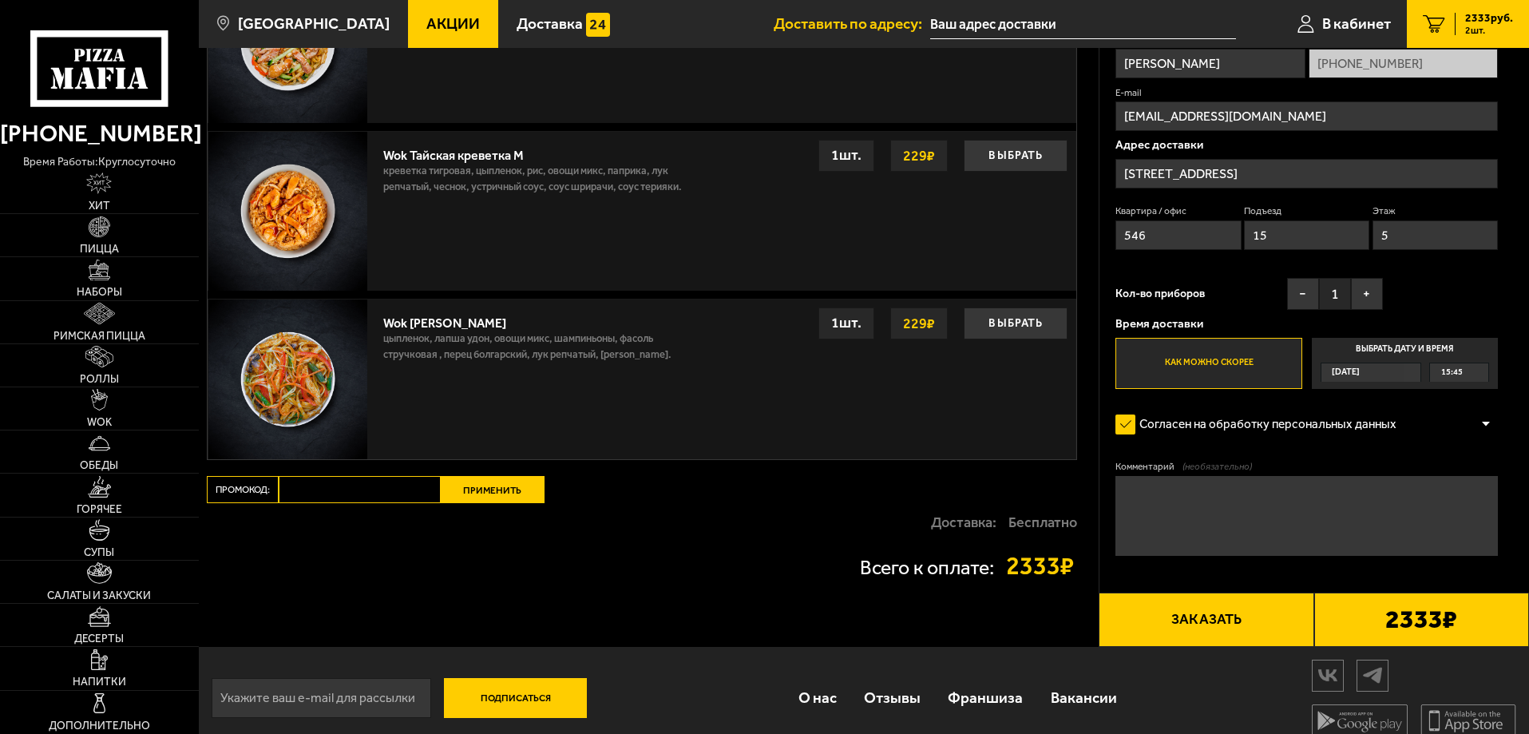
scroll to position [1357, 0]
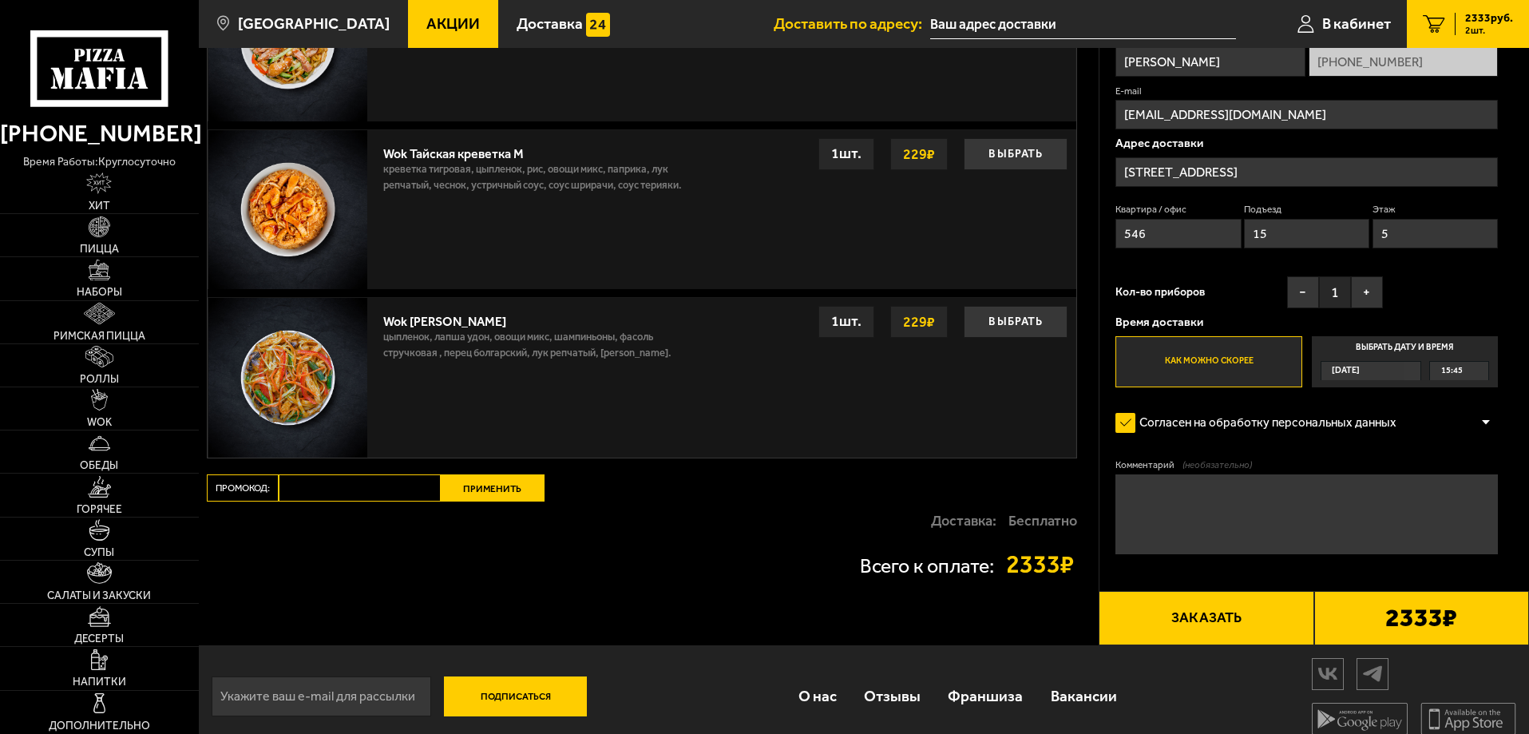
paste input "WEEK"
type input "WEEK"
click at [483, 481] on button "Применить" at bounding box center [493, 487] width 104 height 27
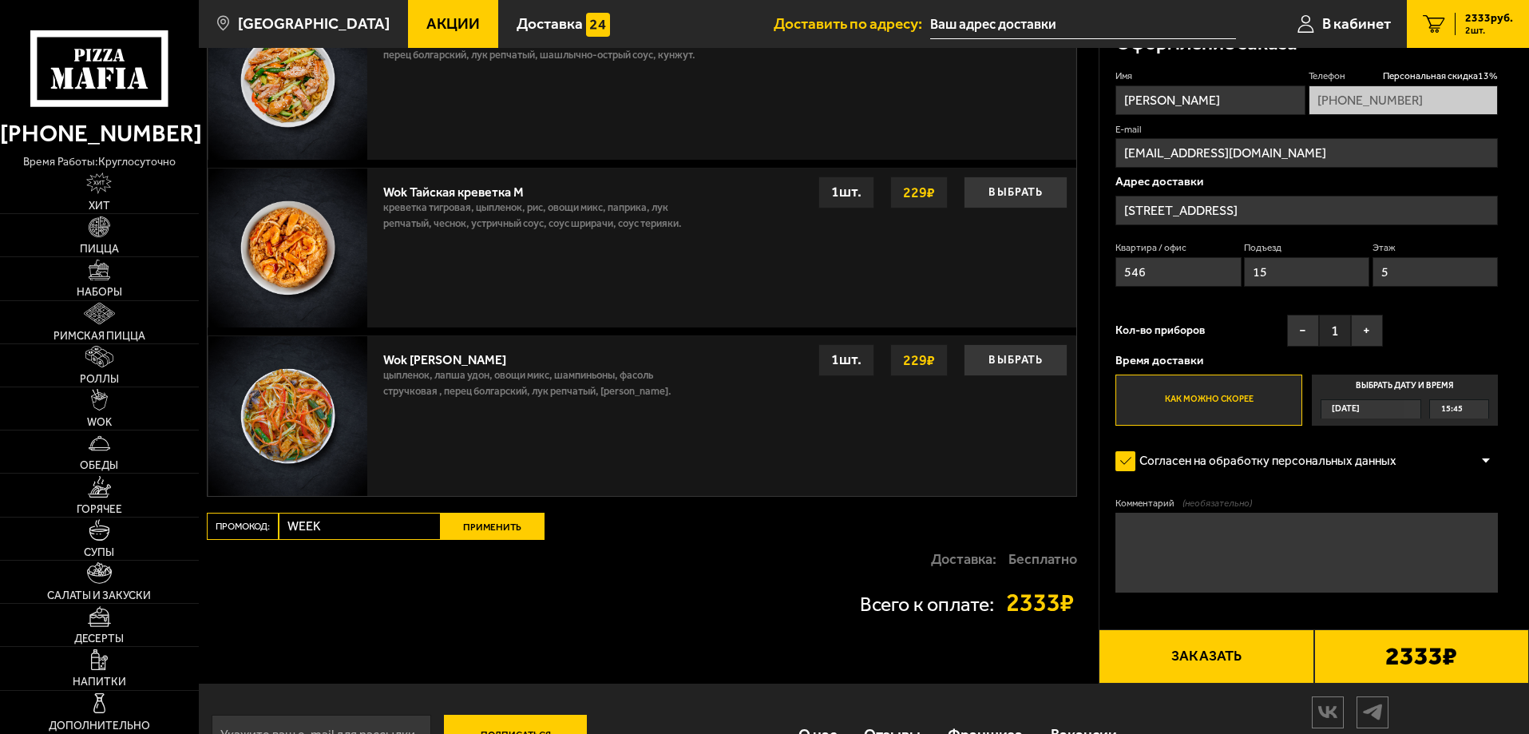
scroll to position [798, 0]
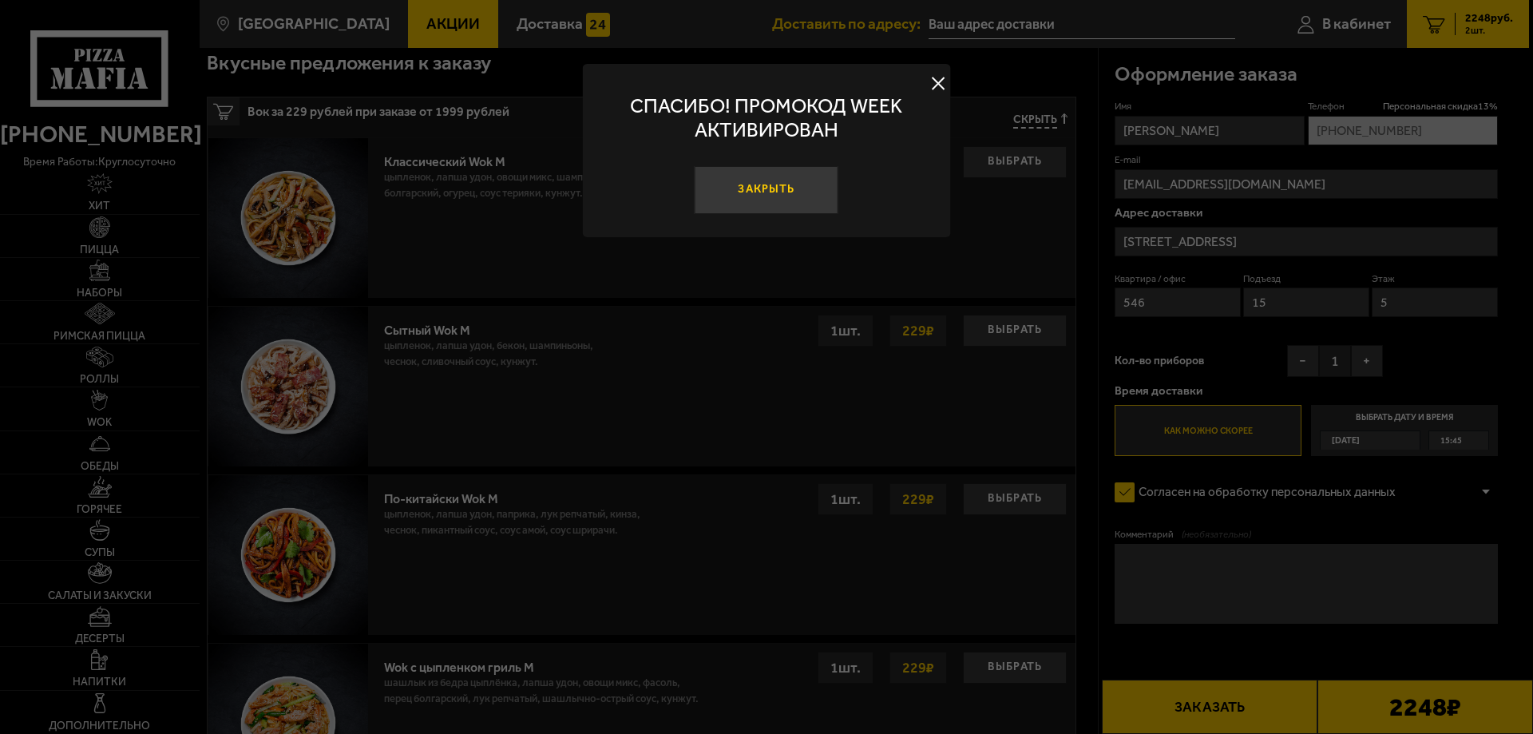
click at [775, 176] on button "Закрыть" at bounding box center [767, 190] width 144 height 48
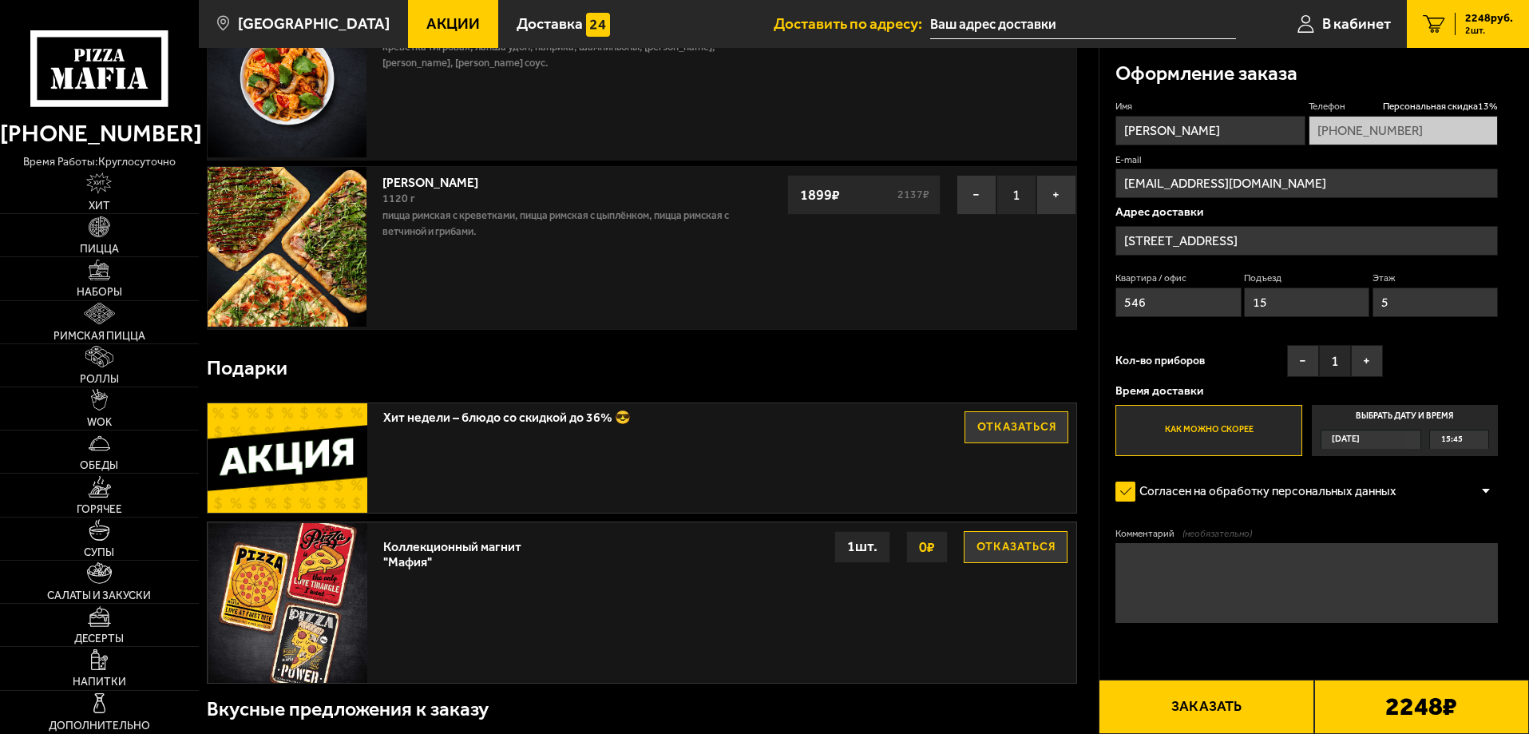
scroll to position [0, 0]
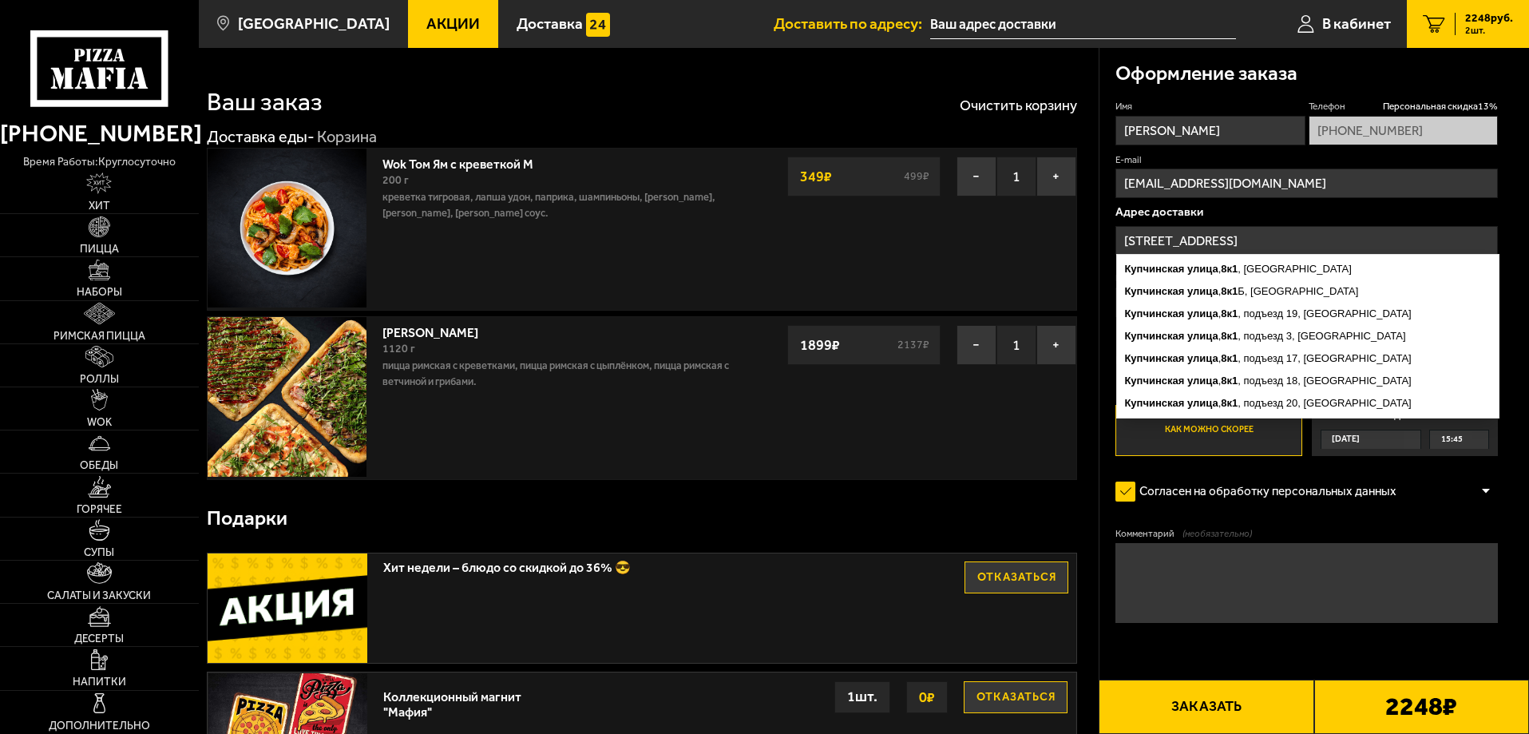
click at [1299, 245] on input "Купчинская улица, 8к1" at bounding box center [1306, 241] width 382 height 30
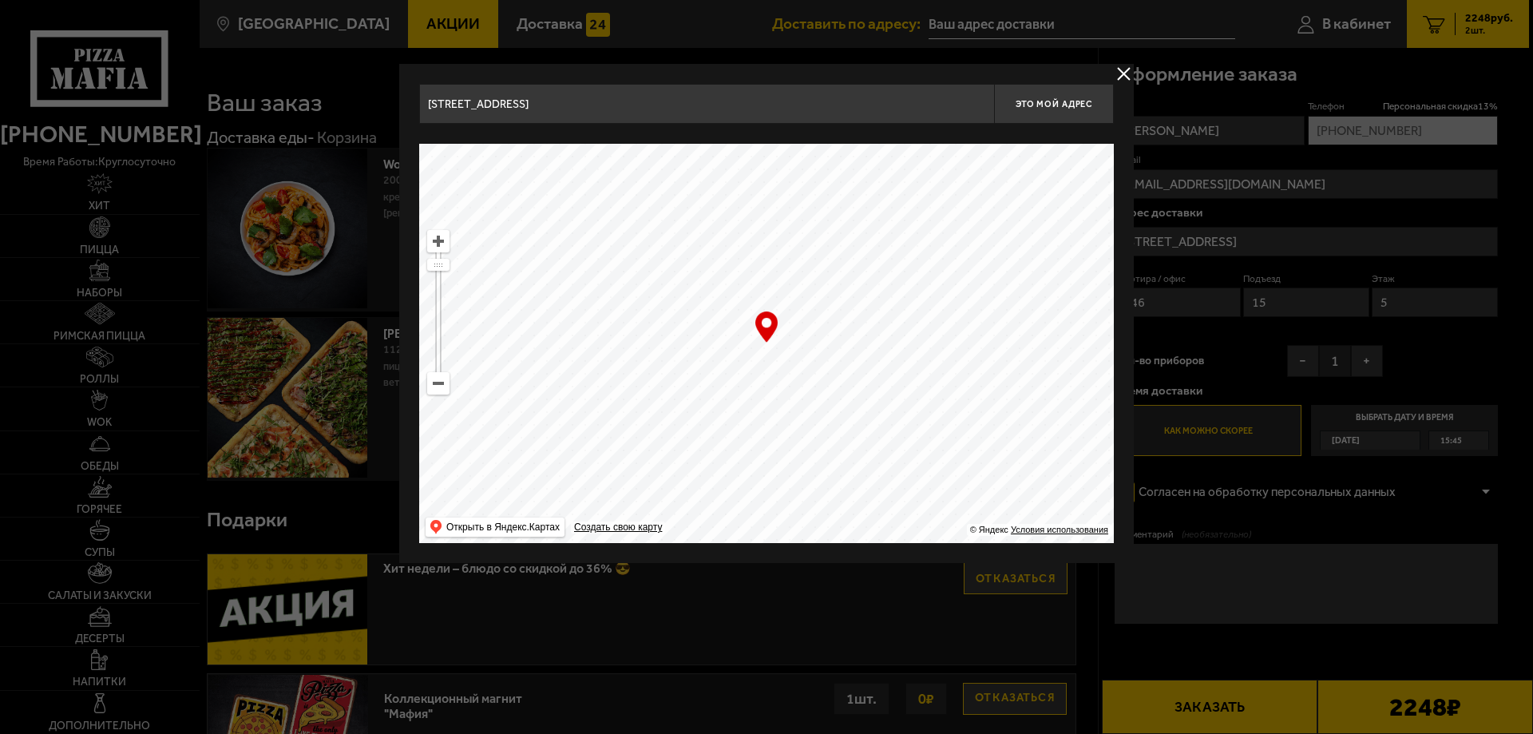
drag, startPoint x: 636, startPoint y: 310, endPoint x: 951, endPoint y: 267, distance: 317.5
click at [951, 267] on ymaps at bounding box center [766, 343] width 695 height 399
drag, startPoint x: 822, startPoint y: 360, endPoint x: 1002, endPoint y: 123, distance: 297.5
click at [1002, 123] on div "Купчинская улица, 8к1 Это мой адрес Найдите адрес перетащив карту … © Яндекс Ус…" at bounding box center [766, 313] width 695 height 459
type input "Звёздная улица, 19"
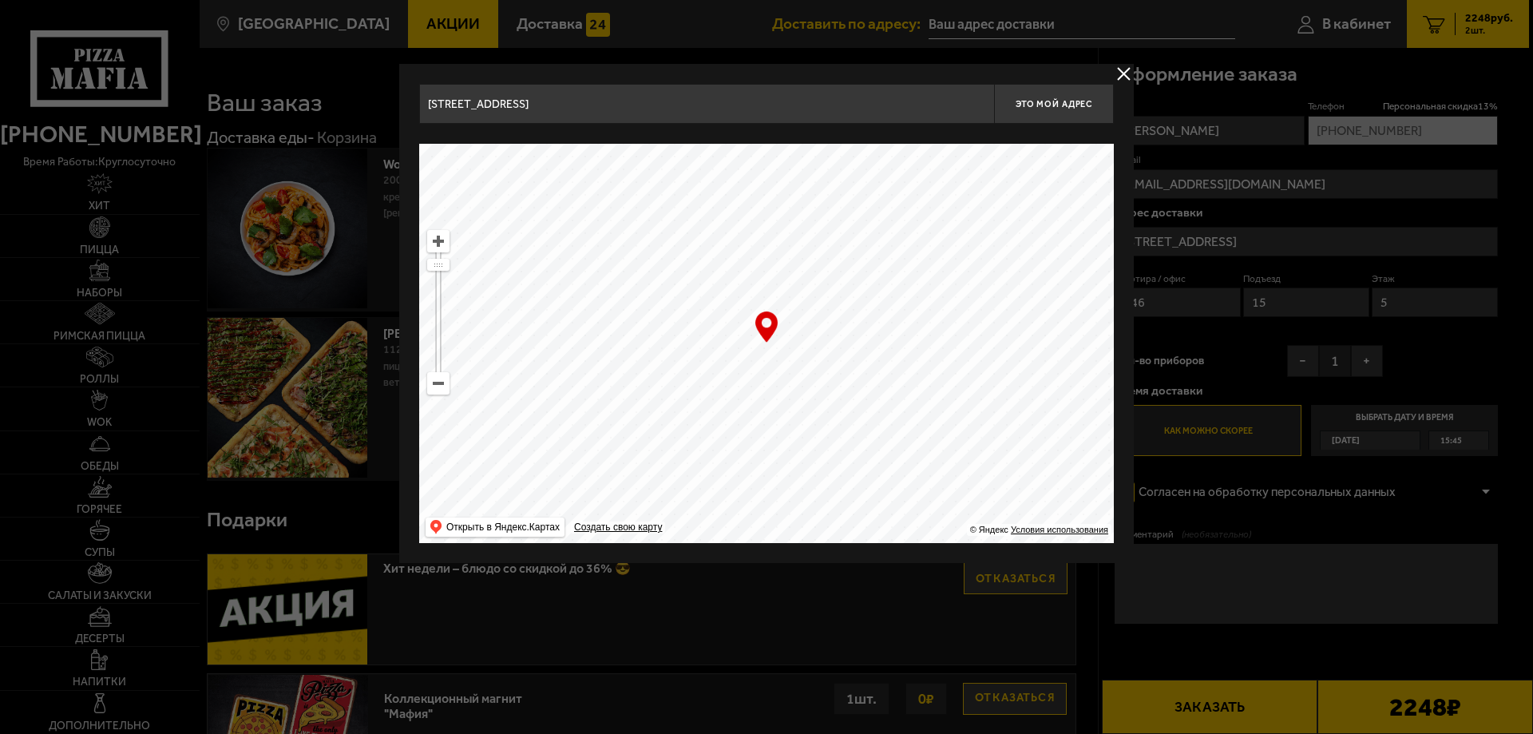
type input "Звёздная улица, 19"
drag, startPoint x: 963, startPoint y: 253, endPoint x: 956, endPoint y: 332, distance: 79.4
click at [1025, 462] on ymaps at bounding box center [766, 343] width 695 height 399
drag, startPoint x: 909, startPoint y: 225, endPoint x: 950, endPoint y: 400, distance: 179.5
click at [956, 458] on ymaps at bounding box center [766, 343] width 695 height 399
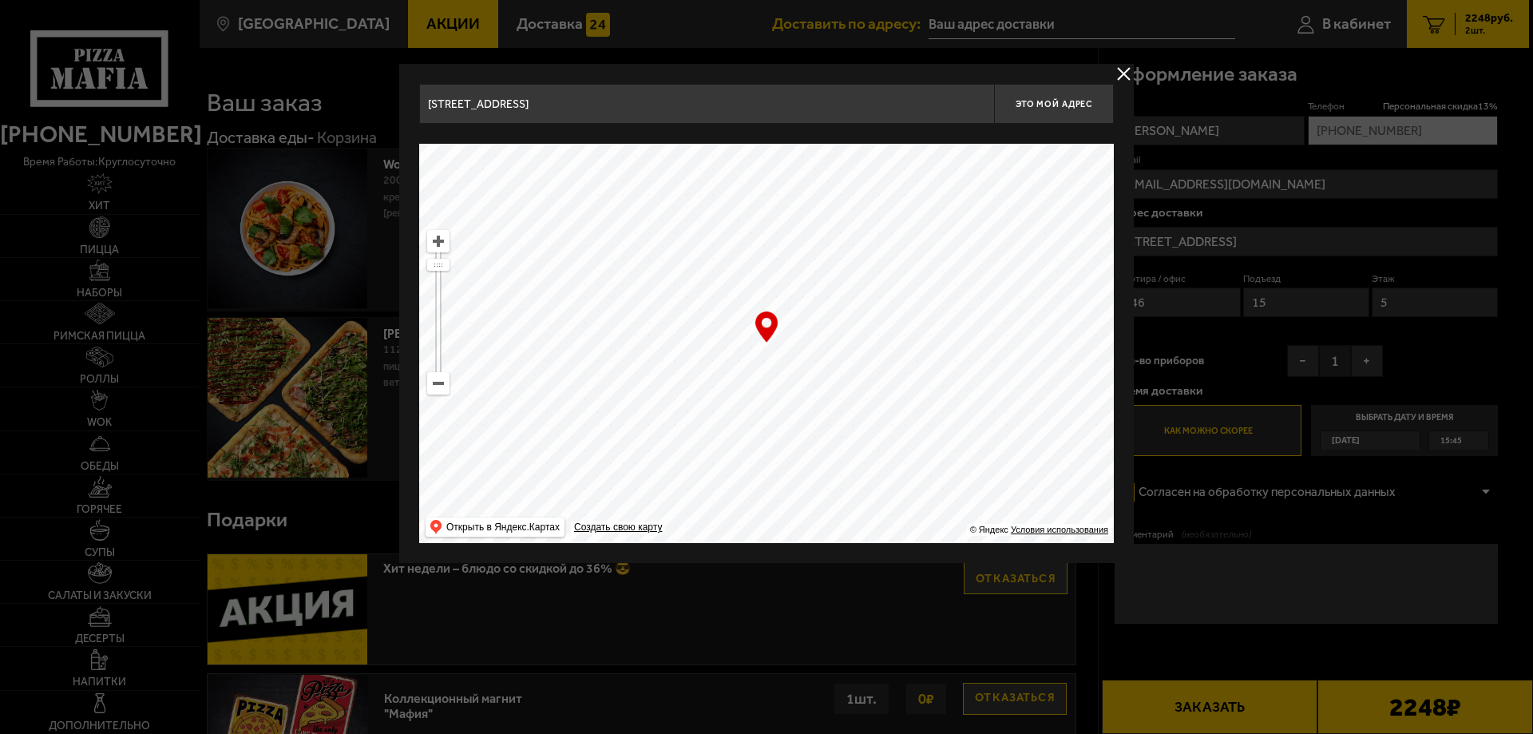
drag, startPoint x: 906, startPoint y: 275, endPoint x: 874, endPoint y: 450, distance: 177.9
click at [874, 450] on ymaps at bounding box center [766, 343] width 695 height 399
drag, startPoint x: 857, startPoint y: 235, endPoint x: 895, endPoint y: 479, distance: 247.3
click at [895, 479] on ymaps at bounding box center [766, 343] width 695 height 399
type input "Витебский проспект, 47к1"
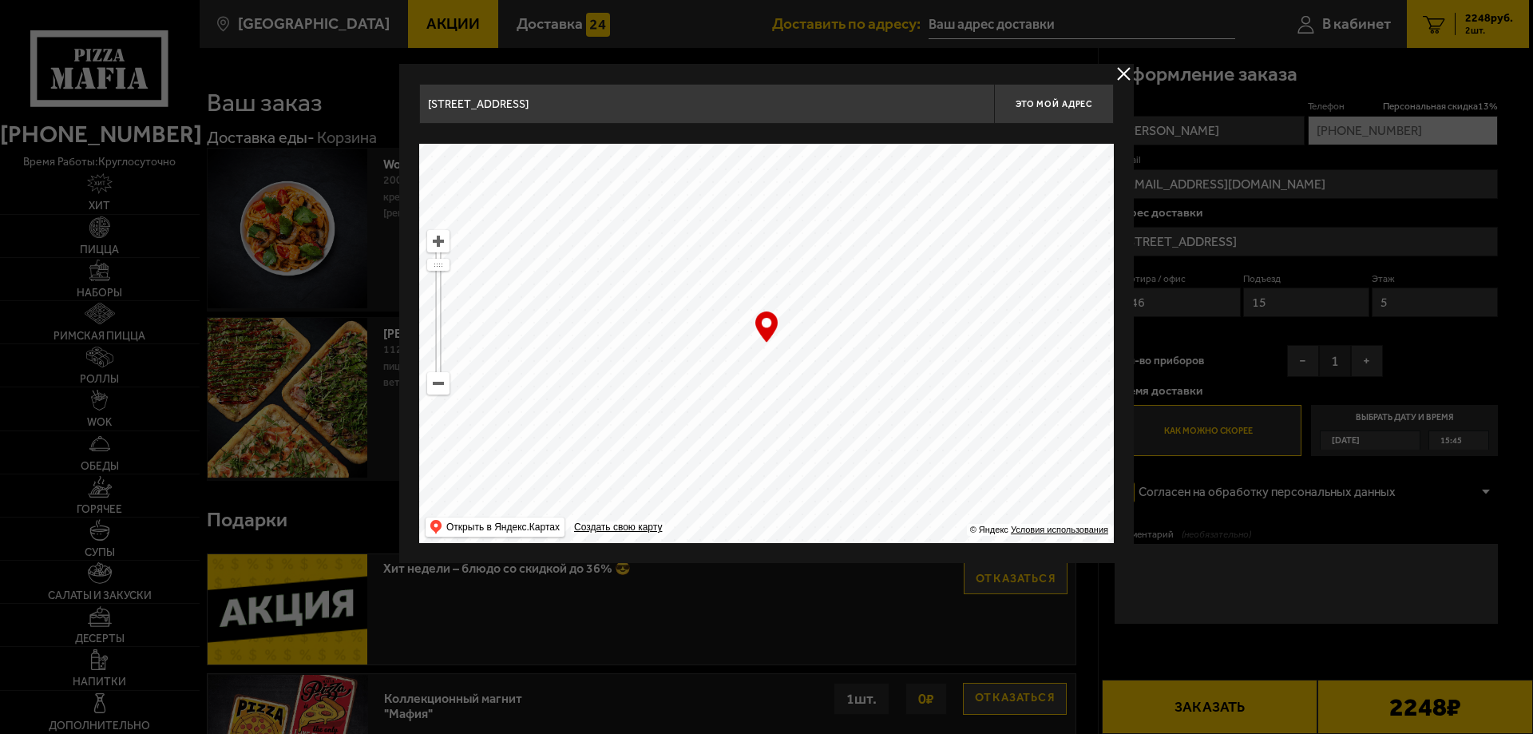
type input "Витебский проспект, 47к1"
drag, startPoint x: 852, startPoint y: 316, endPoint x: 855, endPoint y: 304, distance: 12.4
click at [855, 304] on ymaps at bounding box center [766, 343] width 695 height 399
click at [1061, 119] on button "Это мой адрес" at bounding box center [1054, 104] width 120 height 40
type input "Витебский проспект, 47к1"
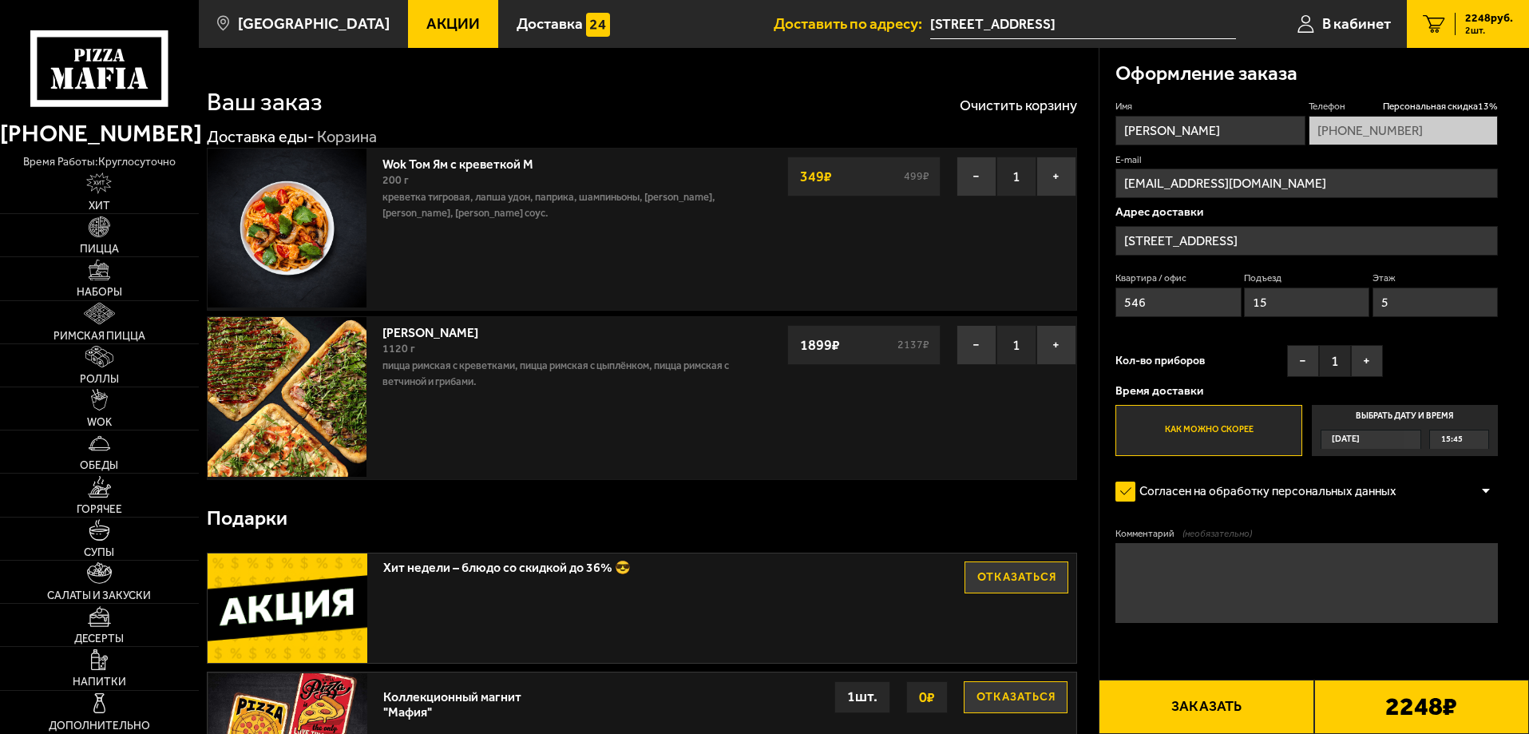
drag, startPoint x: 1195, startPoint y: 301, endPoint x: 995, endPoint y: 297, distance: 199.7
type input "12"
drag, startPoint x: 1296, startPoint y: 303, endPoint x: 1223, endPoint y: 285, distance: 74.9
click at [1223, 285] on div "Квартира / офис 12 Подъезд 15 Этаж 5" at bounding box center [1306, 297] width 382 height 53
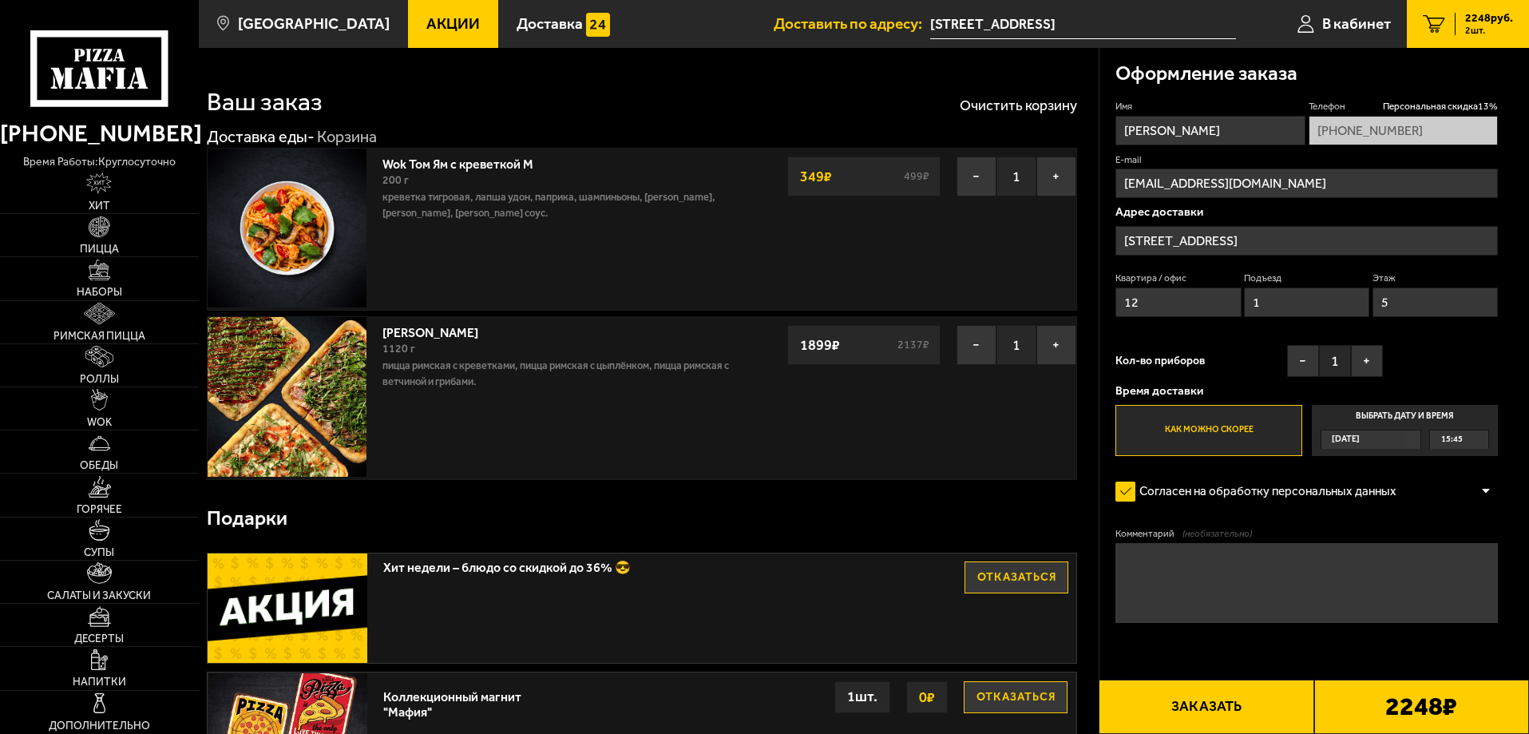
type input "1"
drag, startPoint x: 1278, startPoint y: 295, endPoint x: 1254, endPoint y: 295, distance: 24.8
click at [1254, 295] on div "Квартира / офис 12 Подъезд 1 Этаж 5" at bounding box center [1306, 297] width 382 height 53
type input "3"
click at [1375, 360] on button "+" at bounding box center [1367, 361] width 32 height 32
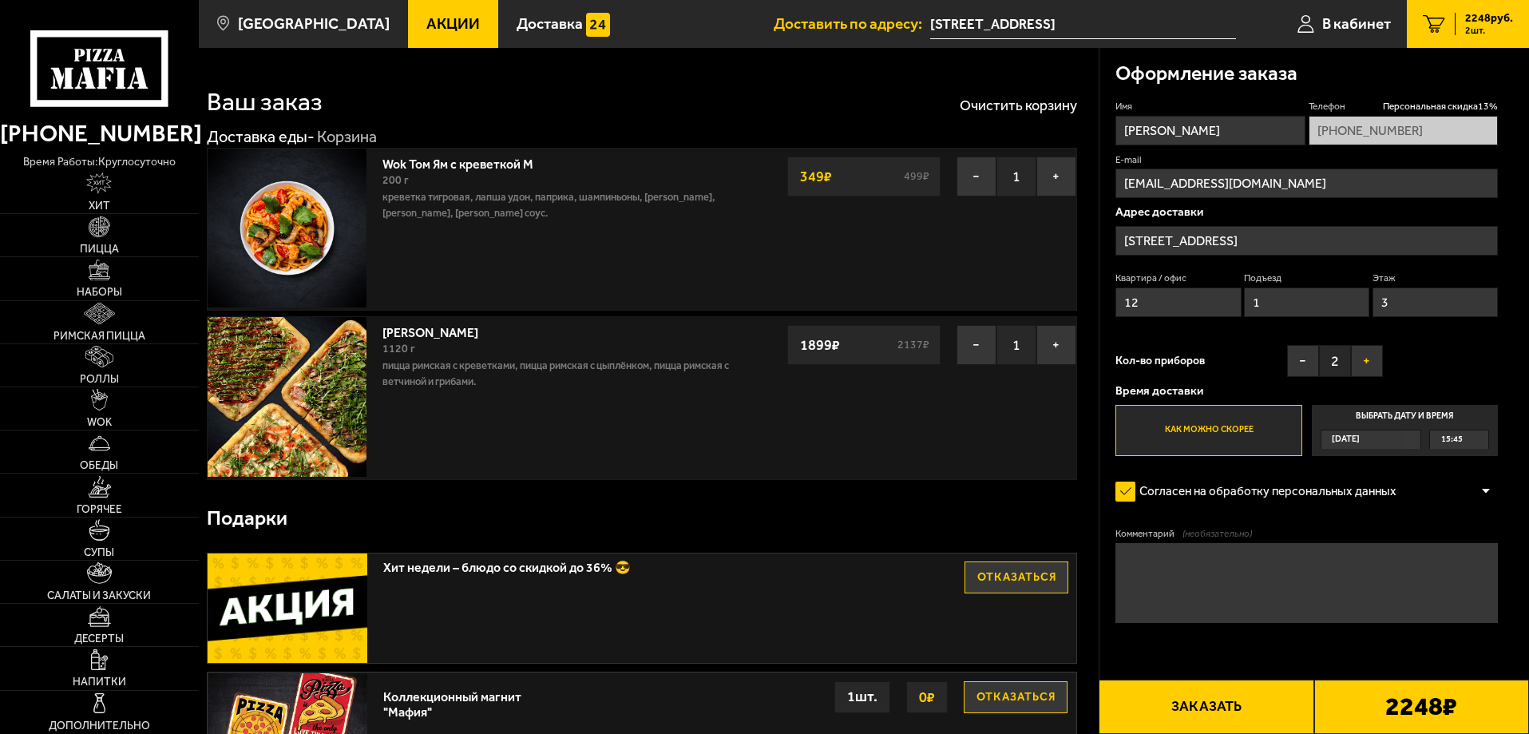
click at [1375, 360] on button "+" at bounding box center [1367, 361] width 32 height 32
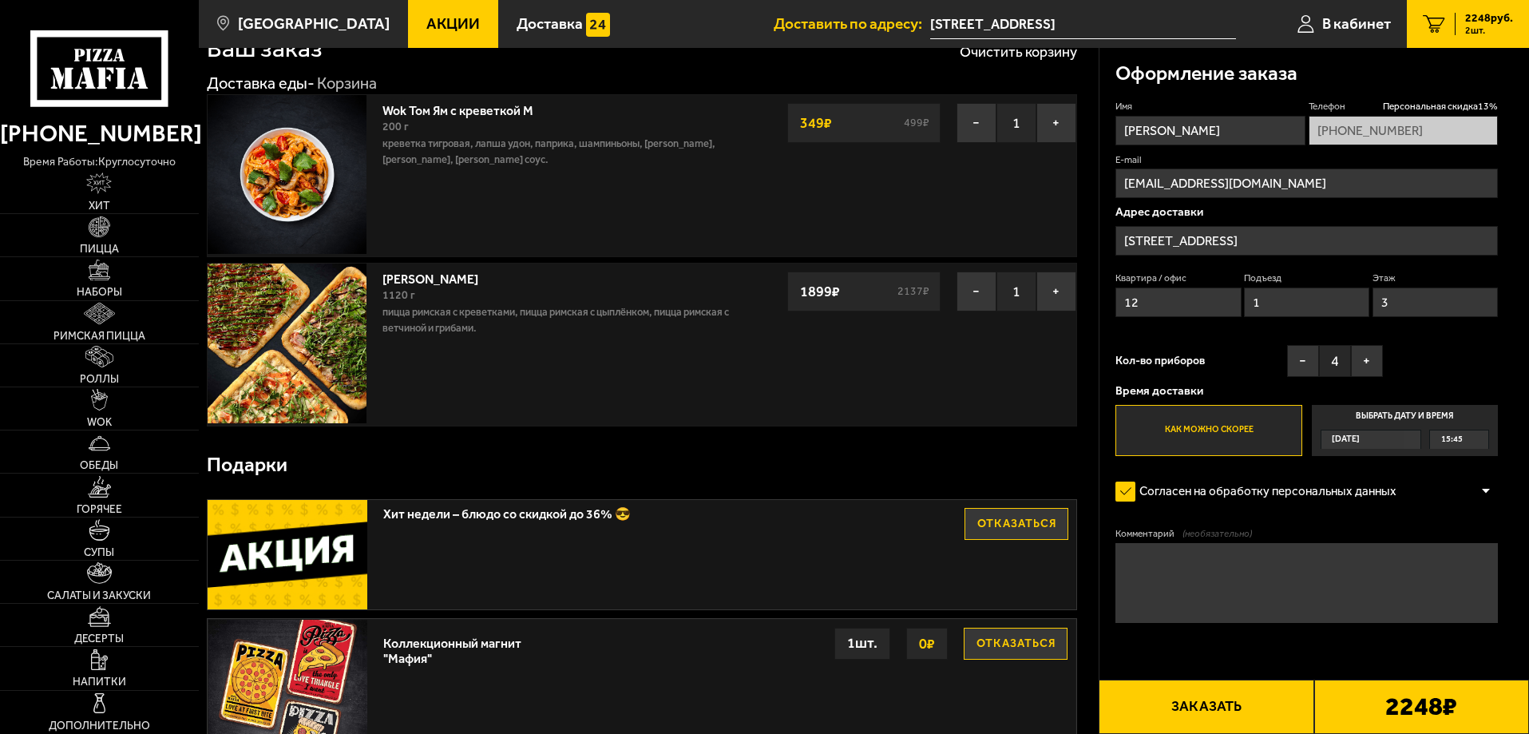
scroll to position [80, 0]
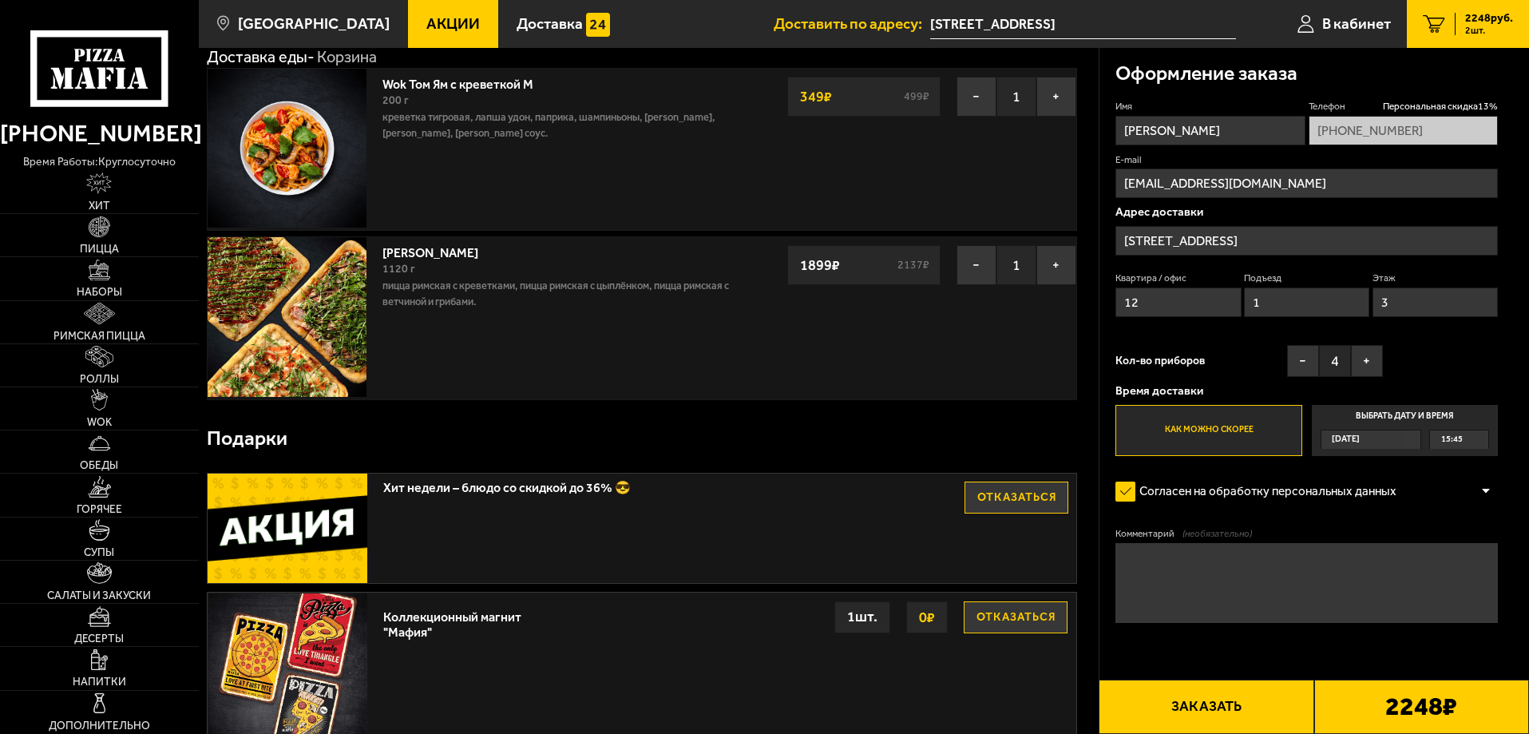
click at [1234, 419] on label "Как можно скорее" at bounding box center [1208, 430] width 186 height 51
click at [0, 0] on input "Как можно скорее" at bounding box center [0, 0] width 0 height 0
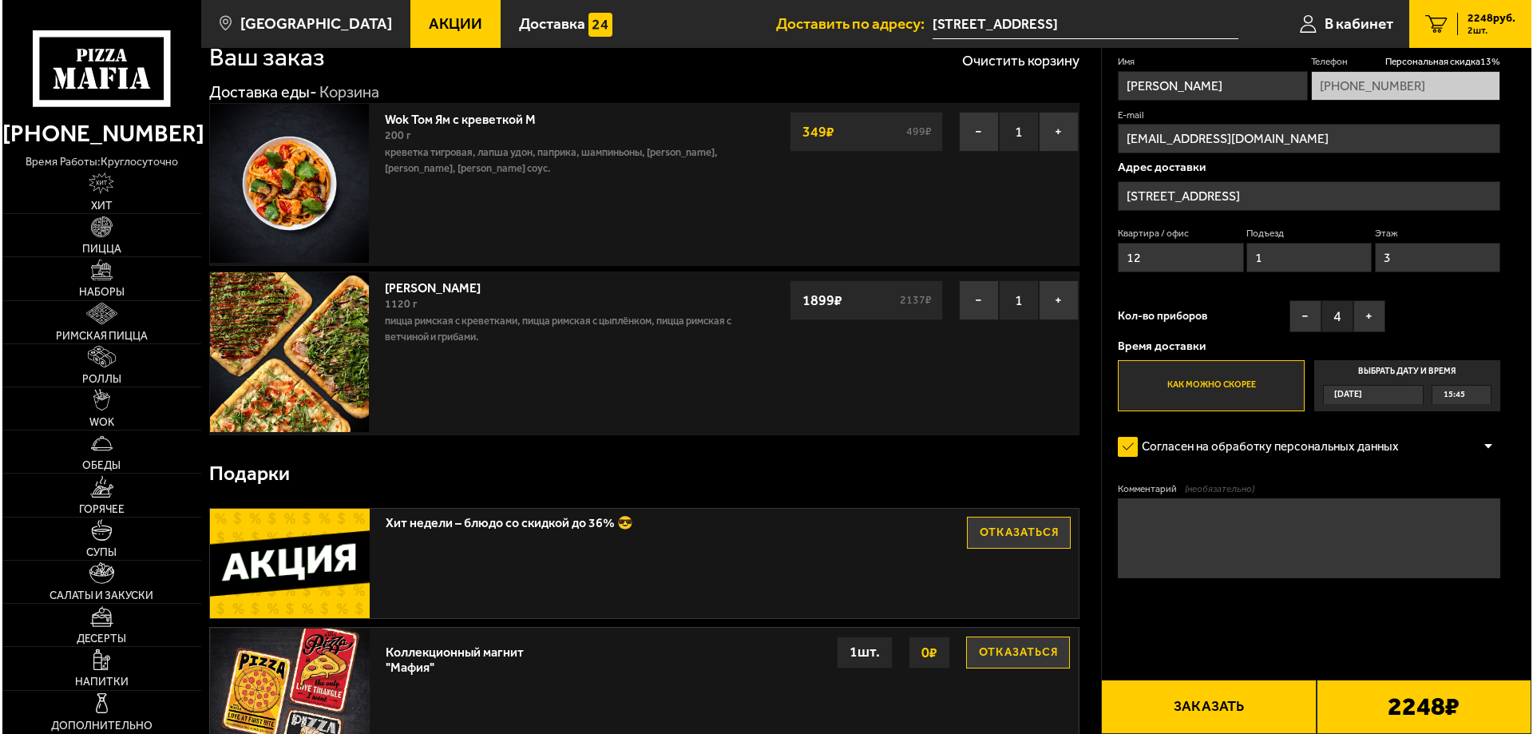
scroll to position [0, 0]
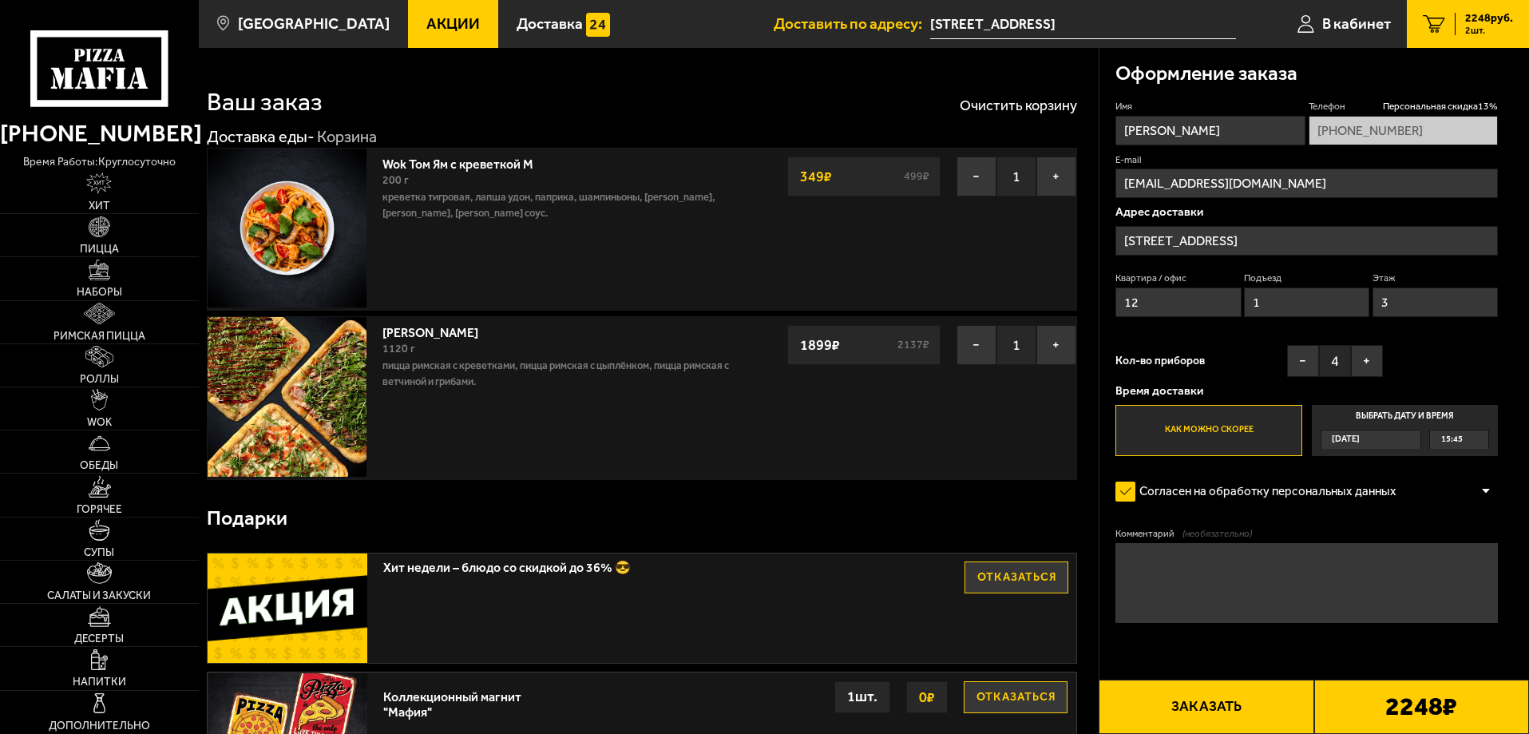
click at [1234, 697] on button "Заказать" at bounding box center [1206, 707] width 215 height 54
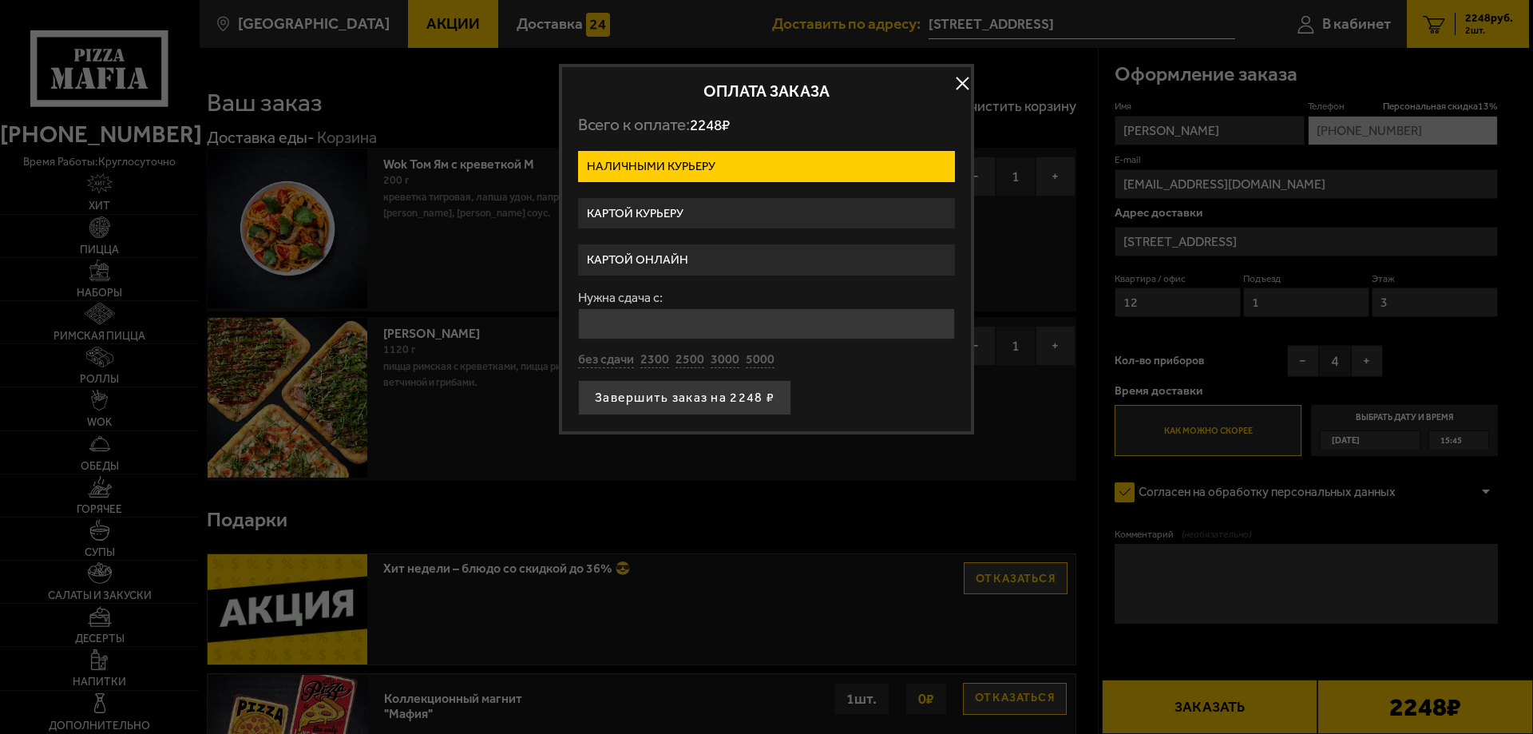
click at [687, 259] on label "Картой онлайн" at bounding box center [766, 259] width 377 height 31
click at [0, 0] on input "Картой онлайн" at bounding box center [0, 0] width 0 height 0
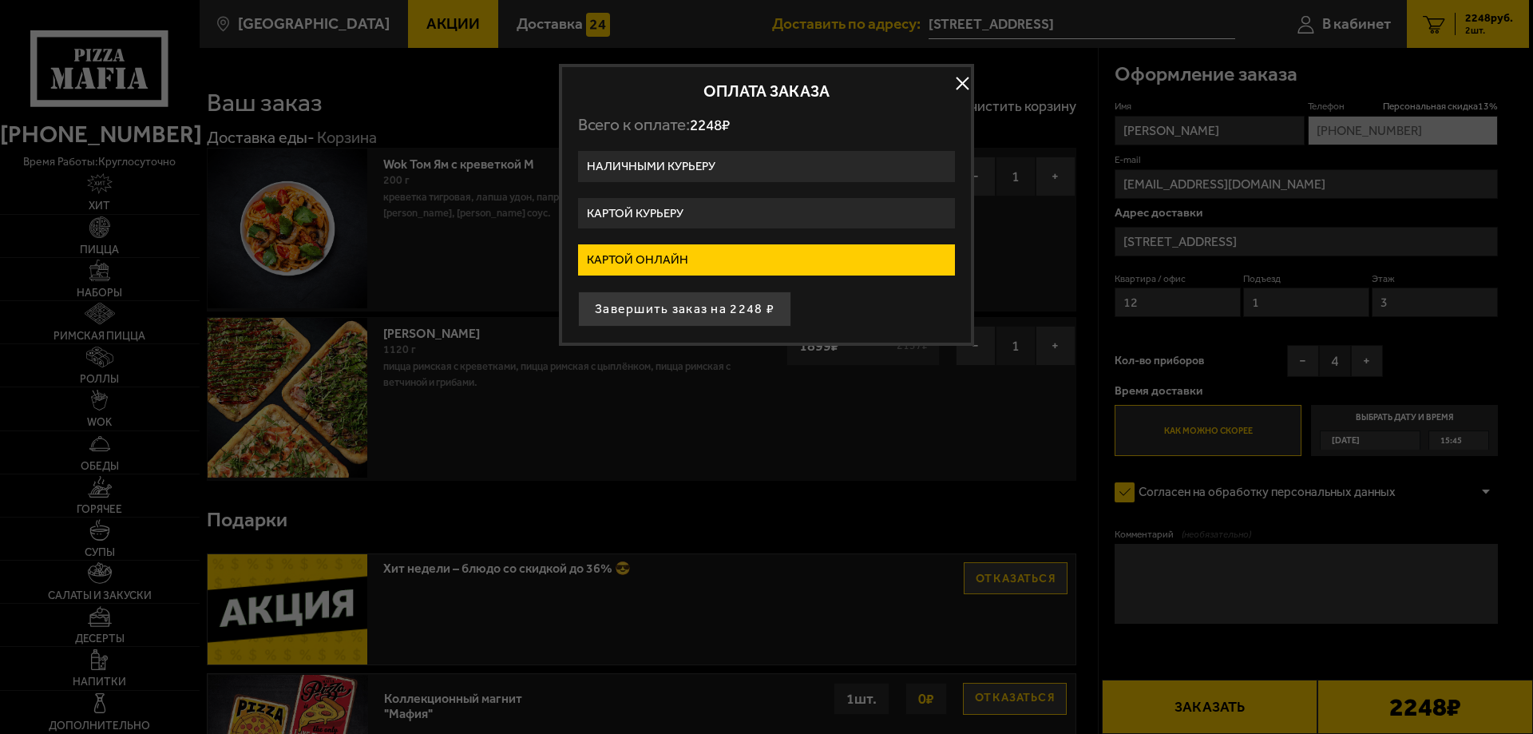
click at [739, 304] on button "Завершить заказ на 2248 ₽" at bounding box center [684, 308] width 213 height 35
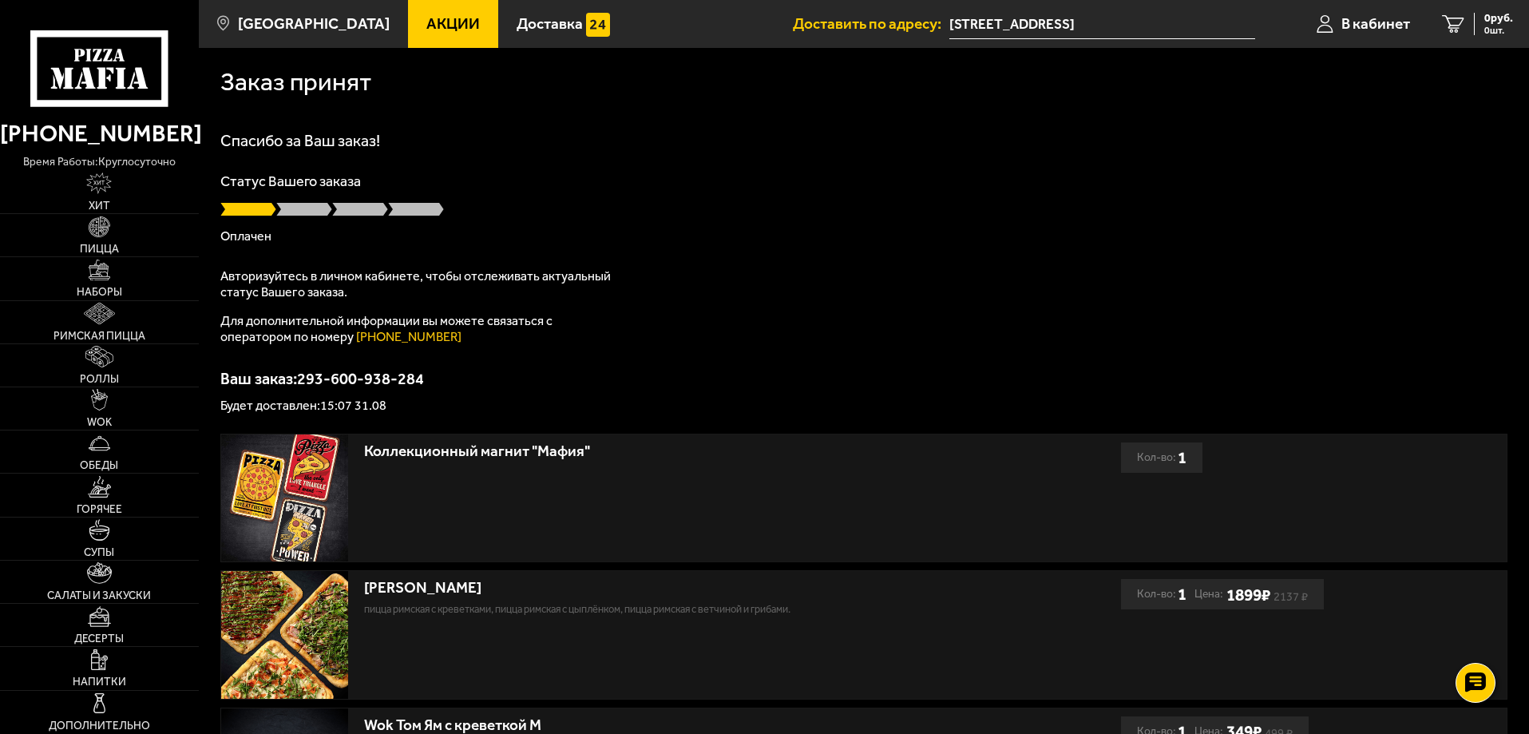
click at [982, 328] on div "Спасибо за Ваш заказ! Статус Вашего заказа [PERSON_NAME] Авторизуйтесь в личном…" at bounding box center [863, 272] width 1287 height 279
